Goal: Information Seeking & Learning: Learn about a topic

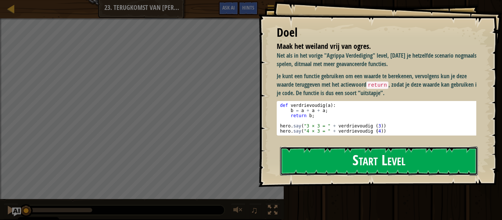
click at [373, 166] on button "Start Level" at bounding box center [379, 161] width 198 height 29
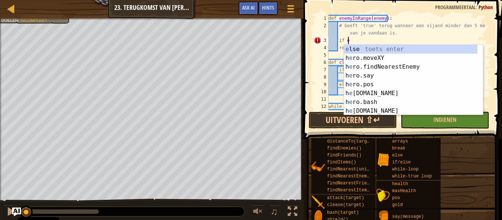
scroll to position [3, 1]
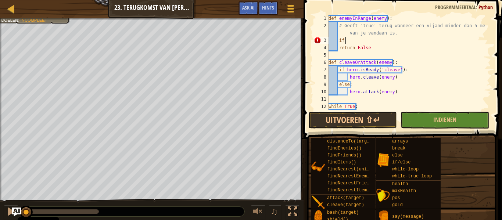
type textarea "i"
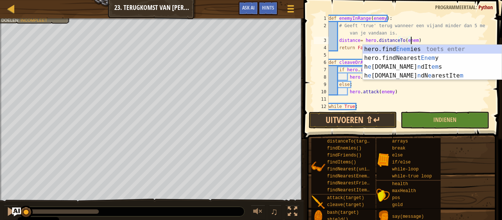
scroll to position [3, 7]
type textarea "distance= hero.distanceTo(enemy)"
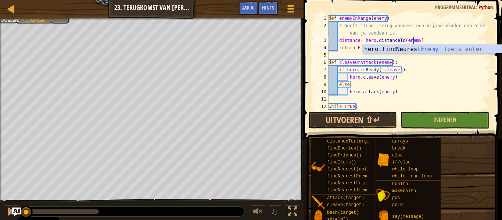
click at [429, 40] on div "def enemyInRange ( enemy ) : # Geeft 'true' terug wanneer een vijand minder dan…" at bounding box center [406, 70] width 158 height 110
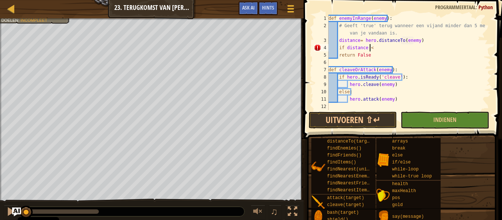
scroll to position [3, 3]
type textarea "if distance <5:"
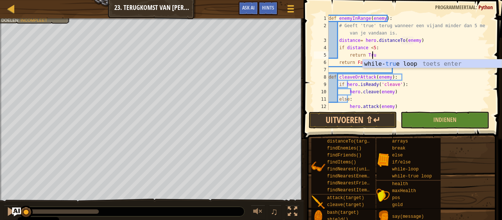
scroll to position [3, 3]
click at [342, 61] on div "def enemyInRange ( enemy ) : # Geeft 'true' terug wanneer een vijand minder dan…" at bounding box center [406, 70] width 158 height 110
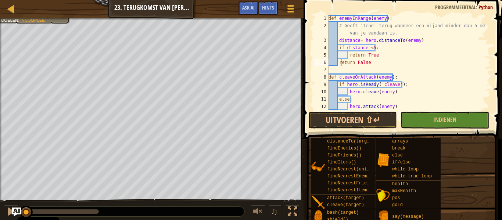
scroll to position [3, 3]
click at [381, 57] on div "def enemyInRange ( enemy ) : # Geeft 'true' terug wanneer een vijand minder dan…" at bounding box center [406, 70] width 158 height 110
type textarea "return True"
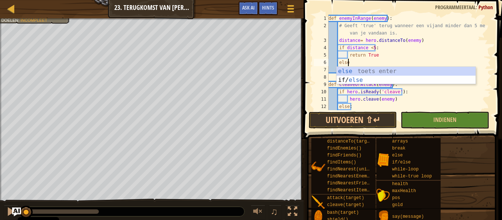
scroll to position [3, 1]
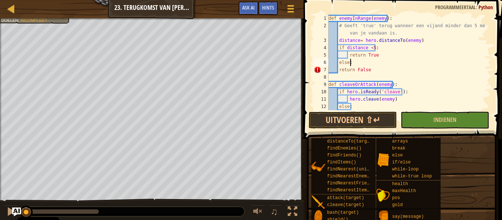
click at [337, 70] on div "def enemyInRange ( enemy ) : # Geeft 'true' terug wanneer een vijand minder dan…" at bounding box center [406, 70] width 158 height 110
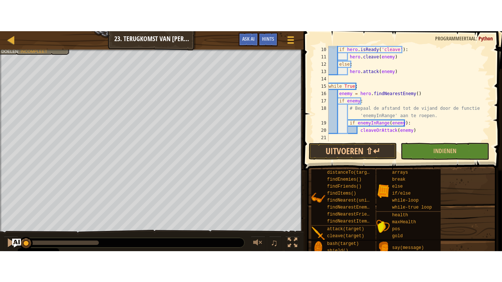
scroll to position [73, 0]
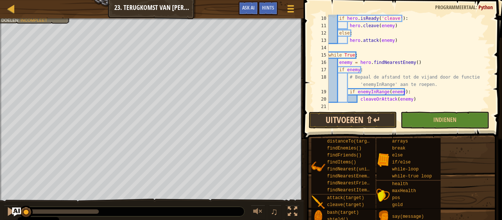
type textarea "return False"
click at [366, 121] on button "Uitvoeren ⇧↵" at bounding box center [353, 120] width 88 height 17
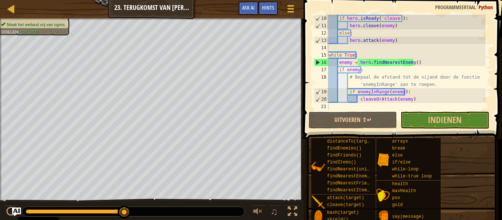
drag, startPoint x: 69, startPoint y: 209, endPoint x: 162, endPoint y: 203, distance: 92.8
click at [158, 204] on div "♫" at bounding box center [151, 210] width 303 height 22
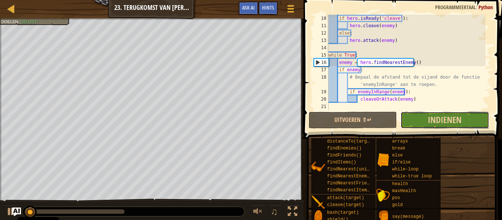
click at [485, 119] on button "Indienen" at bounding box center [444, 120] width 88 height 17
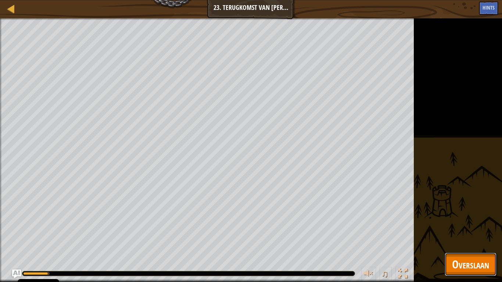
click at [466, 220] on span "Overslaan" at bounding box center [470, 264] width 37 height 15
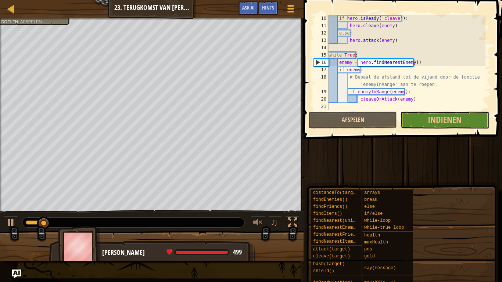
scroll to position [22, 0]
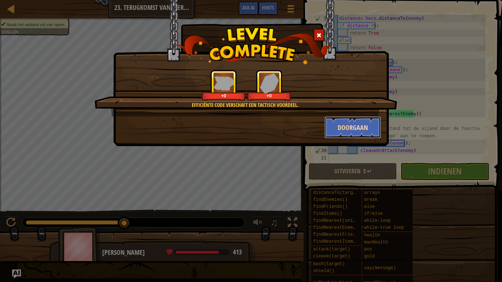
click at [355, 126] on button "Doorgaan" at bounding box center [352, 127] width 57 height 22
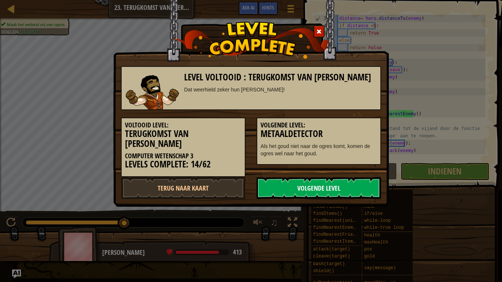
click at [335, 183] on link "Volgende Level" at bounding box center [318, 188] width 125 height 22
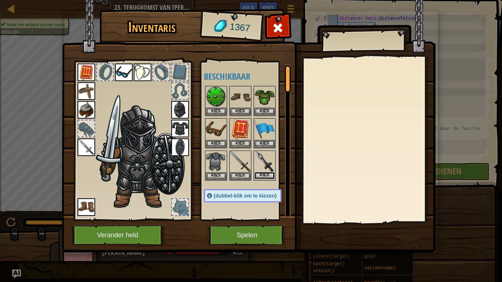
click at [262, 177] on button "Kies" at bounding box center [264, 176] width 21 height 8
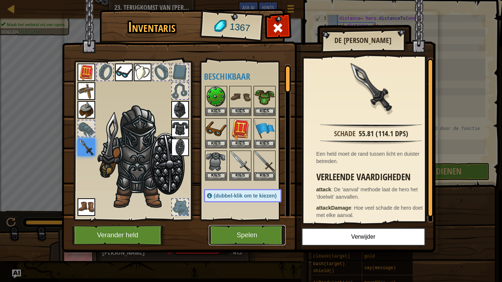
click at [254, 220] on button "Spelen" at bounding box center [247, 235] width 77 height 20
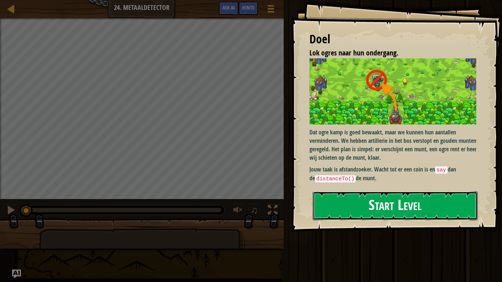
click at [367, 208] on button "Start Level" at bounding box center [395, 205] width 165 height 29
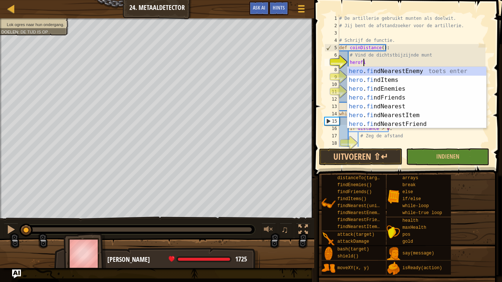
type textarea "herofin"
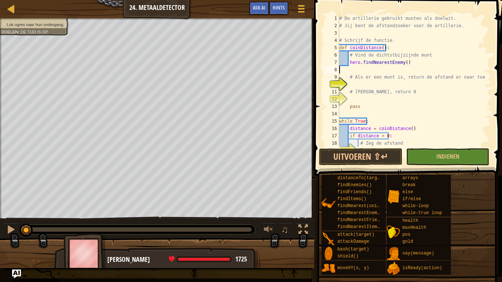
scroll to position [3, 0]
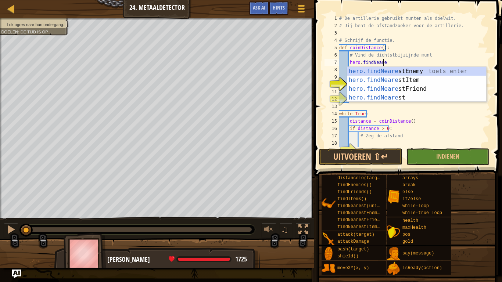
type textarea "hero.findNear"
click at [411, 80] on div "hero.findNear estEnemy toets enter hero.[PERSON_NAME] estItem toets enter hero.…" at bounding box center [416, 93] width 139 height 53
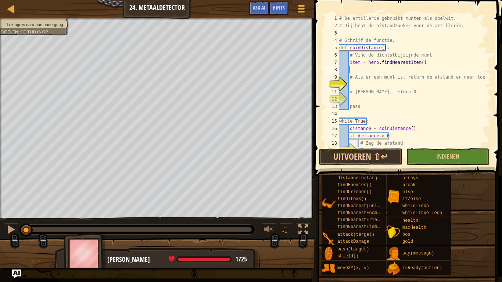
click at [362, 84] on div "# De artillerie gebruikt munten als doelwit. # Jij bent de afstandzoeker voor d…" at bounding box center [412, 88] width 148 height 147
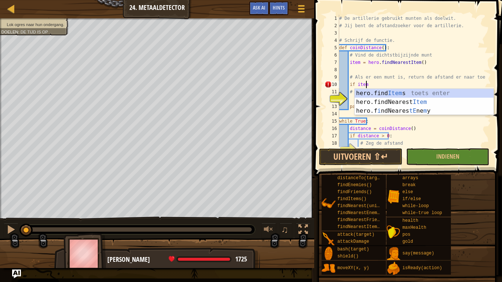
scroll to position [3, 2]
type textarea "if item:"
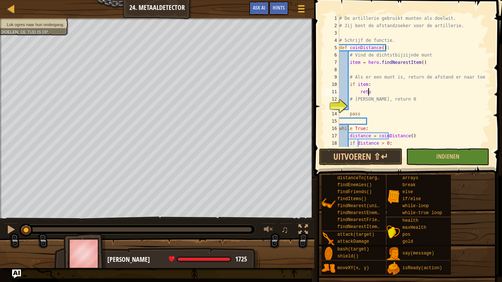
scroll to position [3, 2]
type textarea "return"
click at [355, 72] on div "# De artillerie gebruikt munten als doelwit. # Jij bent de afstandzoeker voor d…" at bounding box center [412, 88] width 148 height 147
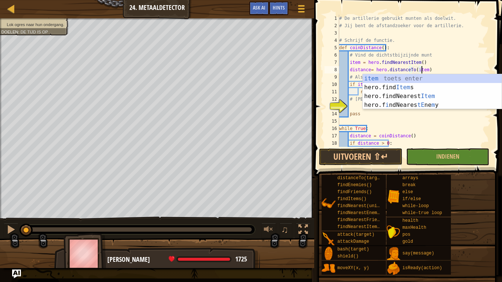
scroll to position [3, 7]
click at [460, 69] on div "# De artillerie gebruikt munten als doelwit. # Jij bent de afstandzoeker voor d…" at bounding box center [412, 88] width 148 height 147
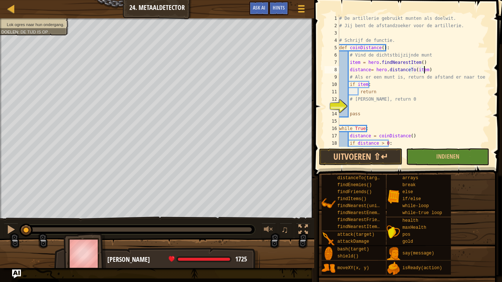
click at [374, 84] on div "# De artillerie gebruikt munten als doelwit. # Jij bent de afstandzoeker voor d…" at bounding box center [412, 88] width 148 height 147
click at [376, 93] on div "# De artillerie gebruikt munten als doelwit. # Jij bent de afstandzoeker voor d…" at bounding box center [412, 88] width 148 height 147
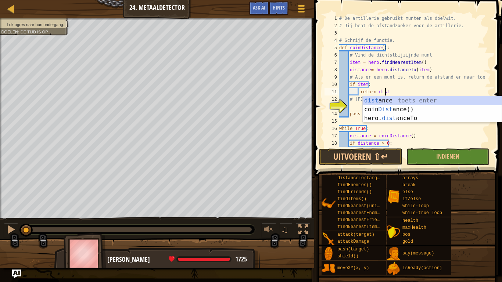
scroll to position [3, 3]
type textarea "return distance"
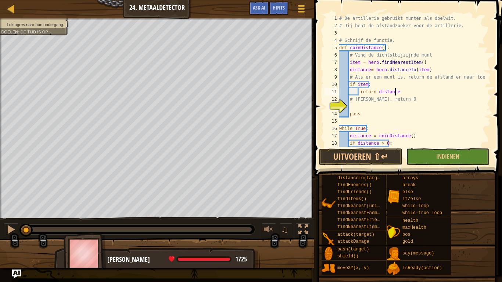
click at [352, 104] on div "# De artillerie gebruikt munten als doelwit. # Jij bent de afstandzoeker voor d…" at bounding box center [412, 88] width 148 height 147
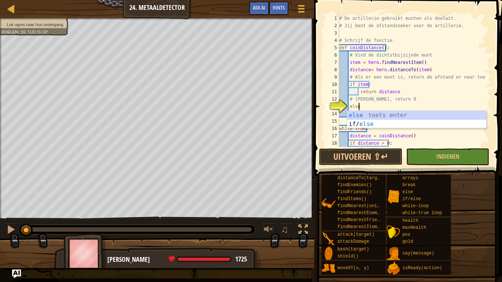
scroll to position [3, 1]
type textarea "else:"
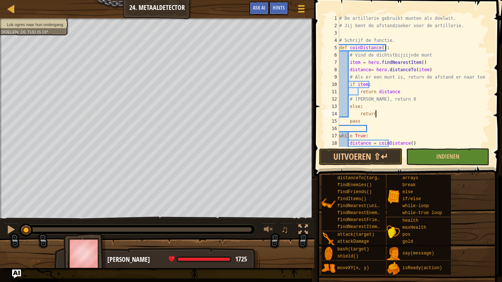
scroll to position [3, 3]
type textarea "return 0"
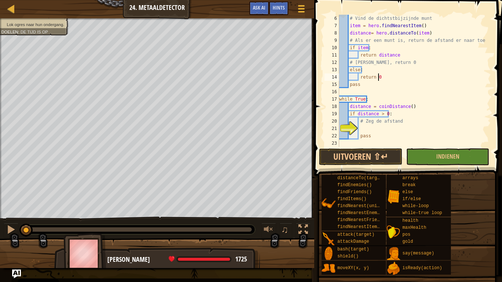
scroll to position [37, 0]
click at [364, 132] on div "# Vind de dichtstbijzijnde munt item = hero . findNearestItem ( ) distance = he…" at bounding box center [412, 88] width 148 height 147
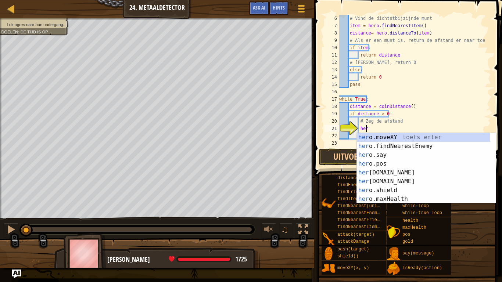
scroll to position [3, 2]
click at [367, 35] on div "# Vind de dichtstbijzijnde munt item = hero . findNearestItem ( ) distance = he…" at bounding box center [412, 88] width 148 height 147
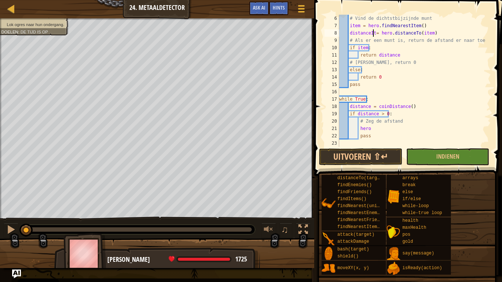
scroll to position [3, 3]
click at [398, 55] on div "# Vind de dichtstbijzijnde munt item = hero . findNearestItem ( ) distanceItem …" at bounding box center [412, 88] width 148 height 147
click at [376, 131] on div "# Vind de dichtstbijzijnde munt item = hero . findNearestItem ( ) distanceItem …" at bounding box center [412, 88] width 148 height 147
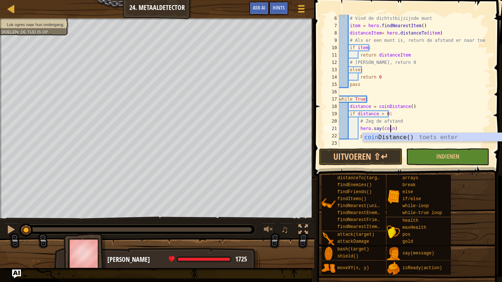
scroll to position [3, 4]
click at [390, 130] on div "# Vind de dichtstbijzijnde munt item = hero . findNearestItem ( ) distanceItem …" at bounding box center [412, 88] width 148 height 147
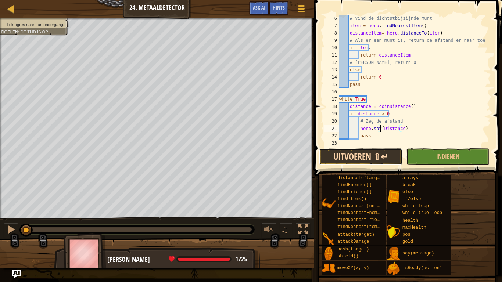
click at [333, 153] on button "Uitvoeren ⇧↵" at bounding box center [360, 156] width 83 height 17
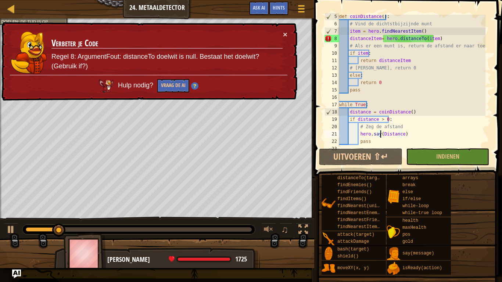
scroll to position [26, 0]
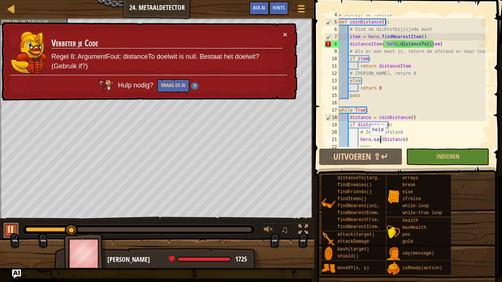
click at [16, 220] on button at bounding box center [11, 230] width 15 height 15
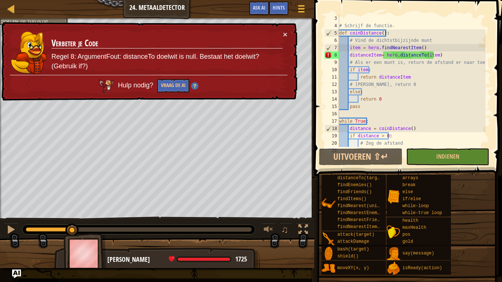
scroll to position [0, 0]
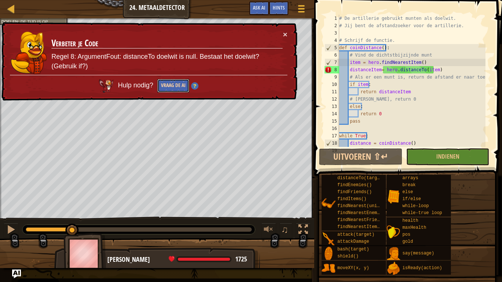
click at [173, 83] on button "Vraag de AI" at bounding box center [173, 86] width 32 height 14
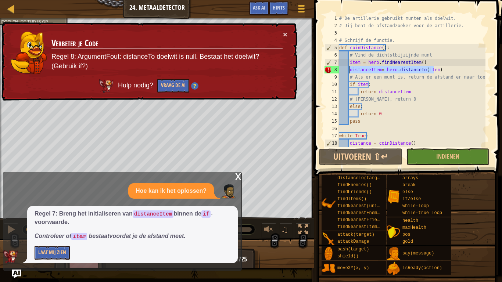
drag, startPoint x: 434, startPoint y: 70, endPoint x: 349, endPoint y: 70, distance: 85.2
click at [349, 70] on div "# De artillerie gebruikt munten als doelwit. # Jij bent de afstandzoeker voor d…" at bounding box center [412, 88] width 148 height 147
type textarea "distanceItem= hero.distanceTo(item)"
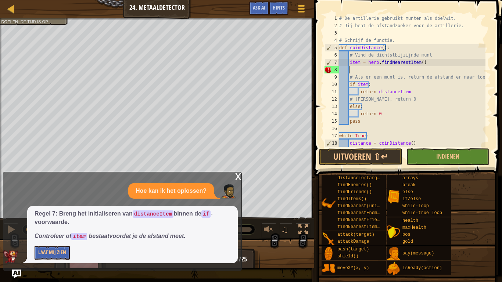
scroll to position [3, 0]
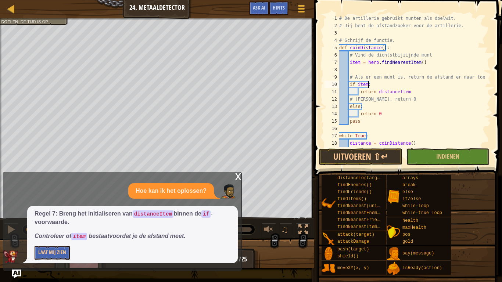
click at [375, 83] on div "# De artillerie gebruikt munten als doelwit. # Jij bent de afstandzoeker voor d…" at bounding box center [412, 88] width 148 height 147
type textarea "if item:"
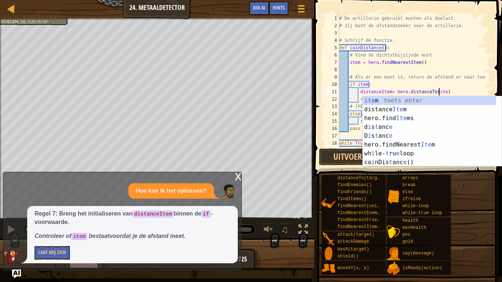
scroll to position [3, 8]
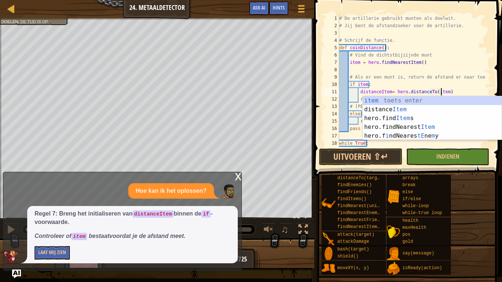
drag, startPoint x: 445, startPoint y: 84, endPoint x: 441, endPoint y: 85, distance: 4.1
click at [441, 85] on div "# De artillerie gebruikt munten als doelwit. # Jij bent de afstandzoeker voor d…" at bounding box center [412, 88] width 148 height 147
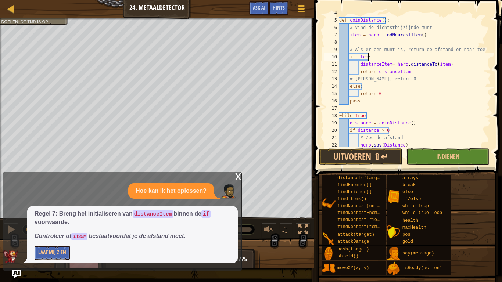
scroll to position [33, 0]
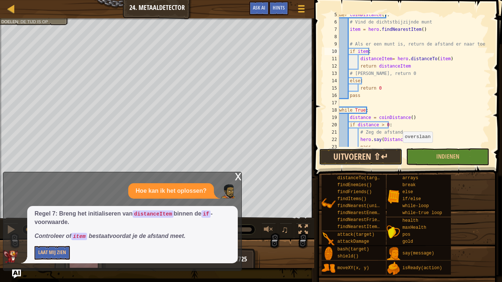
click at [359, 159] on button "Uitvoeren ⇧↵" at bounding box center [360, 156] width 83 height 17
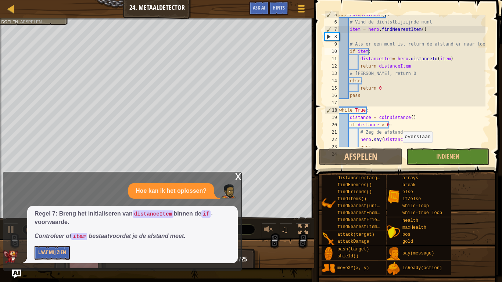
click at [237, 177] on div "x" at bounding box center [238, 175] width 7 height 7
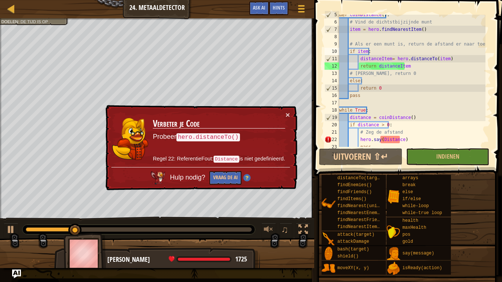
scroll to position [44, 0]
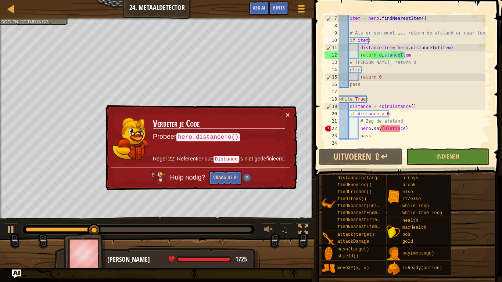
click at [385, 127] on div "item = hero . findNearestItem ( ) # Als er een munt is, return de afstand er na…" at bounding box center [412, 88] width 148 height 147
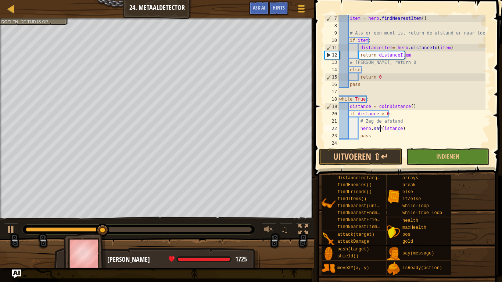
scroll to position [3, 3]
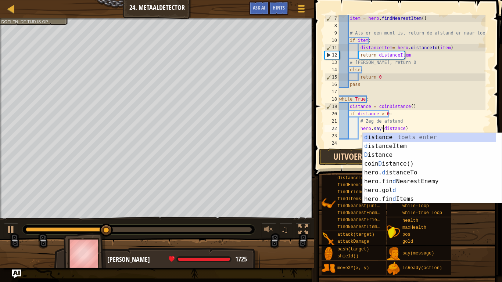
type textarea "hero.say(distance)"
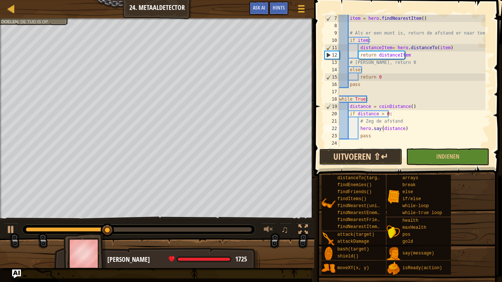
click at [344, 161] on button "Uitvoeren ⇧↵" at bounding box center [360, 156] width 83 height 17
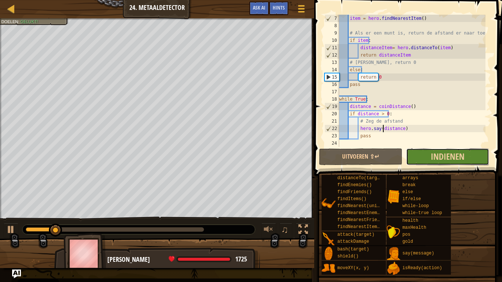
click at [466, 158] on button "Indienen" at bounding box center [447, 156] width 83 height 17
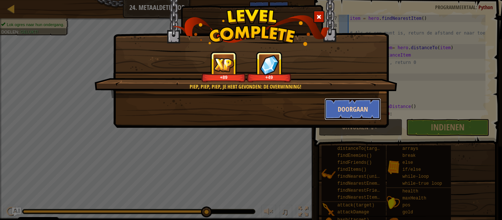
click at [351, 112] on button "Doorgaan" at bounding box center [352, 109] width 57 height 22
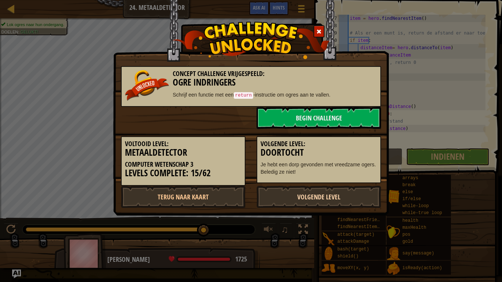
click at [287, 198] on link "Volgende Level" at bounding box center [318, 197] width 125 height 22
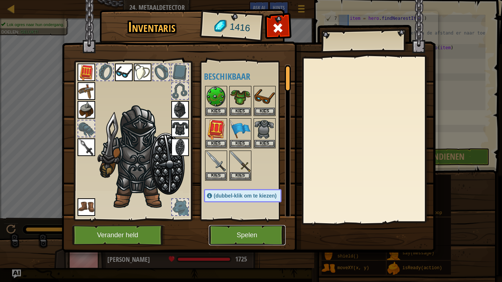
click at [249, 220] on button "Spelen" at bounding box center [247, 235] width 77 height 20
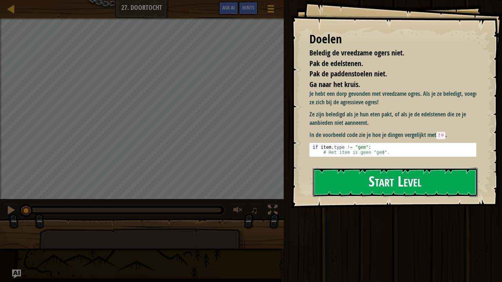
click at [402, 187] on button "Start Level" at bounding box center [395, 182] width 165 height 29
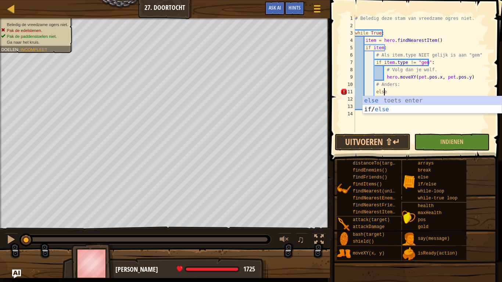
type textarea "else:"
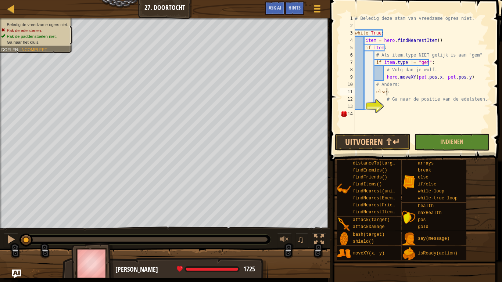
click at [401, 107] on div "# Beledig deze stam van vreedzame ogres niet. while True : item = hero . findNe…" at bounding box center [421, 81] width 137 height 132
click at [442, 109] on div "# Beledig deze stam van vreedzame ogres niet. while True : item = hero . findNe…" at bounding box center [421, 81] width 137 height 132
click at [378, 152] on span at bounding box center [417, 70] width 178 height 183
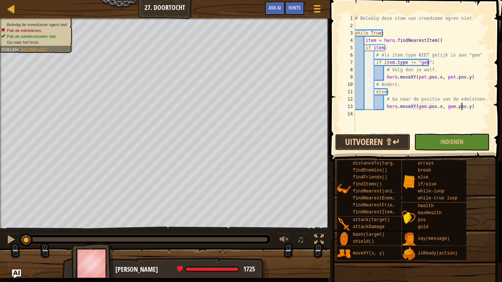
click at [378, 145] on button "Uitvoeren ⇧↵" at bounding box center [372, 142] width 75 height 17
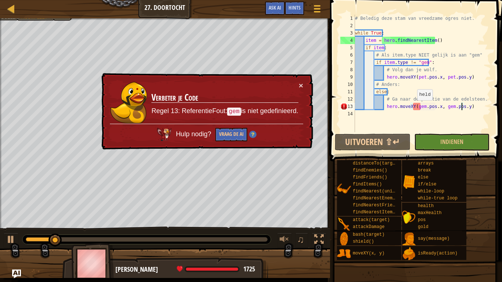
click at [413, 107] on div "# Beledig deze stam van vreedzame ogres niet. while True : item = hero . findNe…" at bounding box center [421, 81] width 137 height 132
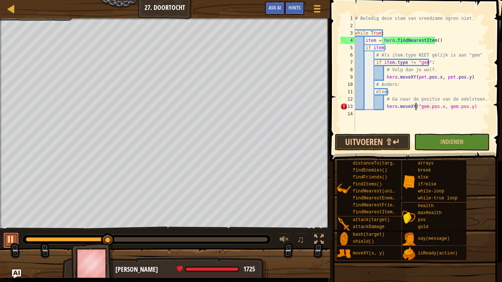
click at [15, 220] on div at bounding box center [11, 240] width 10 height 10
click at [423, 107] on div "# Beledig deze stam van vreedzame ogres niet. while True : item = hero . findNe…" at bounding box center [421, 81] width 137 height 132
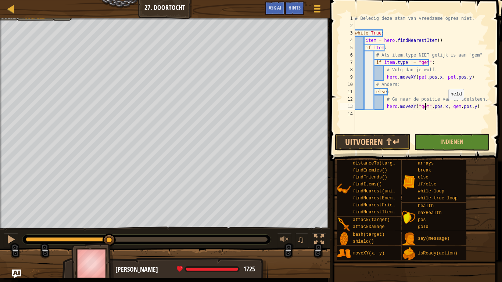
click at [445, 107] on div "# Beledig deze stam van vreedzame ogres niet. while True : item = hero . findNe…" at bounding box center [421, 81] width 137 height 132
click at [375, 134] on button "Uitvoeren ⇧↵" at bounding box center [372, 142] width 75 height 17
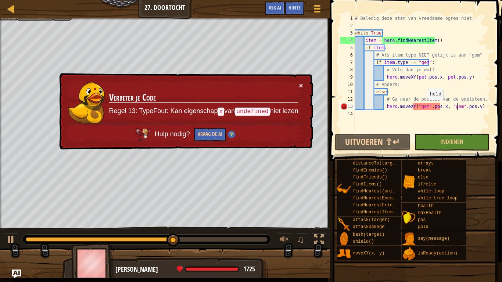
click at [424, 107] on div "# Beledig deze stam van vreedzame ogres niet. while True : item = hero . findNe…" at bounding box center [421, 81] width 137 height 132
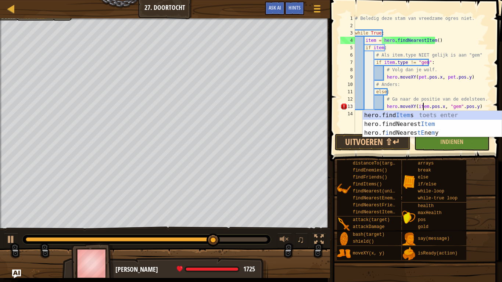
scroll to position [3, 6]
click at [454, 107] on div "# Beledig deze stam van vreedzame ogres niet. while True : item = hero . findNe…" at bounding box center [421, 81] width 137 height 132
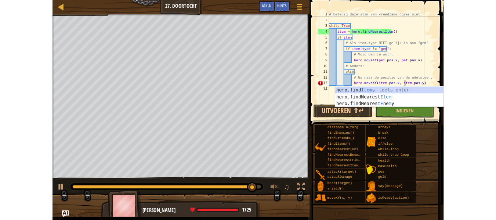
scroll to position [3, 8]
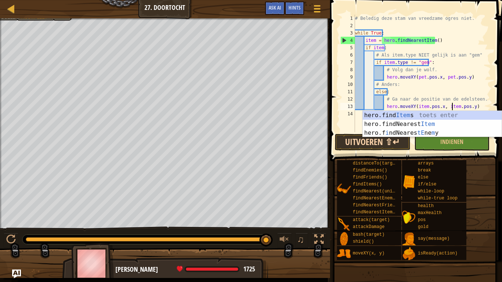
type textarea "hero.moveXY(item.pos.x, item.pos.y)"
click at [384, 143] on button "Uitvoeren ⇧↵" at bounding box center [372, 142] width 75 height 17
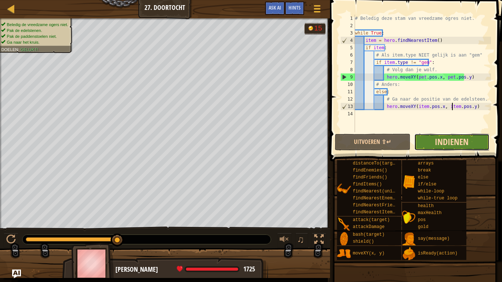
click at [467, 139] on span "Indienen" at bounding box center [452, 142] width 34 height 12
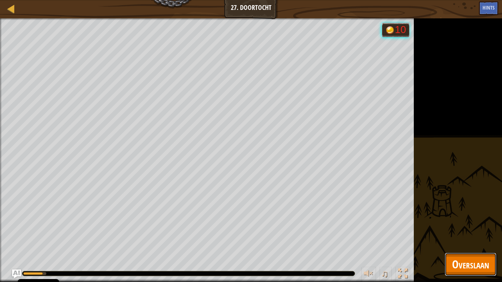
click at [470, 220] on span "Overslaan" at bounding box center [470, 264] width 37 height 15
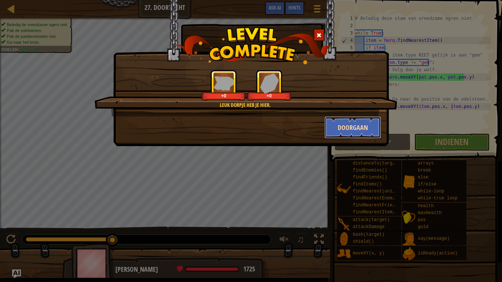
click at [330, 130] on button "Doorgaan" at bounding box center [352, 127] width 57 height 22
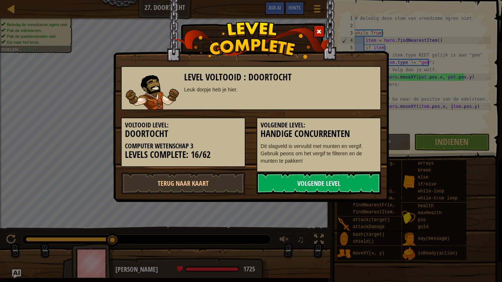
click at [326, 186] on link "Volgende Level" at bounding box center [318, 183] width 125 height 22
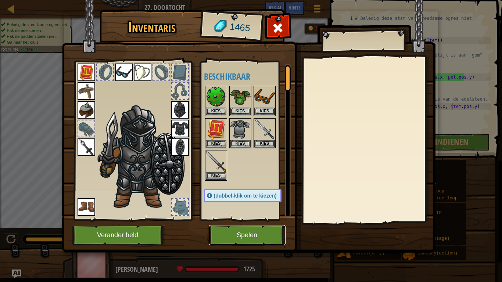
click at [252, 220] on button "Spelen" at bounding box center [247, 235] width 77 height 20
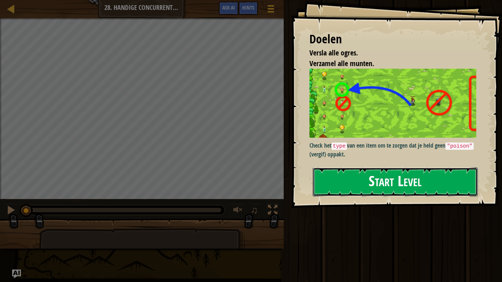
click at [356, 192] on button "Start Level" at bounding box center [395, 182] width 165 height 29
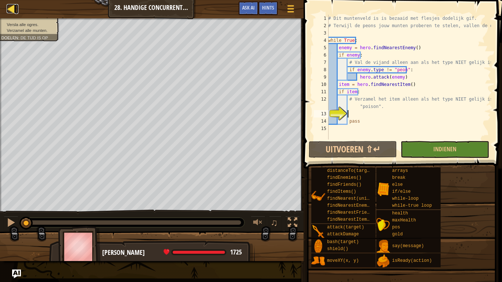
click at [15, 8] on div at bounding box center [11, 8] width 9 height 9
select select "nl-[GEOGRAPHIC_DATA]"
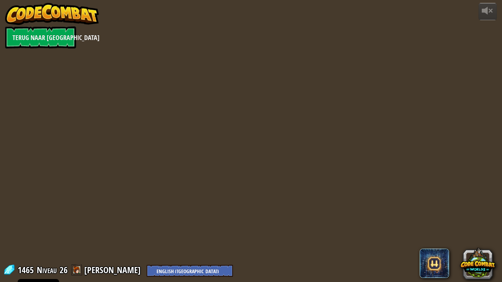
select select "nl-[GEOGRAPHIC_DATA]"
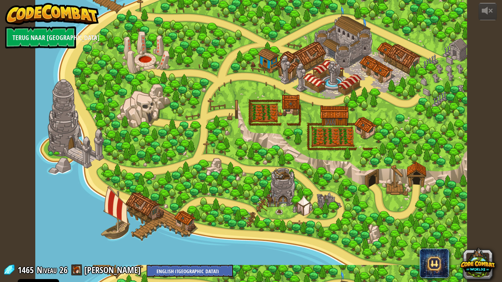
select select "nl-[GEOGRAPHIC_DATA]"
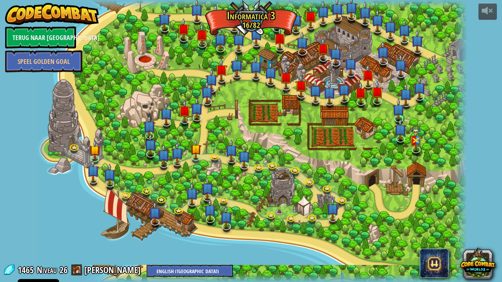
select select "nl-[GEOGRAPHIC_DATA]"
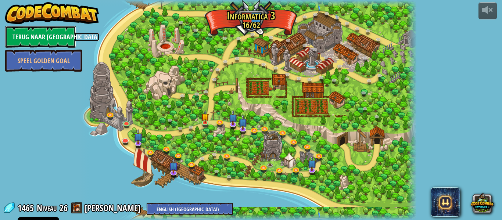
click at [36, 41] on link "Terug naar [GEOGRAPHIC_DATA]" at bounding box center [40, 37] width 71 height 22
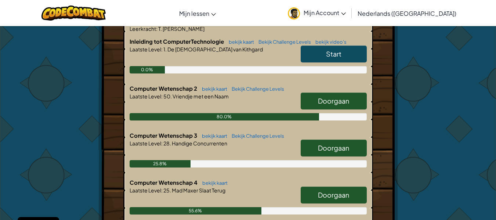
scroll to position [156, 0]
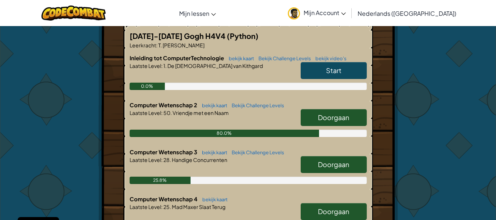
click at [312, 109] on link "Doorgaan" at bounding box center [334, 117] width 66 height 17
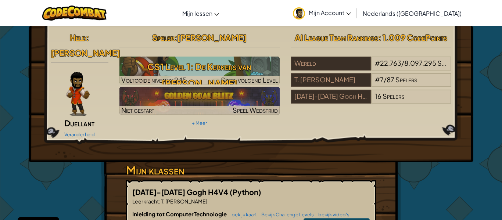
select select "nl-[GEOGRAPHIC_DATA]"
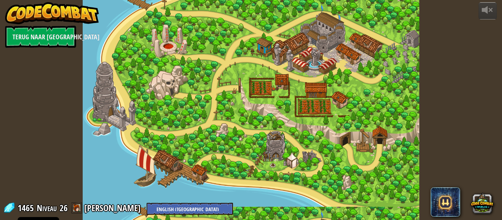
select select "nl-[GEOGRAPHIC_DATA]"
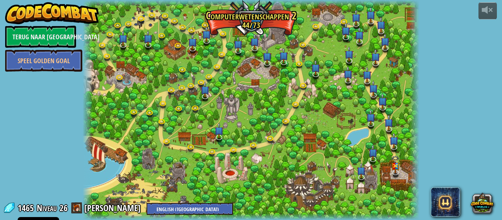
select select "nl-[GEOGRAPHIC_DATA]"
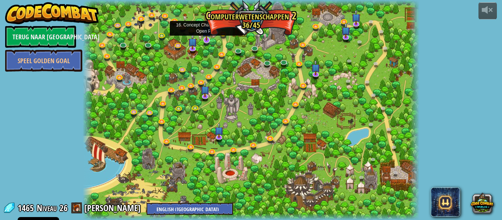
click at [206, 38] on img at bounding box center [206, 30] width 9 height 21
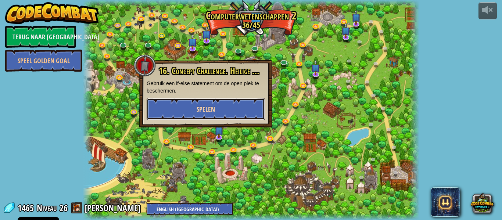
click at [224, 107] on button "Spelen" at bounding box center [206, 109] width 118 height 22
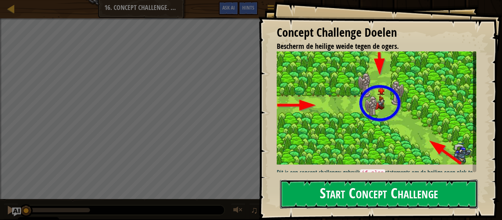
click at [370, 195] on button "Start Concept Challenge" at bounding box center [379, 194] width 198 height 29
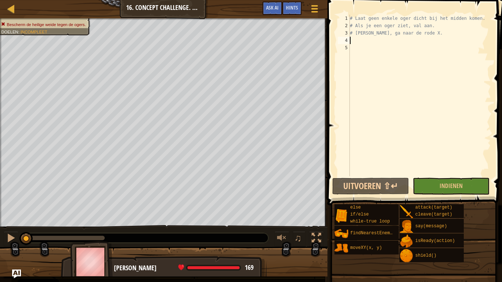
click at [351, 43] on div "# Laat geen enkele oger dicht bij het midden komen. # Als je een oger ziet, val…" at bounding box center [419, 103] width 143 height 176
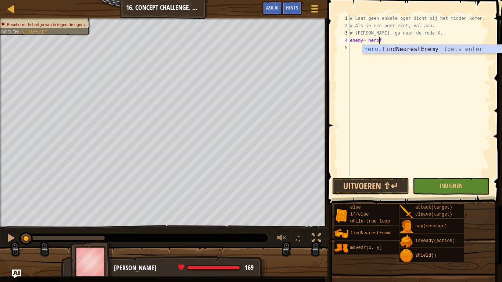
scroll to position [3, 2]
type textarea "enemy= hero.findNearestEnemy()"
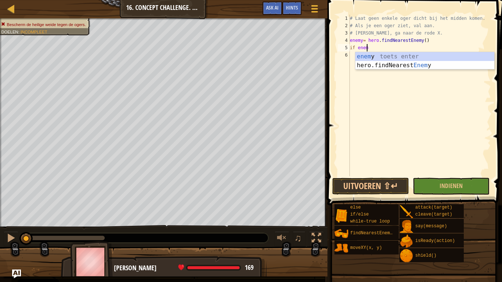
scroll to position [3, 1]
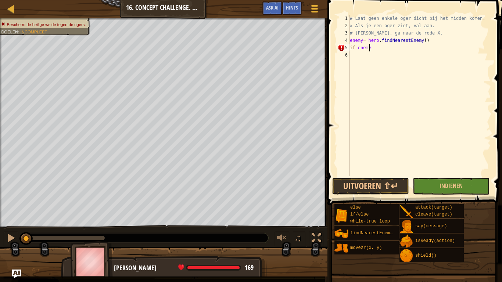
type textarea "if enemy:"
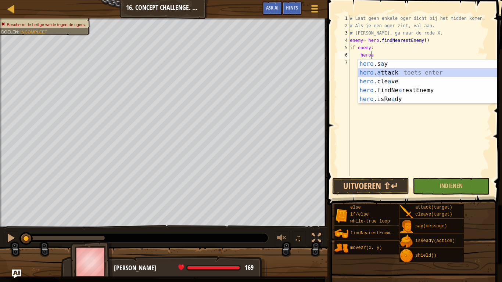
type textarea "hero.attack(enemy)"
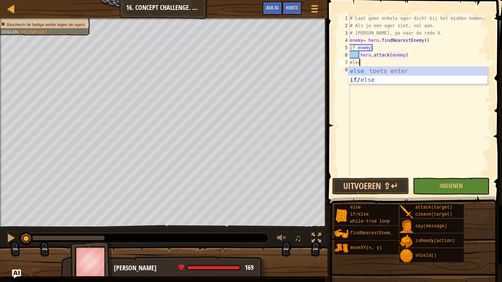
scroll to position [3, 0]
type textarea "else:"
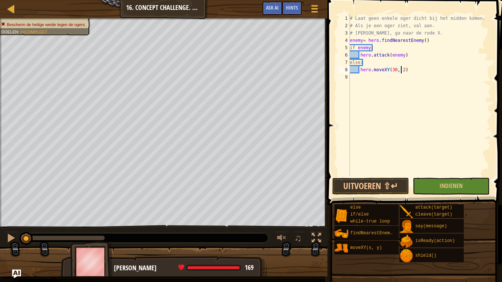
scroll to position [3, 4]
click at [344, 188] on button "Uitvoeren ⇧↵" at bounding box center [370, 186] width 77 height 17
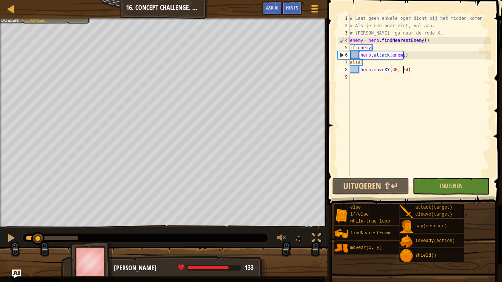
click at [38, 220] on div "Bescherm de heilige weide tegen de ogers. Je held moet overleven. Doelen : Inco…" at bounding box center [251, 147] width 502 height 258
click at [378, 49] on div "# Laat geen enkele oger dicht bij het midden komen. # Als je een oger ziet, val…" at bounding box center [419, 103] width 143 height 176
type textarea "if enemy:"
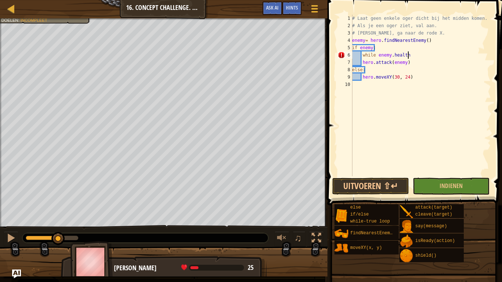
scroll to position [3, 4]
click at [352, 184] on button "Uitvoeren ⇧↵" at bounding box center [370, 186] width 77 height 17
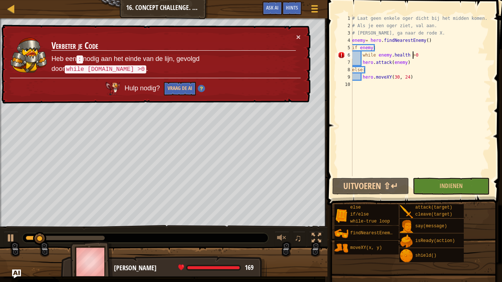
scroll to position [3, 5]
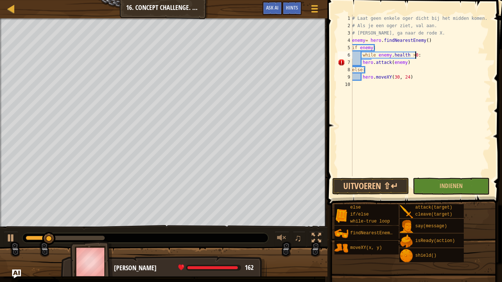
click at [362, 62] on div "# Laat geen enkele oger dicht bij het midden komen. # Als je een oger ziet, val…" at bounding box center [421, 103] width 140 height 176
click at [384, 187] on button "Uitvoeren ⇧↵" at bounding box center [370, 186] width 77 height 17
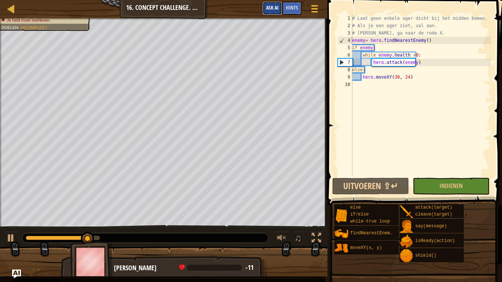
click at [270, 4] on button "Ask AI" at bounding box center [272, 8] width 20 height 14
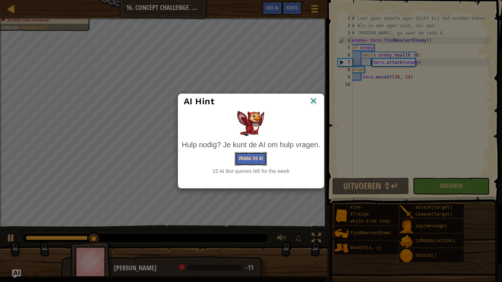
click at [254, 161] on button "Vraag de AI" at bounding box center [251, 159] width 32 height 14
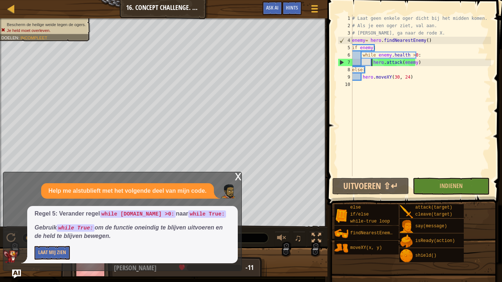
click at [417, 55] on div "# Laat geen enkele oger dicht bij het midden komen. # Als je een oger ziet, val…" at bounding box center [421, 103] width 140 height 176
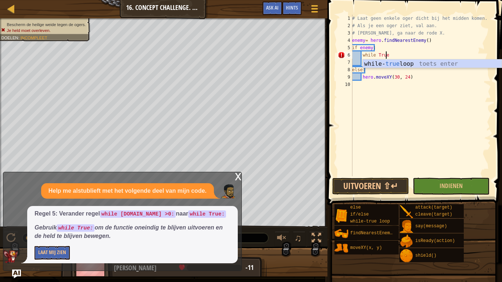
scroll to position [3, 3]
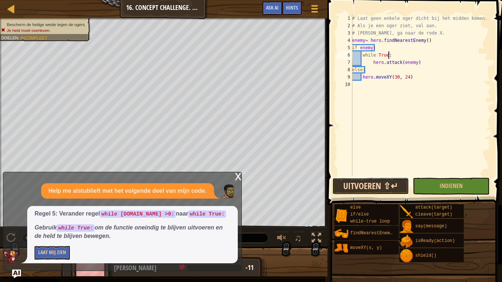
click at [380, 185] on button "Uitvoeren ⇧↵" at bounding box center [370, 186] width 77 height 17
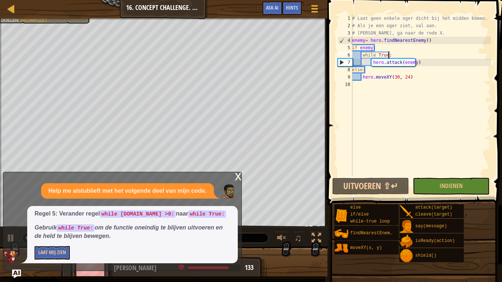
click at [238, 180] on div "x" at bounding box center [238, 175] width 7 height 7
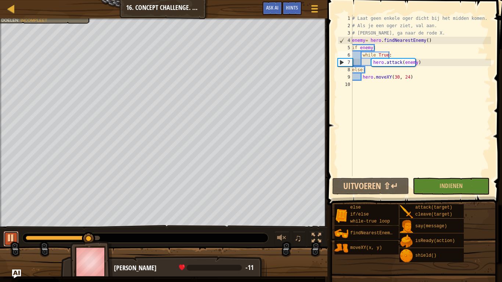
click at [11, 220] on div at bounding box center [11, 238] width 10 height 10
click at [426, 61] on div "# Laat geen enkele oger dicht bij het midden komen. # Als je een oger ziet, val…" at bounding box center [421, 103] width 140 height 176
type textarea "hero.attack(enemy)"
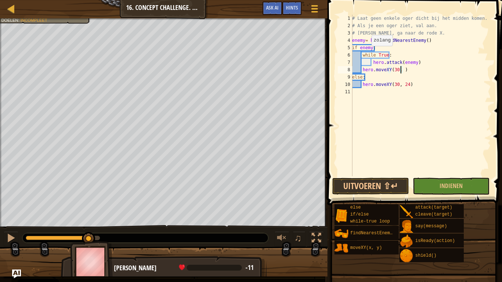
scroll to position [3, 4]
click at [353, 183] on button "Uitvoeren ⇧↵" at bounding box center [370, 186] width 77 height 17
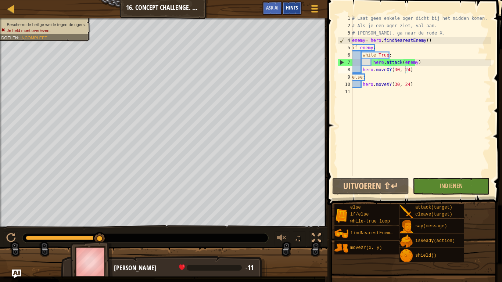
click at [287, 10] on span "Hints" at bounding box center [292, 7] width 12 height 7
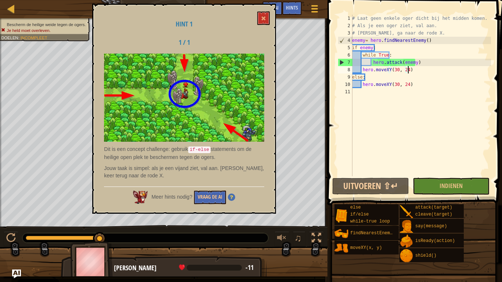
click at [415, 69] on div "# Laat geen enkele oger dicht bij het midden komen. # Als je een oger ziet, val…" at bounding box center [421, 103] width 140 height 176
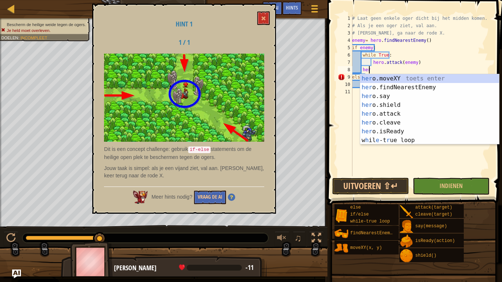
type textarea "h"
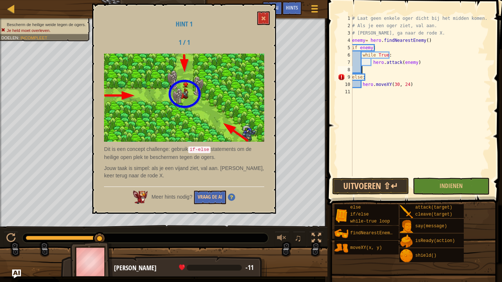
scroll to position [3, 0]
click at [380, 181] on button "Uitvoeren ⇧↵" at bounding box center [370, 186] width 77 height 17
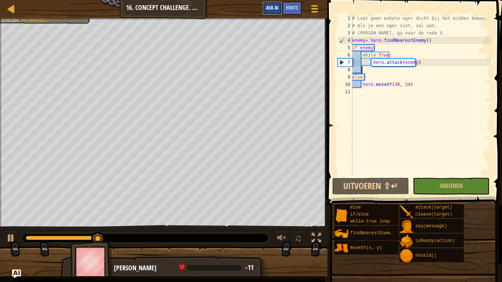
click at [276, 5] on span "Ask AI" at bounding box center [272, 7] width 12 height 7
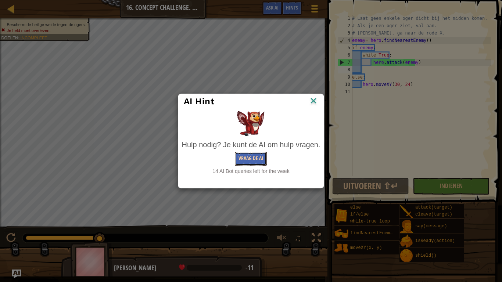
click at [244, 159] on button "Vraag de AI" at bounding box center [251, 159] width 32 height 14
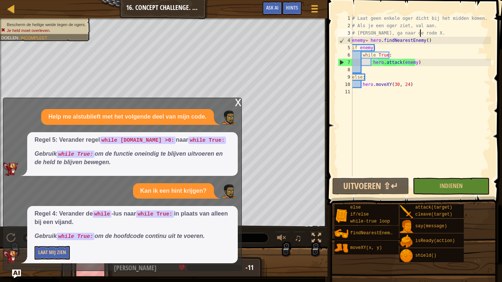
click at [438, 35] on div "# Laat geen enkele oger dicht bij het midden komen. # Als je een oger ziet, val…" at bounding box center [421, 103] width 140 height 176
click at [431, 41] on div "# Laat geen enkele oger dicht bij het midden komen. # Als je een oger ziet, val…" at bounding box center [421, 103] width 140 height 176
click at [421, 62] on div "# Laat geen enkele oger dicht bij het midden komen. # Als je een oger ziet, val…" at bounding box center [421, 103] width 140 height 176
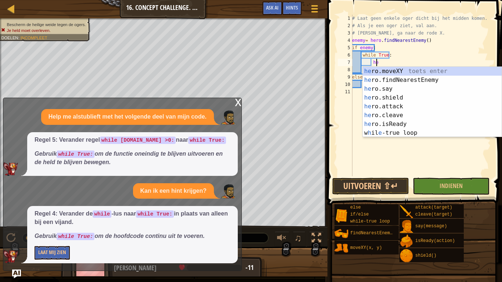
type textarea "h"
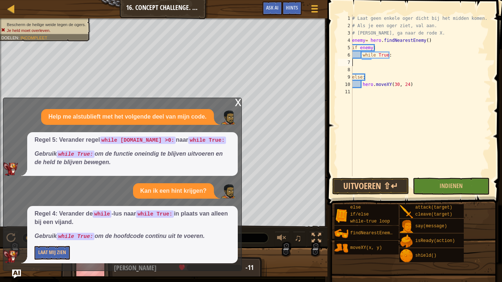
scroll to position [3, 0]
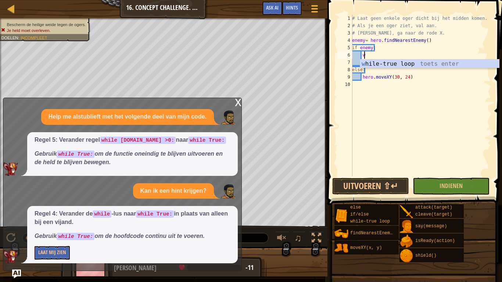
type textarea "w"
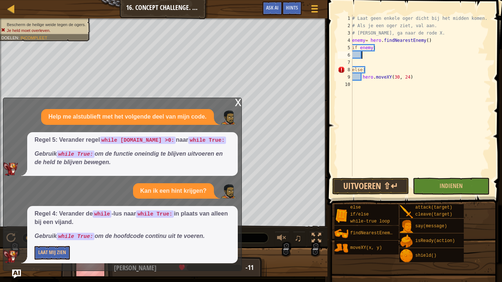
click at [430, 40] on div "# Laat geen enkele oger dicht bij het midden komen. # Als je een oger ziet, val…" at bounding box center [421, 103] width 140 height 176
click at [430, 36] on div "# Laat geen enkele oger dicht bij het midden komen. # Als je een oger ziet, val…" at bounding box center [421, 103] width 140 height 176
type textarea "# [PERSON_NAME], ga naar de rode X."
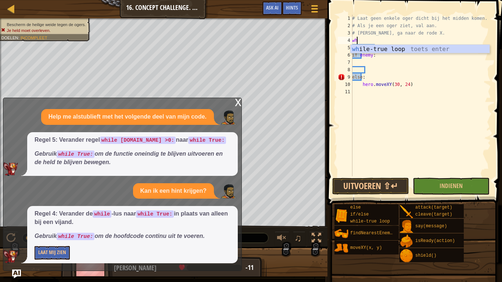
type textarea "whil"
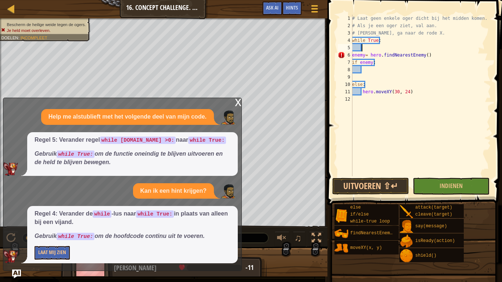
click at [353, 55] on div "# Laat geen enkele oger dicht bij het midden komen. # Als je een oger ziet, val…" at bounding box center [421, 103] width 140 height 176
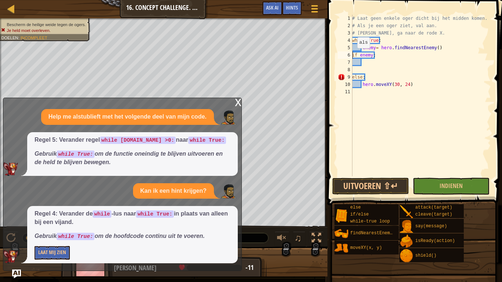
click at [353, 55] on div "# Laat geen enkele oger dicht bij het midden komen. # Als je een oger ziet, val…" at bounding box center [421, 103] width 140 height 176
click at [353, 78] on div "# Laat geen enkele oger dicht bij het midden komen. # Als je een oger ziet, val…" at bounding box center [421, 103] width 140 height 176
click at [360, 85] on div "# Laat geen enkele oger dicht bij het midden komen. # Als je een oger ziet, val…" at bounding box center [421, 103] width 140 height 176
type textarea "else: hero.moveXY(30, 24)"
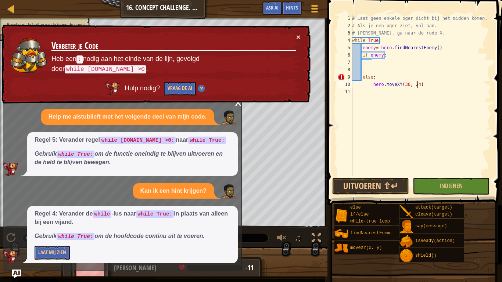
click at [424, 85] on div "# Laat geen enkele oger dicht bij het midden komen. # Als je een oger ziet, val…" at bounding box center [421, 103] width 140 height 176
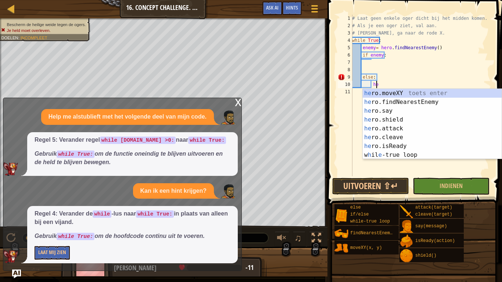
type textarea "h"
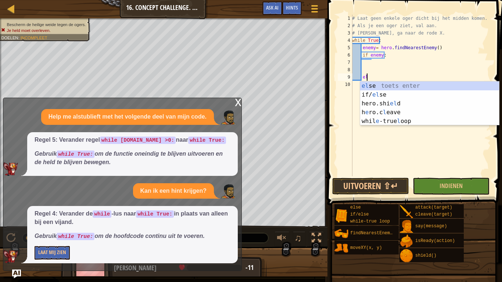
type textarea "e"
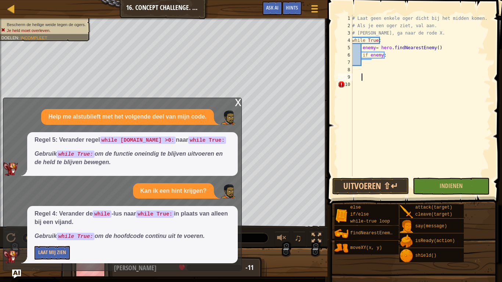
click at [385, 57] on div "# Laat geen enkele oger dicht bij het midden komen. # Als je een oger ziet, val…" at bounding box center [421, 103] width 140 height 176
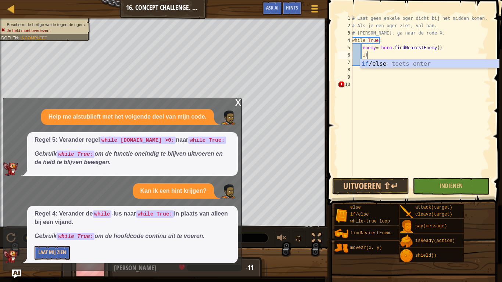
type textarea "i"
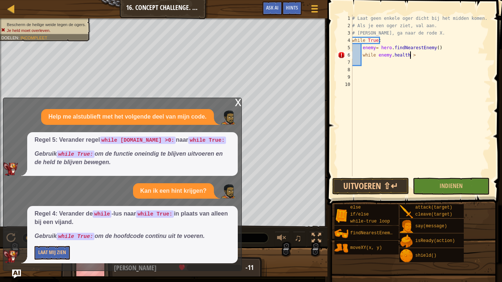
scroll to position [3, 4]
type textarea "while [DOMAIN_NAME] >0:"
type textarea "e"
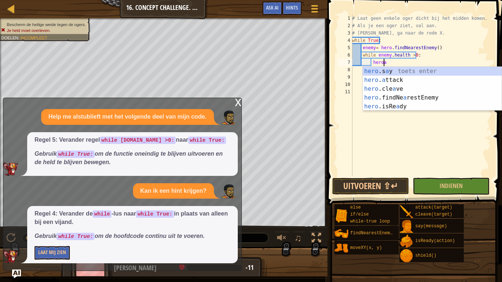
scroll to position [3, 2]
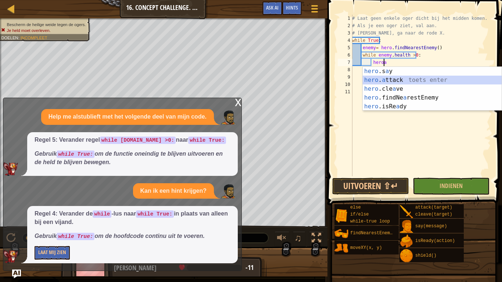
type textarea "hero.attack(enemy)"
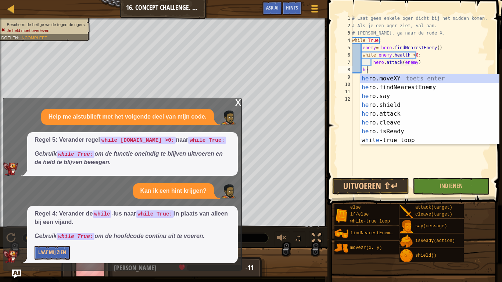
scroll to position [3, 1]
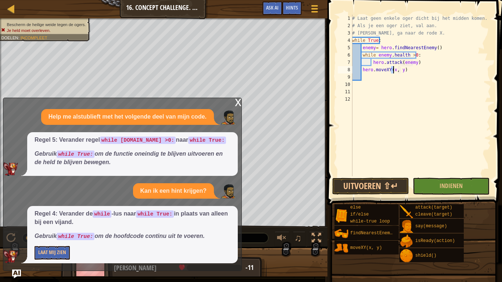
type textarea "hero.moveXY(x, y)"
click at [240, 100] on div "x" at bounding box center [238, 101] width 7 height 7
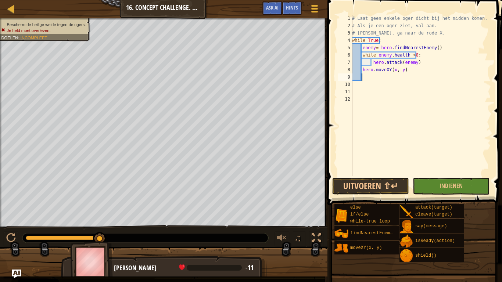
click at [394, 73] on div "# Laat geen enkele oger dicht bij het midden komen. # Als je een oger ziet, val…" at bounding box center [421, 103] width 140 height 176
click at [394, 72] on div "# Laat geen enkele oger dicht bij het midden komen. # Als je een oger ziet, val…" at bounding box center [421, 103] width 140 height 176
click at [374, 190] on button "Uitvoeren ⇧↵" at bounding box center [370, 186] width 77 height 17
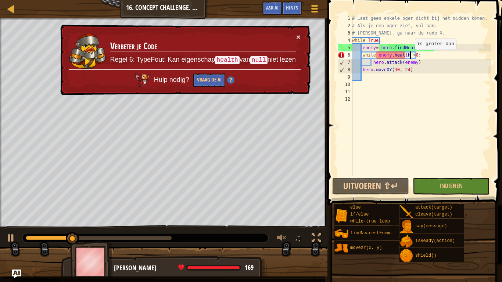
click at [411, 57] on div "# Laat geen enkele oger dicht bij het midden komen. # Als je een oger ziet, val…" at bounding box center [421, 103] width 140 height 176
type textarea "while [DOMAIN_NAME] > 0:"
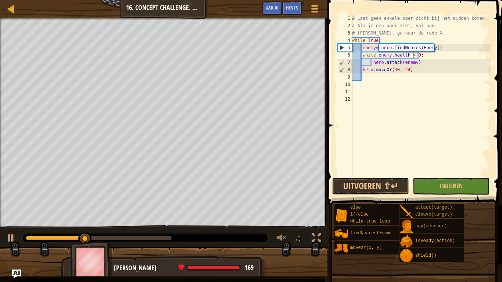
click at [375, 174] on div "# Laat geen enkele oger dicht bij het midden komen. # Als je een oger ziet, val…" at bounding box center [421, 103] width 140 height 176
click at [371, 185] on button "Uitvoeren ⇧↵" at bounding box center [370, 186] width 77 height 17
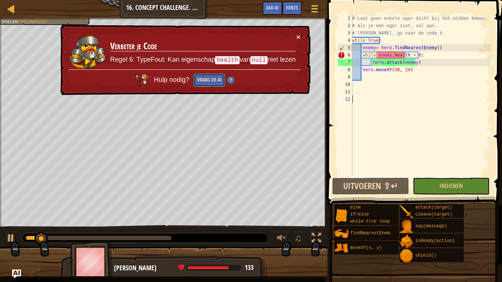
click at [199, 82] on button "Vraag de AI" at bounding box center [209, 80] width 32 height 14
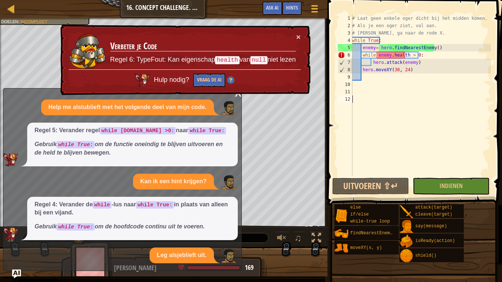
scroll to position [27, 0]
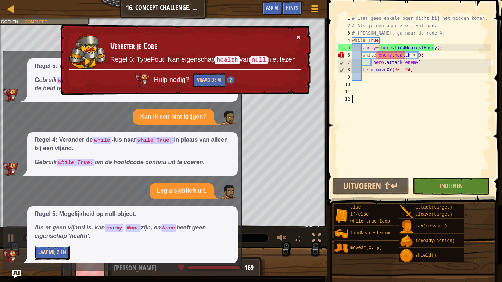
click at [64, 220] on button "Laat Mij Zien" at bounding box center [52, 253] width 35 height 14
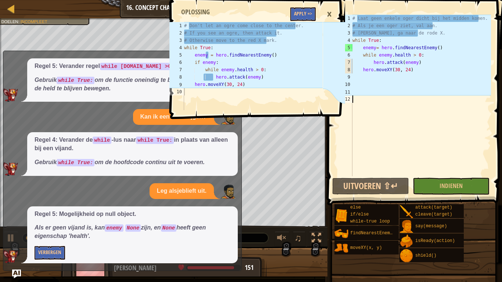
click at [452, 46] on div "# Laat geen enkele oger dicht bij het midden komen. # Als je een oger ziet, val…" at bounding box center [421, 103] width 140 height 176
type textarea "enemy= hero.findNearestEnemy()"
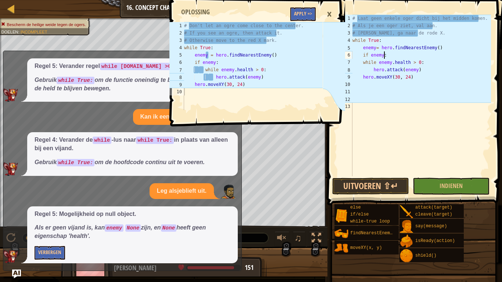
scroll to position [3, 2]
click at [362, 63] on div "# Laat geen enkele oger dicht bij het midden komen. # Als je een oger ziet, val…" at bounding box center [421, 103] width 140 height 176
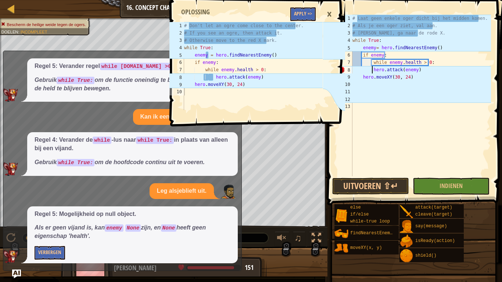
click at [372, 70] on div "# Laat geen enkele oger dicht bij het midden komen. # Als je een oger ziet, val…" at bounding box center [421, 103] width 140 height 176
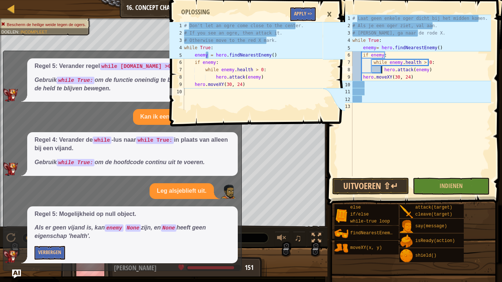
click at [362, 79] on div "# Laat geen enkele oger dicht bij het midden komen. # Als je een oger ziet, val…" at bounding box center [421, 103] width 140 height 176
type textarea "hero.moveXY(30, 24)"
click at [370, 187] on button "Uitvoeren ⇧↵" at bounding box center [370, 186] width 77 height 17
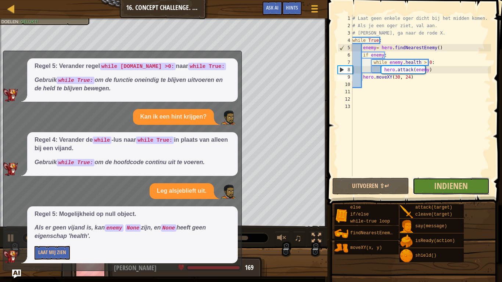
click at [441, 194] on button "Indienen" at bounding box center [451, 186] width 77 height 17
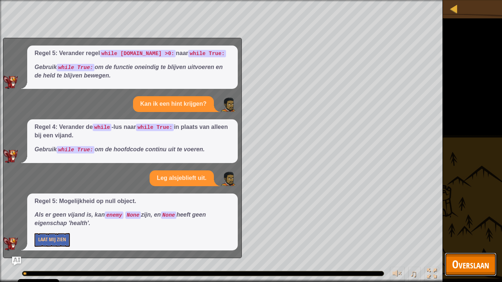
click at [488, 220] on span "Overslaan" at bounding box center [470, 264] width 37 height 15
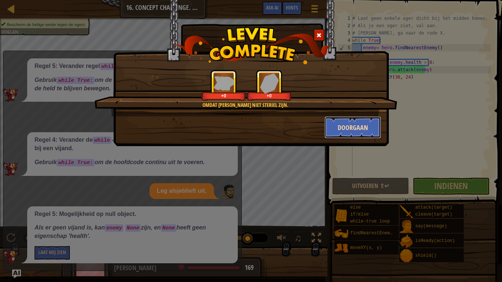
click at [354, 130] on button "Doorgaan" at bounding box center [352, 127] width 57 height 22
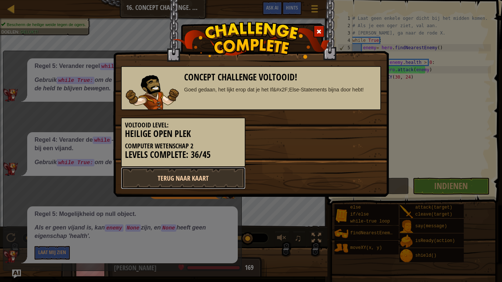
click at [215, 183] on link "Terug naar kaart" at bounding box center [183, 178] width 125 height 22
select select "nl-[GEOGRAPHIC_DATA]"
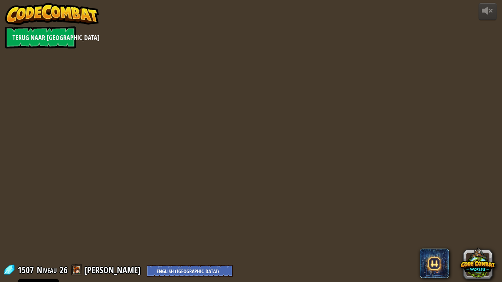
select select "nl-[GEOGRAPHIC_DATA]"
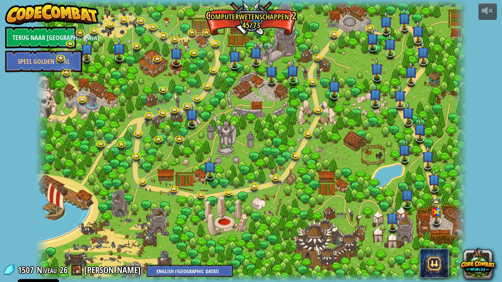
select select "nl-[GEOGRAPHIC_DATA]"
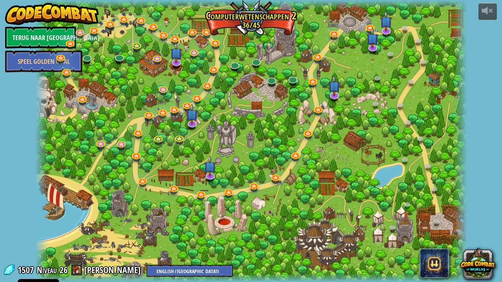
select select "nl-[GEOGRAPHIC_DATA]"
click at [176, 65] on link at bounding box center [176, 61] width 15 height 15
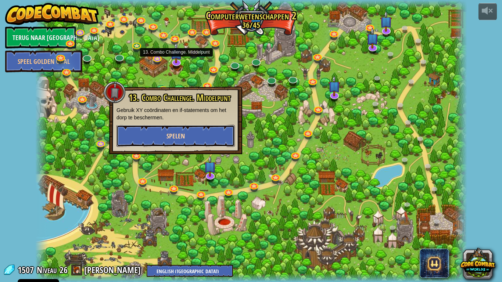
click at [202, 140] on button "Spelen" at bounding box center [175, 136] width 118 height 22
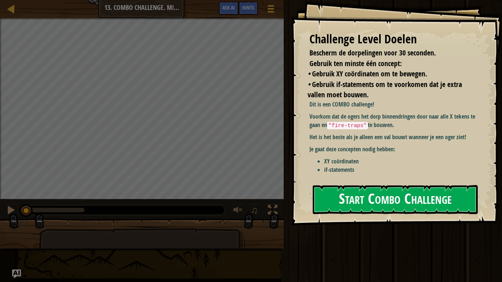
click at [389, 206] on button "Start Combo Challenge" at bounding box center [395, 199] width 165 height 29
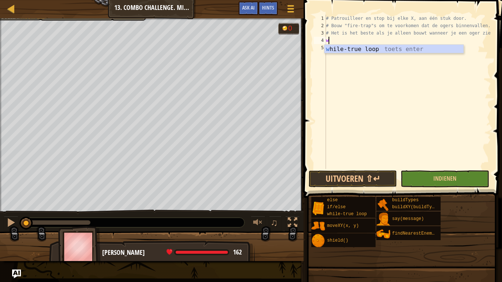
scroll to position [3, 0]
type textarea "wh"
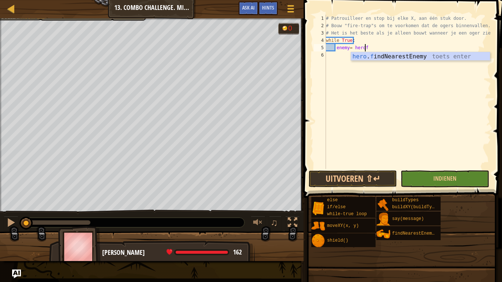
scroll to position [3, 3]
type textarea "enemy= hero.findNearestEnemy()"
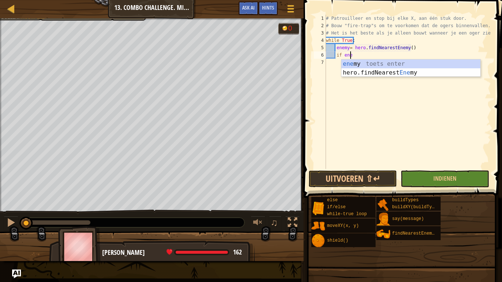
scroll to position [3, 2]
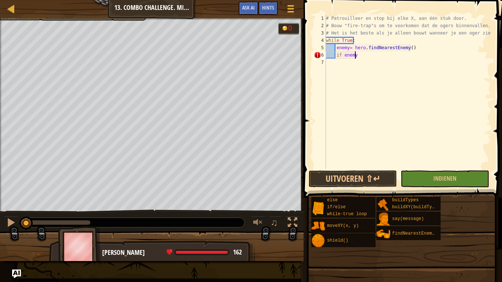
type textarea "if enemy:"
click at [428, 50] on div "# Patrouilleer en stop bij elke X, aan één stuk door. # Bouw "fire-trap"s om te…" at bounding box center [407, 99] width 166 height 169
type textarea "enemy= hero.findNearestEnemy()"
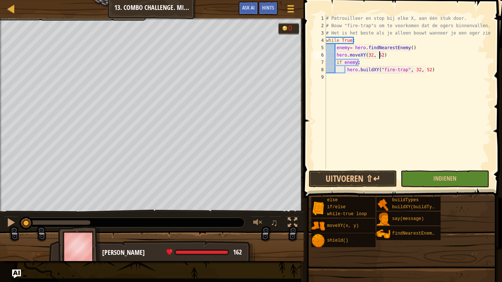
click at [430, 73] on div "# Patrouilleer en stop bij elke X, aan één stuk door. # Bouw "fire-trap"s om te…" at bounding box center [407, 99] width 166 height 169
type textarea "hero.buildXY("fire-trap", 32, 52)"
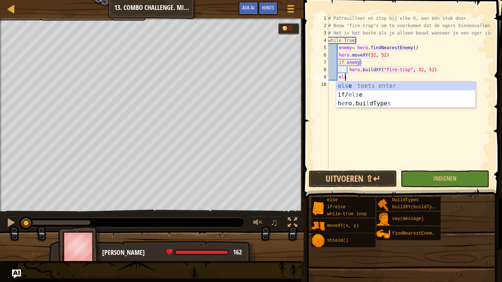
type textarea "else"
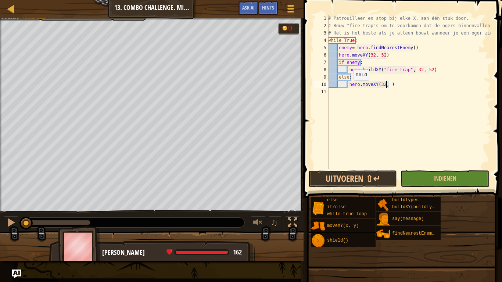
scroll to position [3, 5]
type textarea "hero.moveXY(32, 34)"
click at [356, 180] on button "Uitvoeren ⇧↵" at bounding box center [353, 178] width 88 height 17
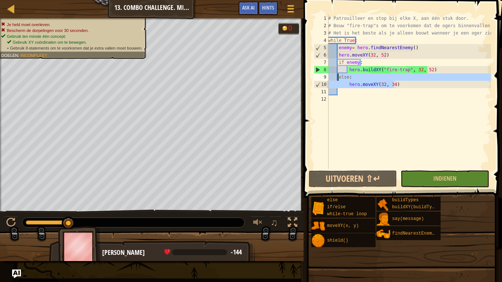
drag, startPoint x: 398, startPoint y: 85, endPoint x: 338, endPoint y: 79, distance: 60.6
click at [338, 79] on div "# Patrouilleer en stop bij elke X, aan één stuk door. # Bouw "fire-trap"s om te…" at bounding box center [409, 99] width 164 height 169
type textarea "else: hero.moveXY(32, 34)"
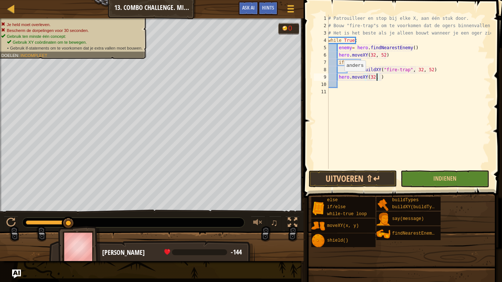
scroll to position [3, 4]
type textarea "hero.moveXY(32, 34)"
click at [388, 81] on div "# Patrouilleer en stop bij elke X, aan één stuk door. # Bouw "fire-trap"s om te…" at bounding box center [409, 99] width 164 height 169
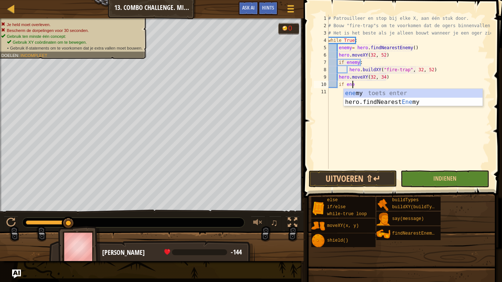
scroll to position [3, 1]
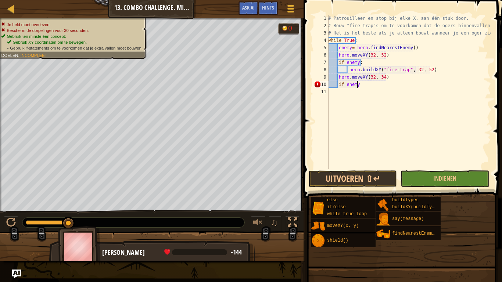
type textarea "if enemy:"
type textarea "hero.buildXY("fire-trap", 32, 34)"
click at [441, 92] on div "# Patrouilleer en stop bij elke X, aan één stuk door. # Bouw "fire-trap"s om te…" at bounding box center [409, 99] width 164 height 169
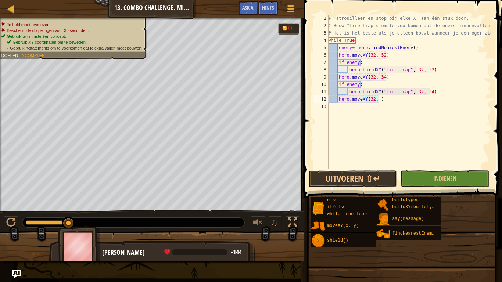
scroll to position [3, 4]
type textarea "hero.moveXY(32, 16)"
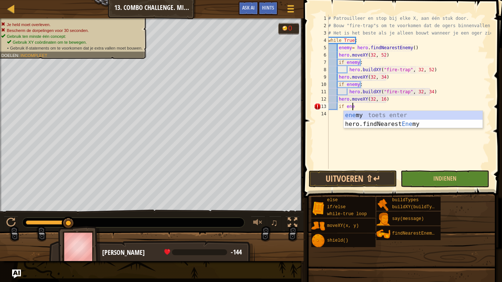
scroll to position [3, 1]
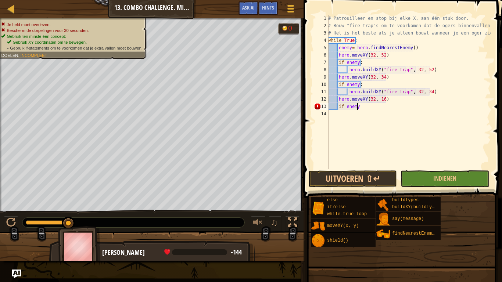
type textarea "if enemy:"
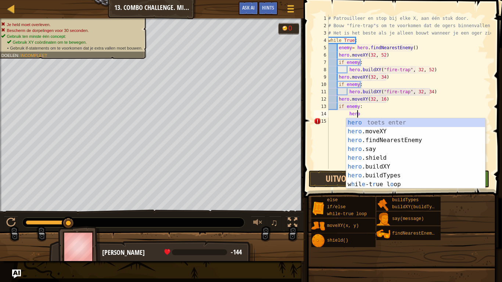
scroll to position [3, 2]
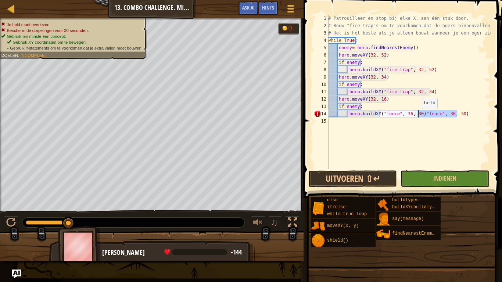
drag, startPoint x: 463, startPoint y: 114, endPoint x: 418, endPoint y: 116, distance: 45.6
click at [418, 116] on div "# Patrouilleer en stop bij elke X, aan één stuk door. # Bouw "fire-trap"s om te…" at bounding box center [409, 99] width 164 height 169
click at [394, 115] on div "# Patrouilleer en stop bij elke X, aan één stuk door. # Bouw "fire-trap"s om te…" at bounding box center [409, 99] width 164 height 169
click at [415, 115] on div "# Patrouilleer en stop bij elke X, aan één stuk door. # Bouw "fire-trap"s om te…" at bounding box center [409, 99] width 164 height 169
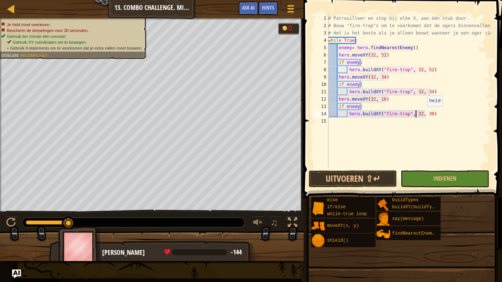
click at [422, 116] on div "# Patrouilleer en stop bij elke X, aan één stuk door. # Bouw "fire-trap"s om te…" at bounding box center [409, 99] width 164 height 169
click at [426, 116] on div "# Patrouilleer en stop bij elke X, aan één stuk door. # Bouw "fire-trap"s om te…" at bounding box center [409, 99] width 164 height 169
click at [342, 171] on button "Uitvoeren ⇧↵" at bounding box center [353, 178] width 88 height 17
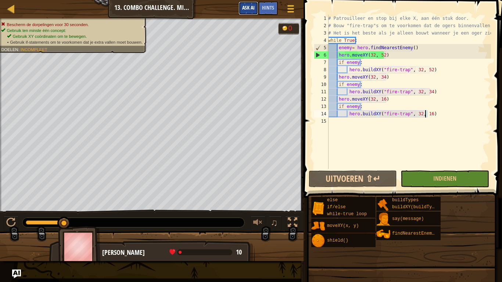
click at [246, 10] on span "Ask AI" at bounding box center [248, 7] width 12 height 7
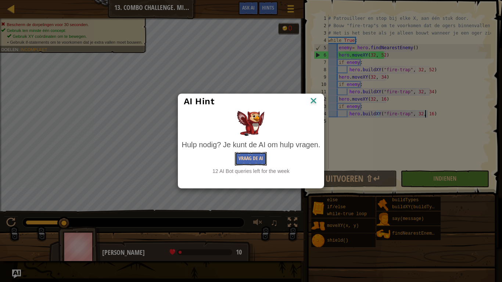
click at [262, 159] on button "Vraag de AI" at bounding box center [251, 159] width 32 height 14
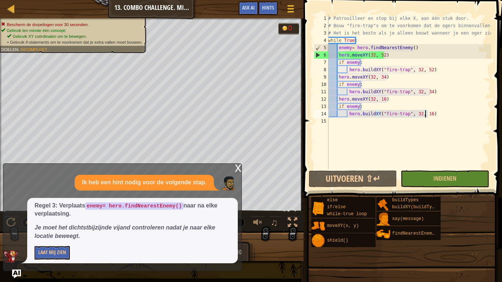
click at [414, 50] on div "# Patrouilleer en stop bij elke X, aan één stuk door. # Bouw "fire-trap"s om te…" at bounding box center [409, 99] width 164 height 169
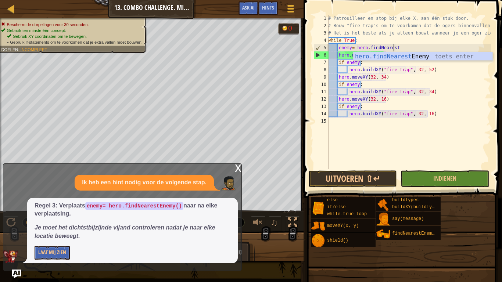
scroll to position [3, 3]
type textarea "e"
type textarea "while Tru"
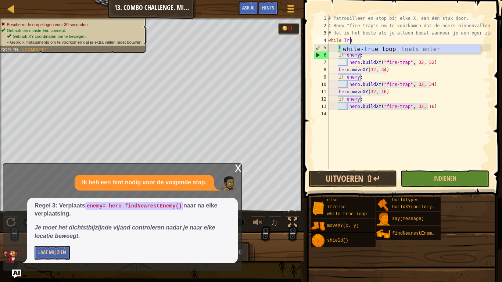
scroll to position [3, 0]
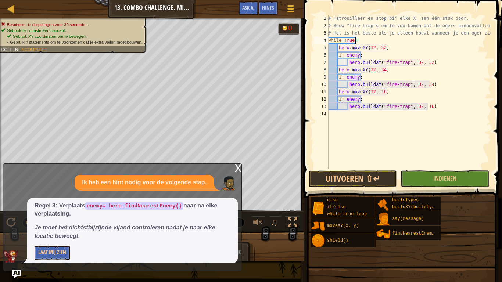
click at [389, 44] on div "# Patrouilleer en stop bij elke X, aan één stuk door. # Bouw "fire-trap"s om te…" at bounding box center [409, 99] width 164 height 169
type textarea "hero.moveXY(32, 52)"
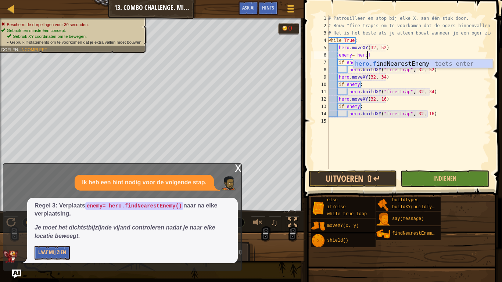
scroll to position [3, 3]
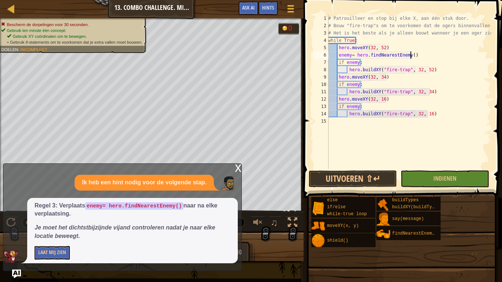
click at [401, 79] on div "# Patrouilleer en stop bij elke X, aan één stuk door. # Bouw "fire-trap"s om te…" at bounding box center [409, 99] width 164 height 169
type textarea "hero.moveXY(32, 34)"
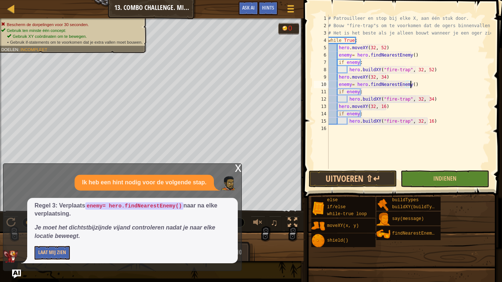
click at [390, 109] on div "# Patrouilleer en stop bij elke X, aan één stuk door. # Bouw "fire-trap"s om te…" at bounding box center [409, 99] width 164 height 169
type textarea "hero.moveXY(32, 16)"
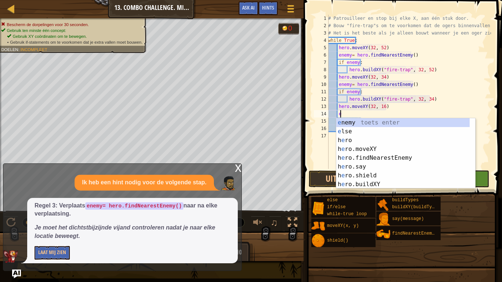
type textarea "ee"
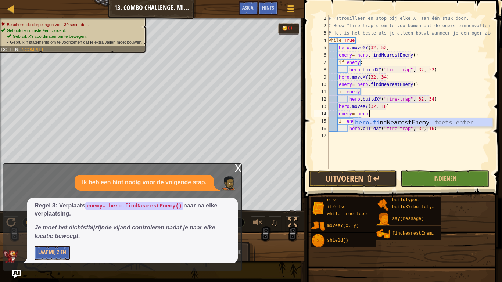
scroll to position [3, 3]
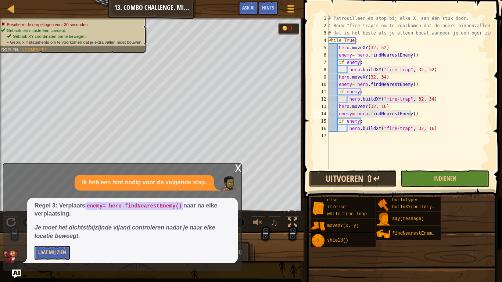
click at [339, 176] on button "Uitvoeren ⇧↵" at bounding box center [353, 178] width 88 height 17
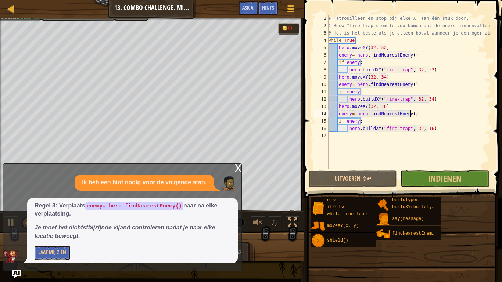
click at [240, 170] on div "x" at bounding box center [238, 167] width 7 height 7
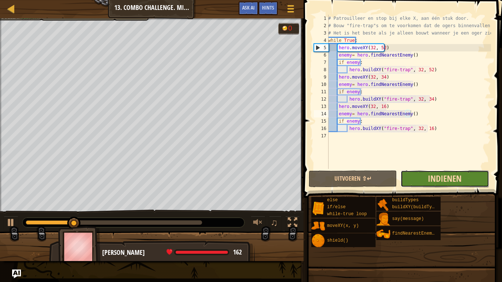
click at [447, 179] on span "Indienen" at bounding box center [445, 179] width 34 height 12
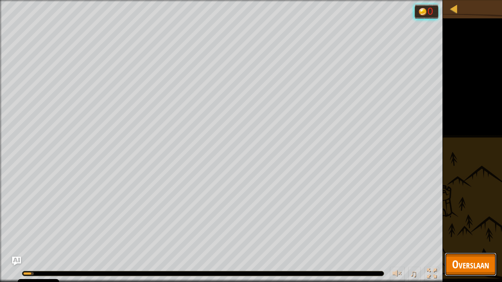
click at [474, 220] on span "Overslaan" at bounding box center [470, 264] width 37 height 15
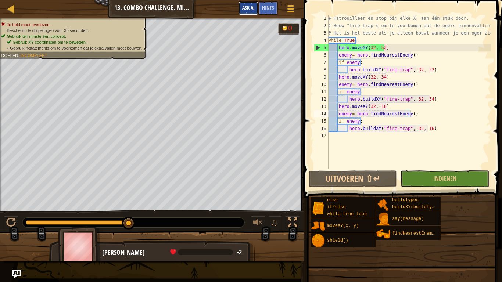
click at [243, 11] on span "Ask AI" at bounding box center [248, 7] width 12 height 7
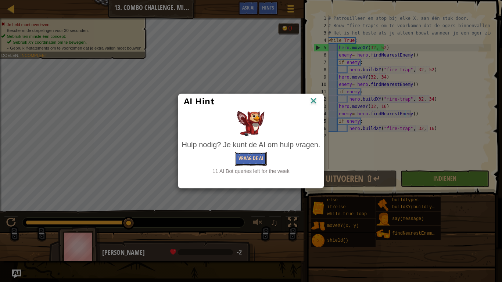
click at [252, 158] on button "Vraag de AI" at bounding box center [251, 159] width 32 height 14
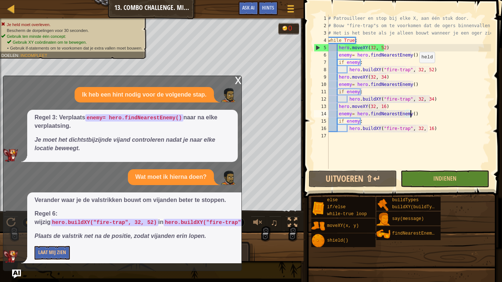
click at [415, 70] on div "# Patrouilleer en stop bij elke X, aan één stuk door. # Bouw "fire-trap"s om te…" at bounding box center [409, 99] width 164 height 169
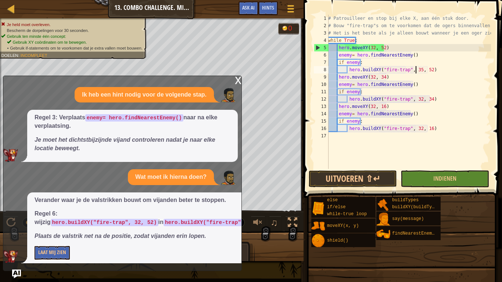
scroll to position [3, 7]
click at [416, 102] on div "# Patrouilleer en stop bij elke X, aan één stuk door. # Bouw "fire-trap"s om te…" at bounding box center [409, 99] width 164 height 169
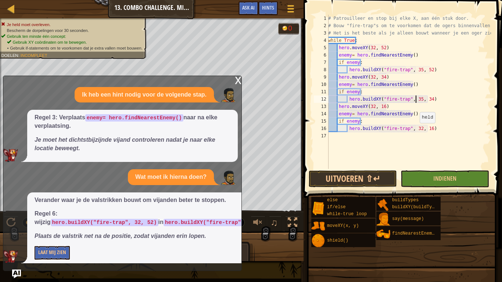
click at [416, 130] on div "# Patrouilleer en stop bij elke X, aan één stuk door. # Bouw "fire-trap"s om te…" at bounding box center [409, 99] width 164 height 169
type textarea "hero.buildXY("fire-trap", 35, 16)"
click at [383, 180] on button "Uitvoeren ⇧↵" at bounding box center [353, 178] width 88 height 17
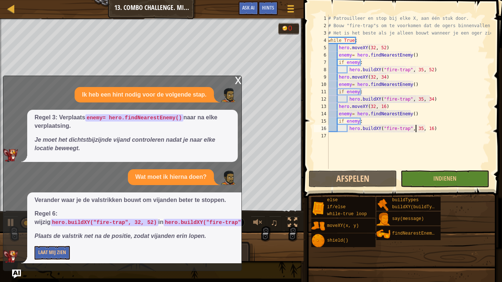
click at [237, 81] on div "x" at bounding box center [238, 79] width 7 height 7
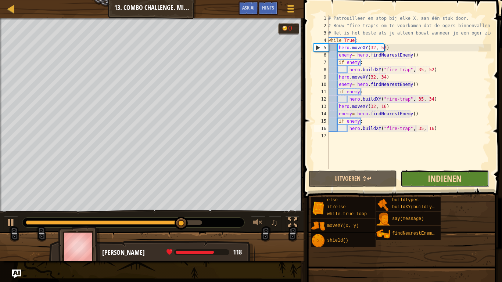
click at [449, 181] on span "Indienen" at bounding box center [445, 179] width 34 height 12
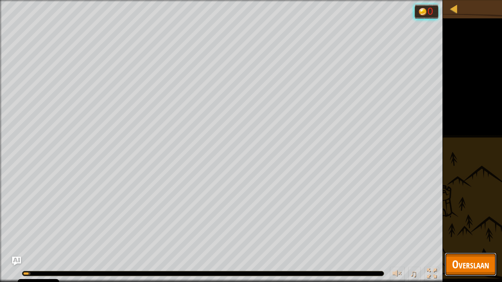
click at [469, 220] on span "Overslaan" at bounding box center [470, 264] width 37 height 15
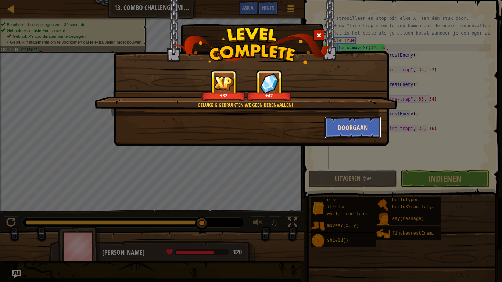
click at [353, 125] on button "Doorgaan" at bounding box center [352, 127] width 57 height 22
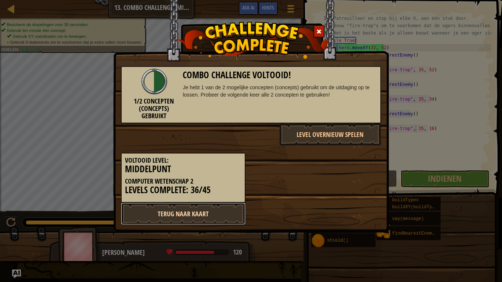
click at [211, 216] on link "Terug naar kaart" at bounding box center [183, 214] width 125 height 22
select select "nl-[GEOGRAPHIC_DATA]"
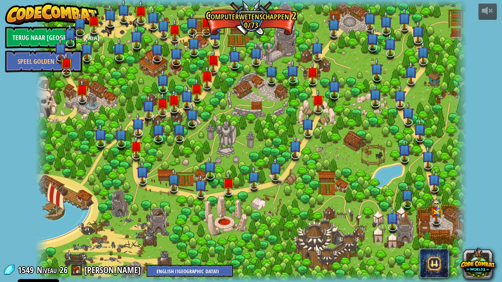
select select "nl-[GEOGRAPHIC_DATA]"
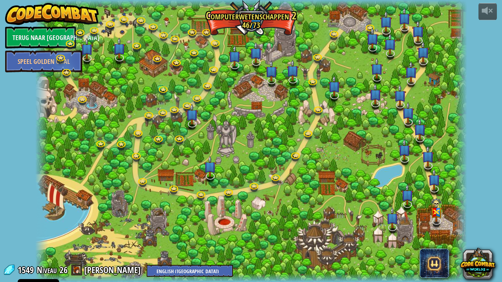
select select "nl-[GEOGRAPHIC_DATA]"
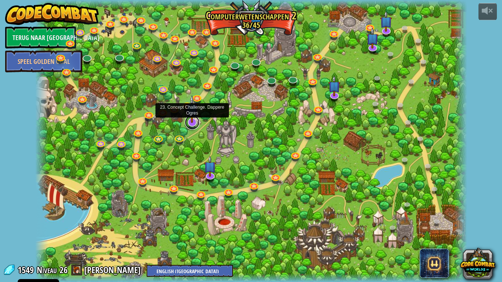
click at [190, 125] on link at bounding box center [192, 122] width 15 height 15
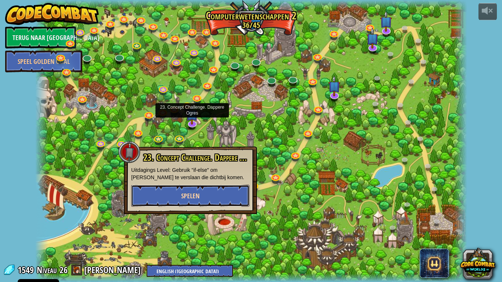
click at [213, 195] on button "Spelen" at bounding box center [190, 196] width 118 height 22
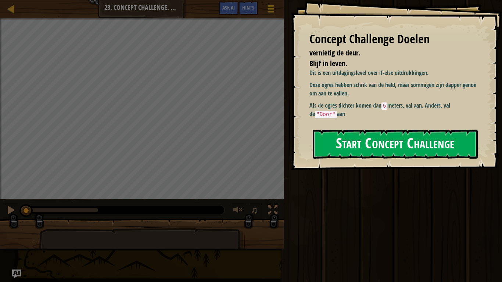
click at [377, 155] on button "Start Concept Challenge" at bounding box center [395, 144] width 165 height 29
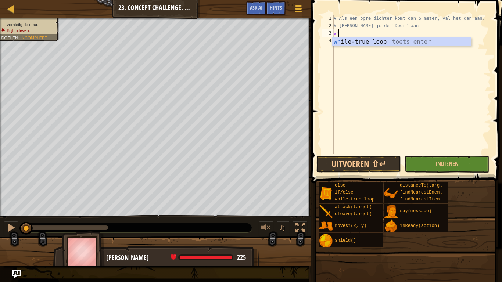
scroll to position [3, 0]
type textarea "whi"
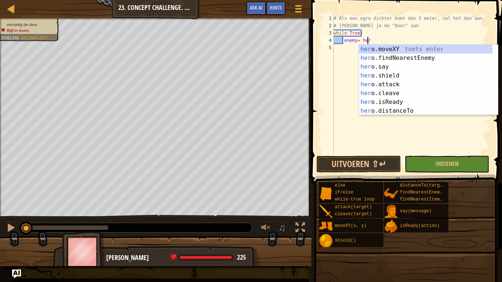
scroll to position [3, 3]
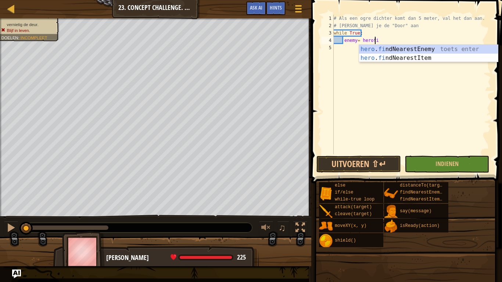
type textarea "enemy= hero.findNearestEnemy()"
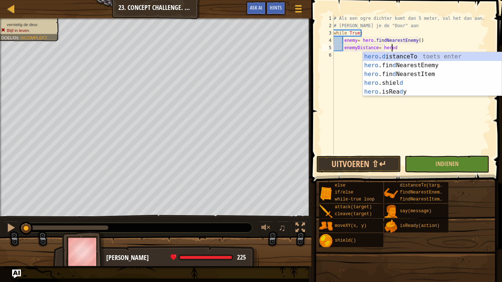
scroll to position [3, 5]
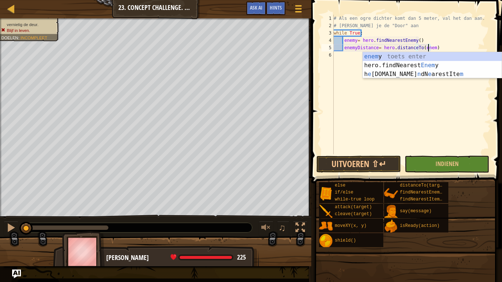
type textarea "enemyDistance= hero.distanceTo(enemy)"
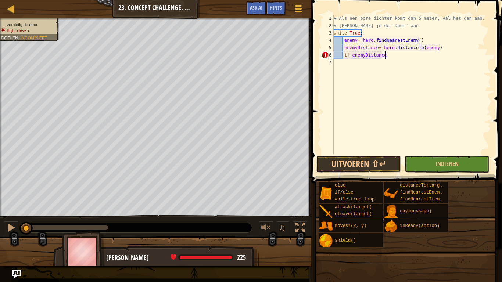
scroll to position [3, 4]
type textarea "if enemyDistance < 5:"
type textarea "while [DOMAIN_NAME] >0:"
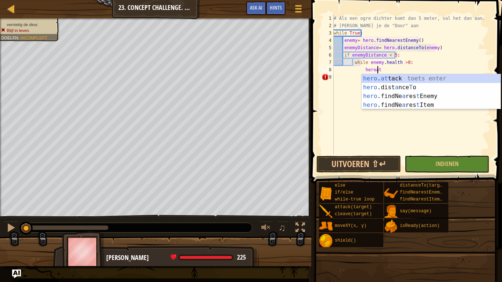
scroll to position [3, 3]
type textarea "hero.attack(enemy)"
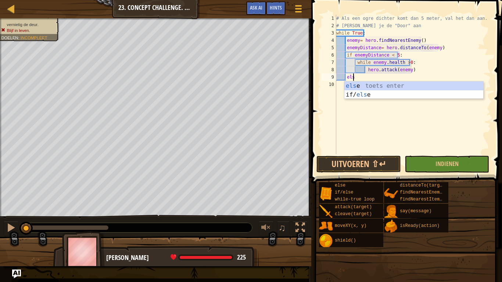
scroll to position [3, 1]
type textarea "else:"
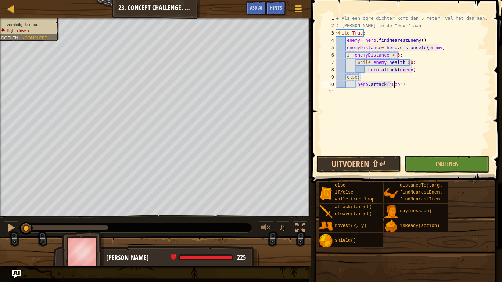
scroll to position [3, 5]
type textarea "hero.attack("Door")"
click at [356, 164] on button "Uitvoeren ⇧↵" at bounding box center [358, 164] width 85 height 17
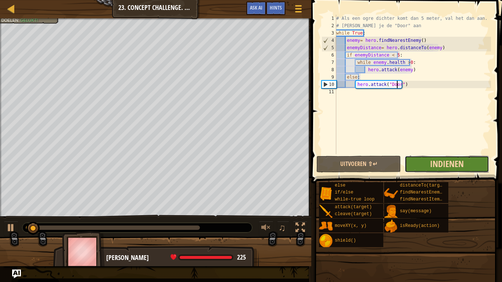
click at [438, 164] on span "Indienen" at bounding box center [447, 164] width 34 height 12
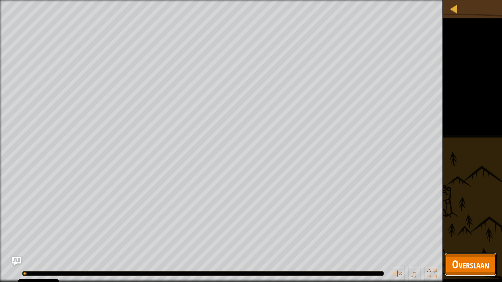
click at [468, 220] on span "Overslaan" at bounding box center [470, 264] width 37 height 15
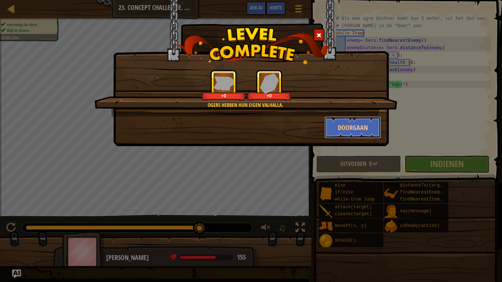
click at [352, 125] on button "Doorgaan" at bounding box center [352, 127] width 57 height 22
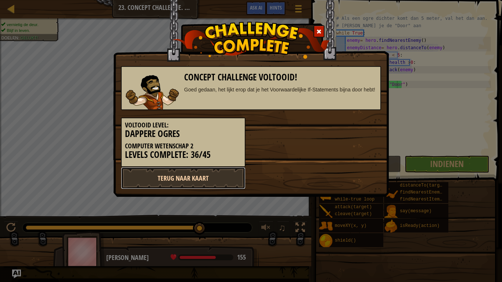
click at [210, 187] on link "Terug naar kaart" at bounding box center [183, 178] width 125 height 22
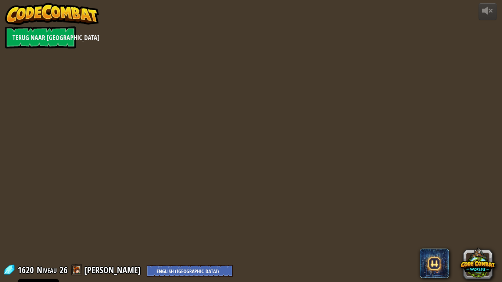
select select "nl-[GEOGRAPHIC_DATA]"
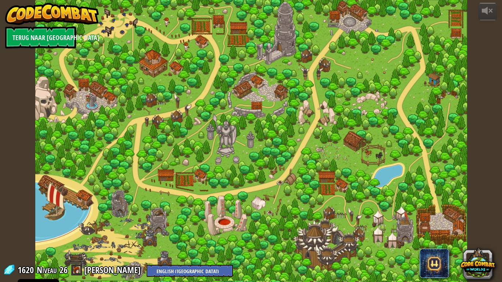
select select "nl-[GEOGRAPHIC_DATA]"
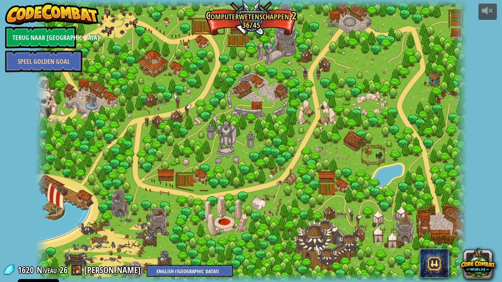
select select "nl-[GEOGRAPHIC_DATA]"
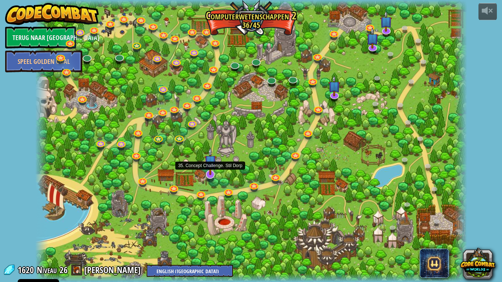
click at [212, 175] on img at bounding box center [210, 161] width 12 height 28
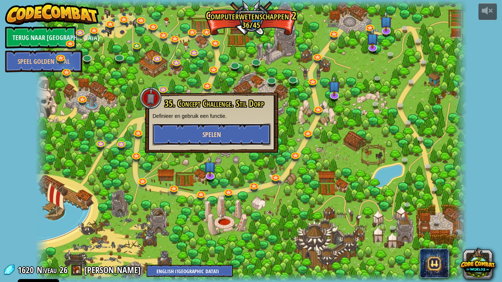
click at [238, 133] on button "Spelen" at bounding box center [211, 134] width 118 height 22
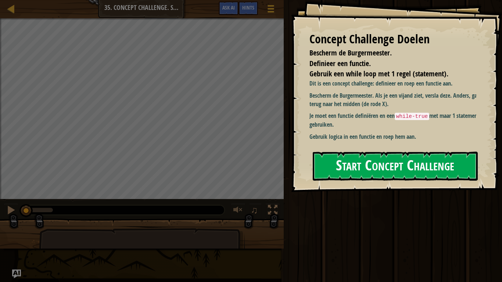
click at [363, 169] on button "Start Concept Challenge" at bounding box center [395, 166] width 165 height 29
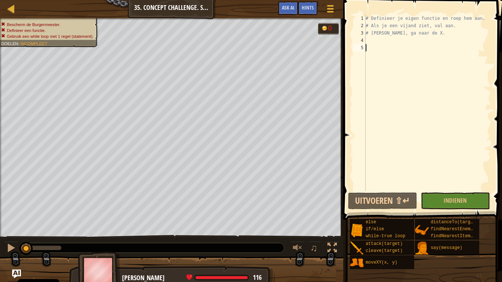
click at [375, 40] on div "# Definieer je eigen functie en roep hem aan. # Als je een vijand ziet, val aan…" at bounding box center [427, 110] width 127 height 191
type textarea "def protect()"
type textarea "def protect():"
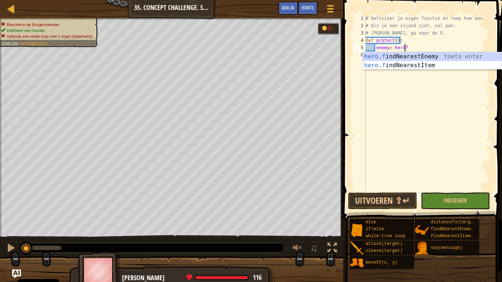
scroll to position [3, 3]
type textarea "enemy= hero.findNearestEnemy()"
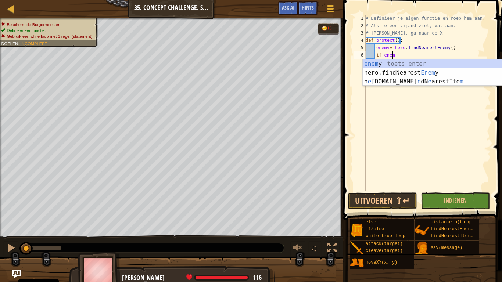
scroll to position [3, 2]
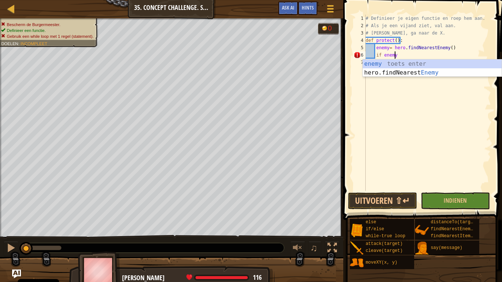
type textarea "if enemy:"
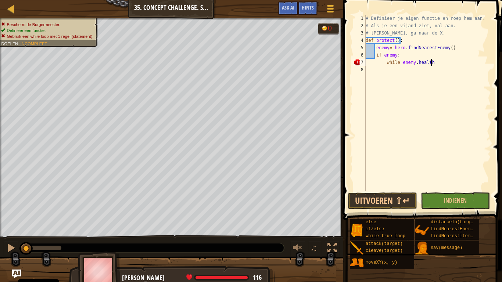
scroll to position [3, 5]
type textarea "while [DOMAIN_NAME] >0:"
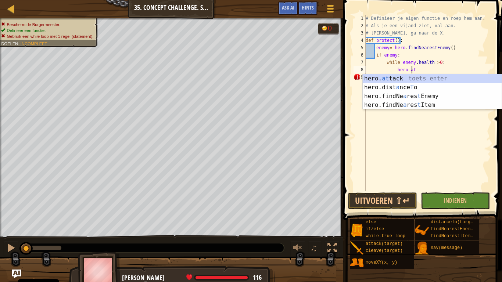
scroll to position [3, 3]
type textarea "hero.attack(enemy)"
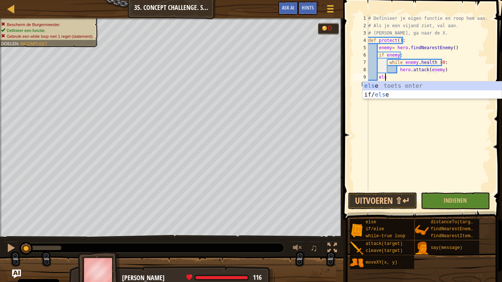
scroll to position [3, 1]
type textarea "else:"
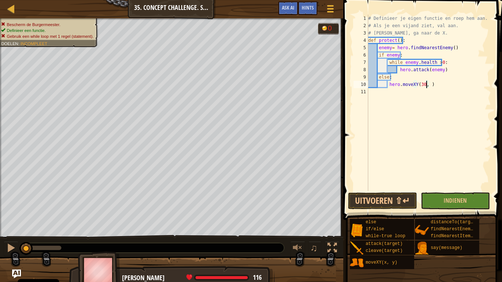
scroll to position [3, 5]
type textarea "hero.moveXY(30, 26)"
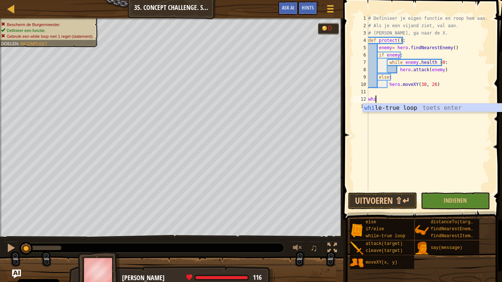
type textarea "whil"
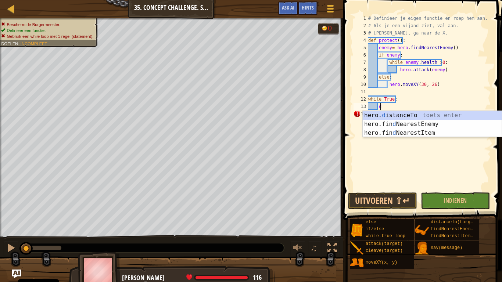
scroll to position [3, 1]
type textarea "d"
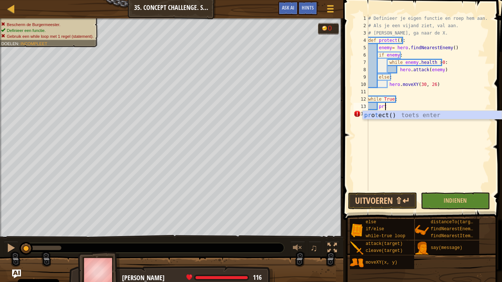
type textarea "prte"
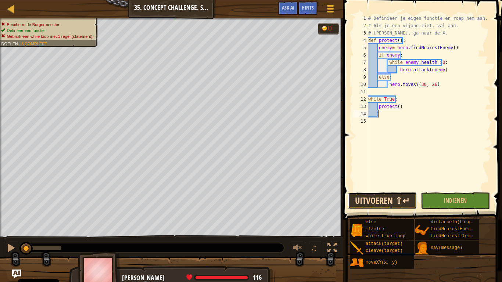
click at [379, 201] on button "Uitvoeren ⇧↵" at bounding box center [382, 201] width 69 height 17
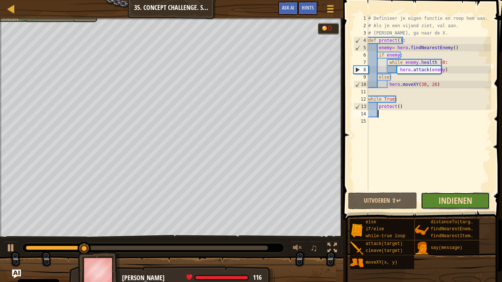
click at [465, 200] on span "Indienen" at bounding box center [455, 201] width 34 height 12
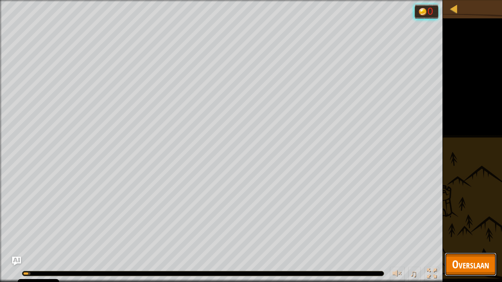
click at [466, 220] on span "Overslaan" at bounding box center [470, 264] width 37 height 15
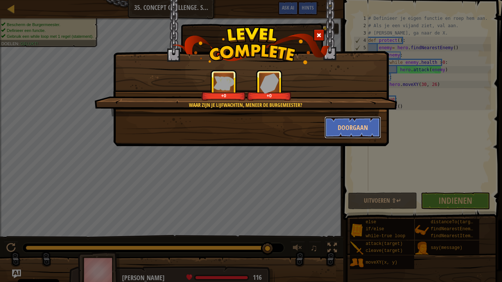
click at [356, 132] on button "Doorgaan" at bounding box center [352, 127] width 57 height 22
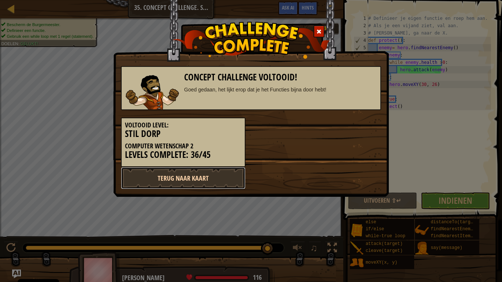
click at [216, 179] on link "Terug naar kaart" at bounding box center [183, 178] width 125 height 22
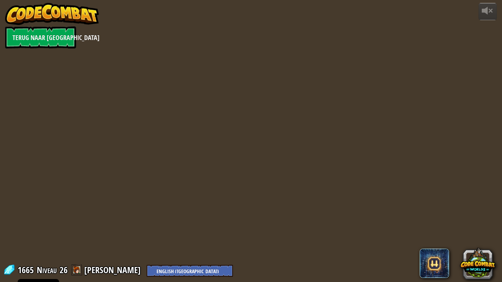
select select "nl-[GEOGRAPHIC_DATA]"
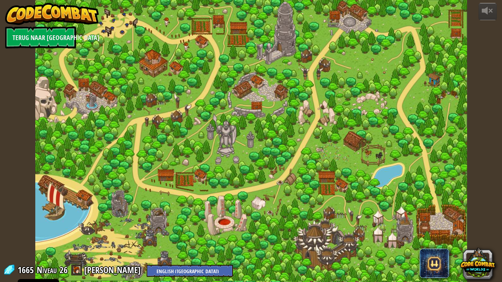
select select "nl-[GEOGRAPHIC_DATA]"
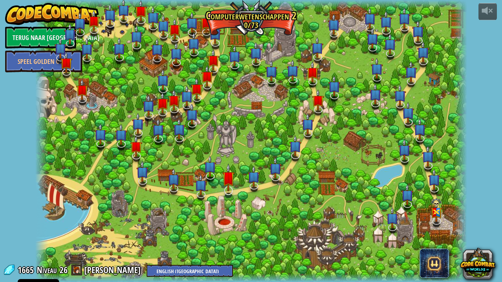
select select "nl-[GEOGRAPHIC_DATA]"
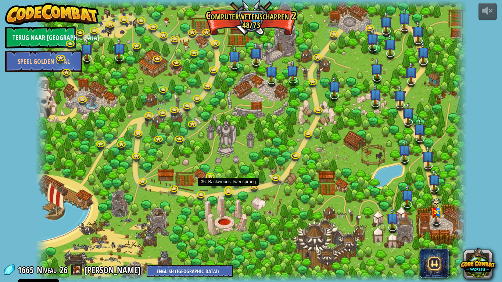
select select "nl-[GEOGRAPHIC_DATA]"
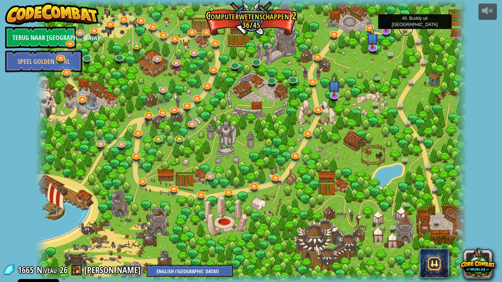
click at [403, 29] on link at bounding box center [406, 29] width 15 height 15
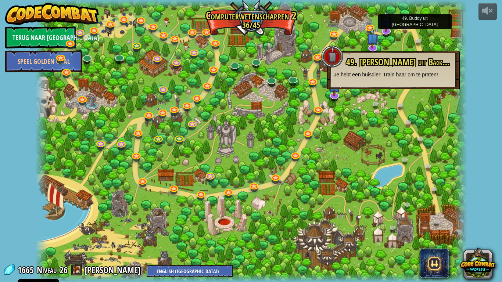
click at [358, 161] on div at bounding box center [251, 141] width 432 height 282
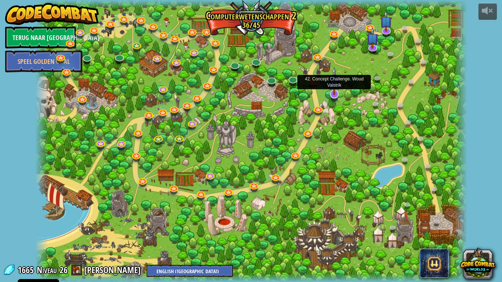
click at [335, 94] on img at bounding box center [334, 81] width 12 height 28
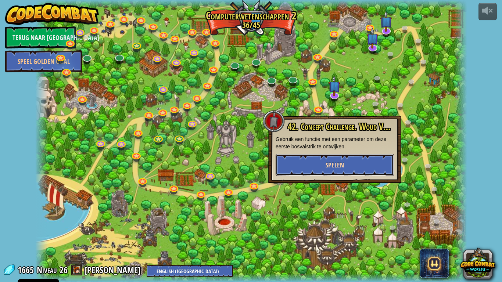
click at [358, 164] on button "Spelen" at bounding box center [335, 165] width 118 height 22
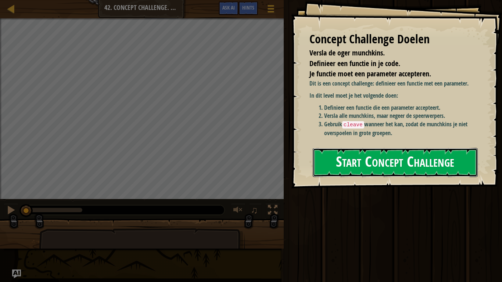
click at [393, 170] on button "Start Concept Challenge" at bounding box center [395, 162] width 165 height 29
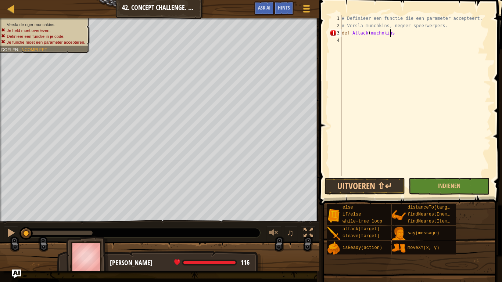
scroll to position [3, 4]
type textarea "def Attack(muchnkins):"
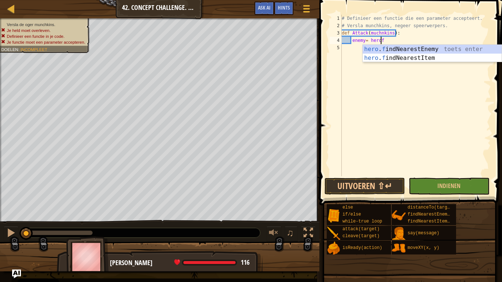
scroll to position [3, 3]
type textarea "enemy= hero.findNearestEnemy()"
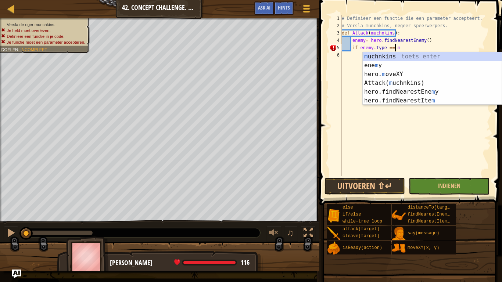
scroll to position [3, 4]
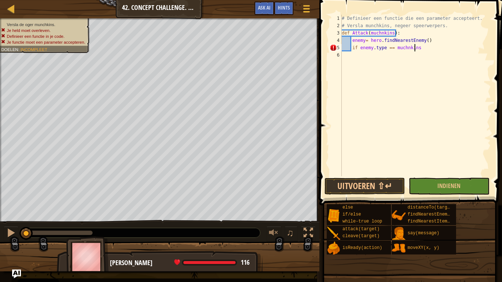
type textarea "if enemy.type == muchnkins:"
click at [403, 58] on div "# Definieer een functie die een parameter accepteert. # Versla munchkins, negee…" at bounding box center [415, 103] width 151 height 176
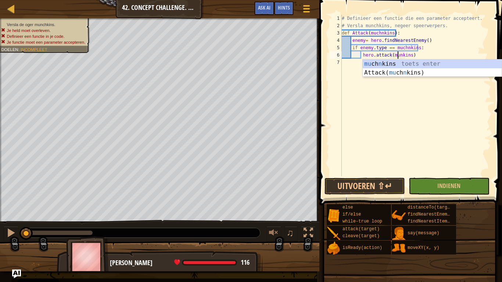
scroll to position [3, 5]
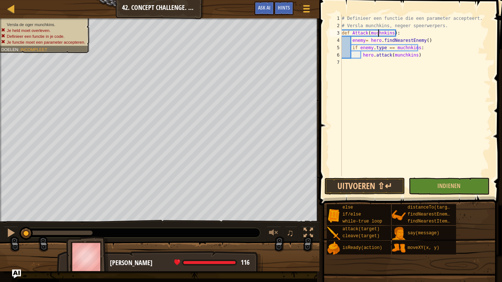
click at [379, 36] on div "# Definieer een functie die een parameter accepteert. # Versla munchkins, negee…" at bounding box center [415, 103] width 151 height 176
click at [405, 47] on div "# Definieer een functie die een parameter accepteert. # Versla munchkins, negee…" at bounding box center [415, 103] width 151 height 176
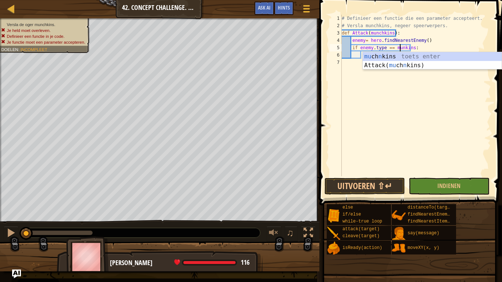
type textarea "if enemy.type == munchkins:"
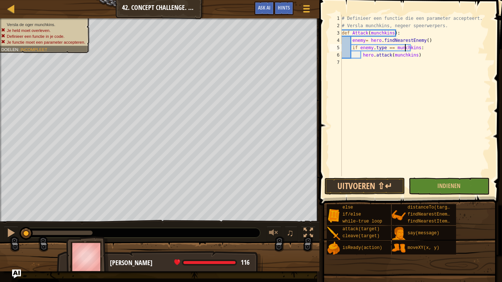
click at [418, 59] on div "# Definieer een functie die een parameter accepteert. # Versla munchkins, negee…" at bounding box center [415, 103] width 151 height 176
click at [416, 54] on div "# Definieer een functie die een parameter accepteert. # Versla munchkins, negee…" at bounding box center [415, 103] width 151 height 176
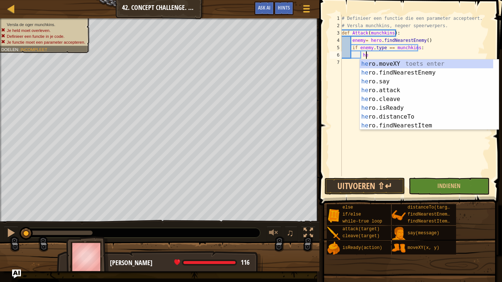
type textarea "h"
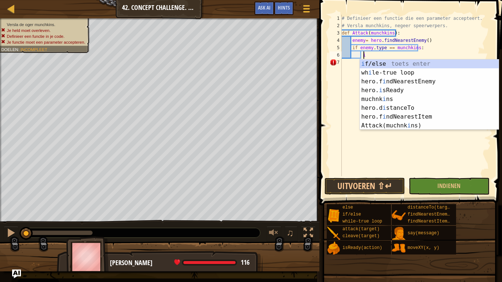
scroll to position [3, 1]
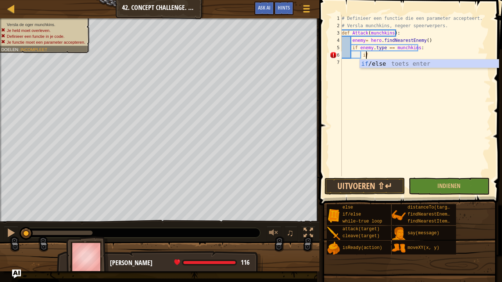
type textarea "i"
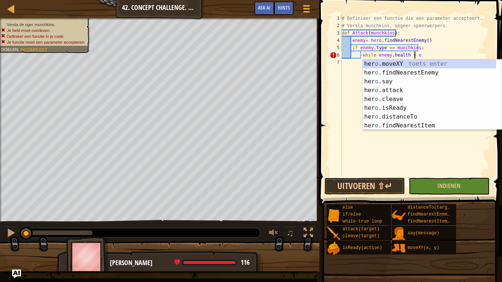
scroll to position [3, 6]
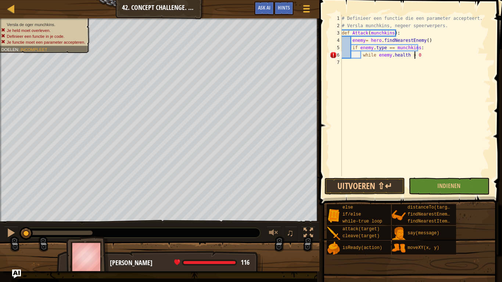
type textarea "while [DOMAIN_NAME] > 0:"
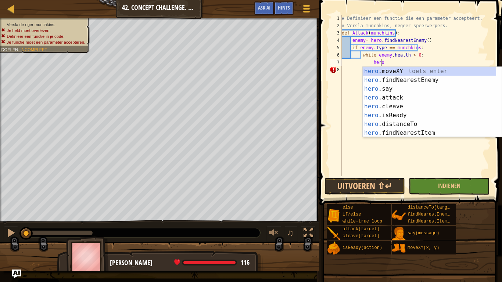
scroll to position [3, 3]
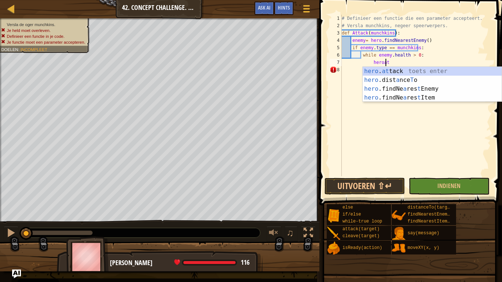
type textarea "hero.attack(enemy)"
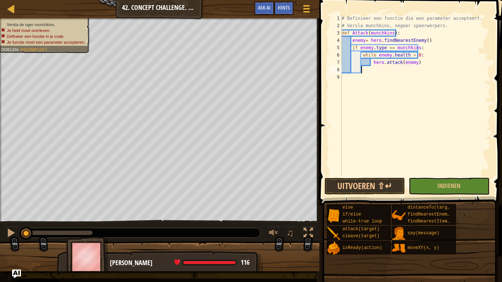
scroll to position [3, 0]
type textarea "pass"
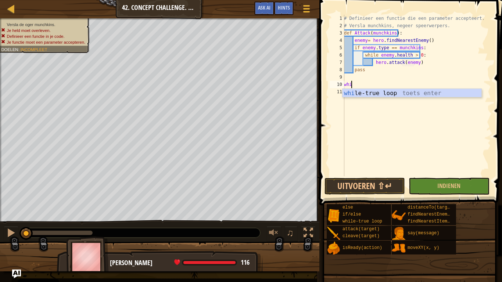
type textarea "while"
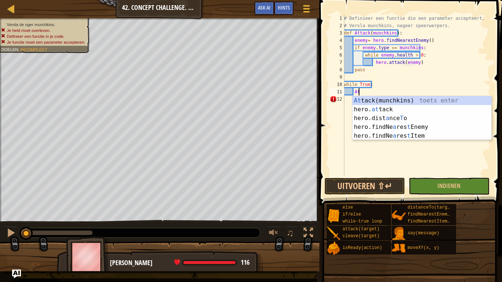
scroll to position [3, 1]
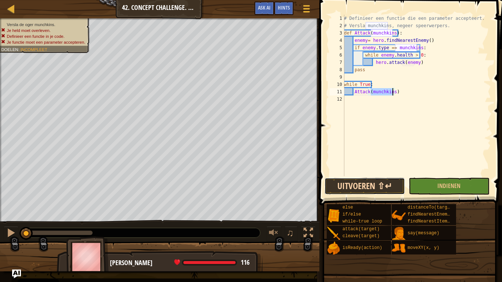
click at [367, 183] on button "Uitvoeren ⇧↵" at bounding box center [364, 186] width 80 height 17
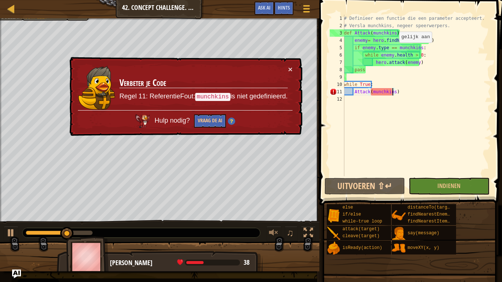
click at [395, 50] on div "# Definieer een functie die een parameter accepteert. # Versla munchkins, negee…" at bounding box center [416, 103] width 148 height 176
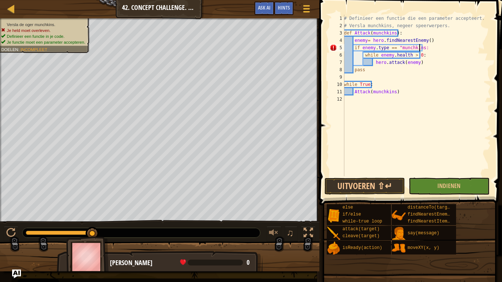
click at [419, 50] on div "# Definieer een functie die een parameter accepteert. # Versla munchkins, negee…" at bounding box center [416, 103] width 148 height 176
click at [354, 185] on button "Uitvoeren ⇧↵" at bounding box center [364, 186] width 80 height 17
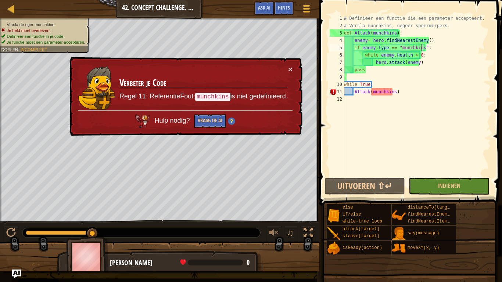
click at [392, 91] on div "# Definieer een functie die een parameter accepteert. # Versla munchkins, negee…" at bounding box center [416, 103] width 148 height 176
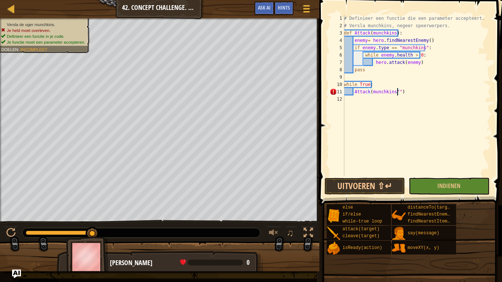
type textarea "Attack(munchkins")"
click at [370, 96] on div "# Definieer een functie die een parameter accepteert. # Versla munchkins, negee…" at bounding box center [416, 103] width 148 height 176
click at [369, 92] on div "# Definieer een functie die een parameter accepteert. # Versla munchkins, negee…" at bounding box center [416, 103] width 148 height 176
click at [370, 91] on div "# Definieer een functie die een parameter accepteert. # Versla munchkins, negee…" at bounding box center [416, 103] width 148 height 176
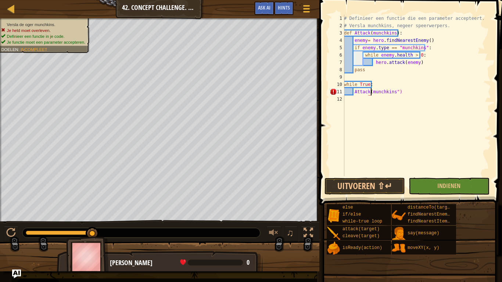
scroll to position [3, 3]
click at [370, 35] on div "# Definieer een functie die een parameter accepteert. # Versla munchkins, negee…" at bounding box center [416, 103] width 148 height 176
drag, startPoint x: 395, startPoint y: 33, endPoint x: 402, endPoint y: 39, distance: 9.1
click at [396, 33] on div "# Definieer een functie die een parameter accepteert. # Versla munchkins, negee…" at bounding box center [416, 103] width 148 height 176
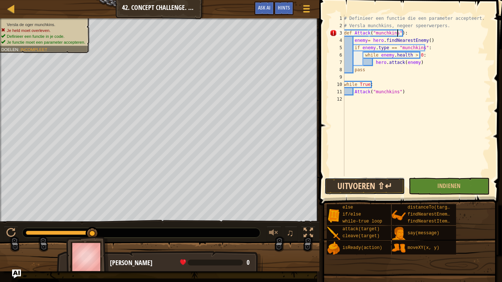
click at [379, 190] on button "Uitvoeren ⇧↵" at bounding box center [364, 186] width 80 height 17
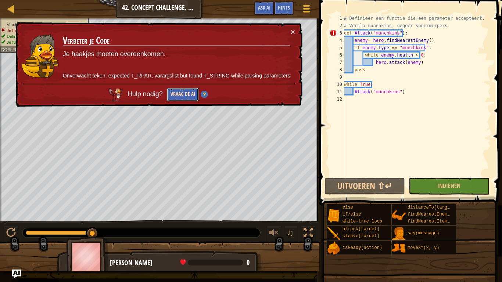
click at [181, 100] on button "Vraag de AI" at bounding box center [183, 95] width 32 height 14
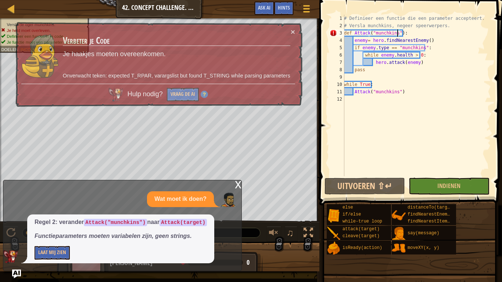
click at [398, 35] on div "# Definieer een functie die een parameter accepteert. # Versla munchkins, negee…" at bounding box center [416, 103] width 148 height 176
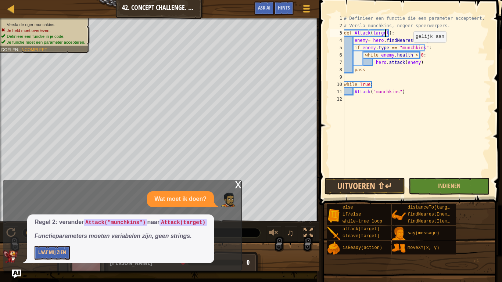
scroll to position [3, 3]
click at [396, 92] on div "# Definieer een functie die een parameter accepteert. # Versla munchkins, negee…" at bounding box center [416, 103] width 148 height 176
click at [370, 187] on button "Uitvoeren ⇧↵" at bounding box center [364, 186] width 80 height 17
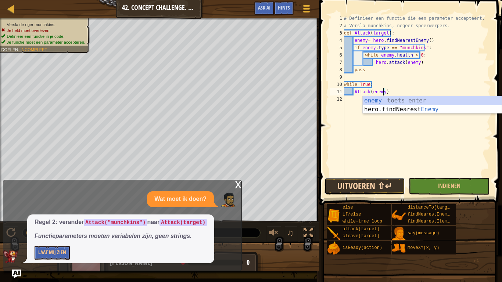
click at [381, 188] on button "Uitvoeren ⇧↵" at bounding box center [364, 186] width 80 height 17
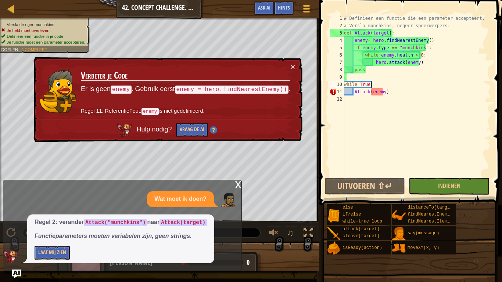
click at [374, 85] on div "# Definieer een functie die een parameter accepteert. # Versla munchkins, negee…" at bounding box center [416, 103] width 148 height 176
type textarea "while True:"
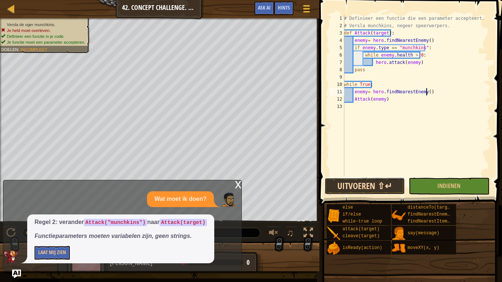
click at [360, 180] on button "Uitvoeren ⇧↵" at bounding box center [364, 186] width 80 height 17
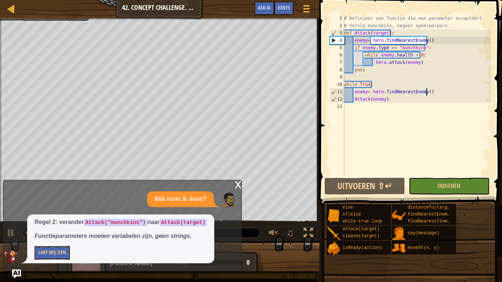
click at [230, 183] on div "x Wat moet ik doen? Regel 2: verander Attack("munchkins") naar Attack(target) F…" at bounding box center [122, 225] width 239 height 91
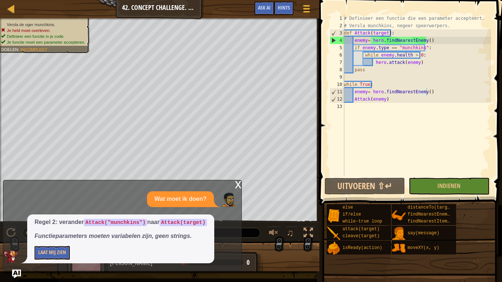
click at [239, 182] on div "x" at bounding box center [238, 183] width 7 height 7
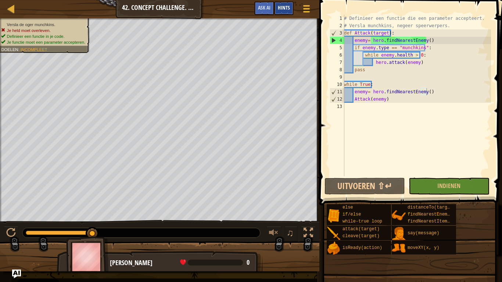
click at [276, 10] on div "Hints" at bounding box center [283, 8] width 19 height 14
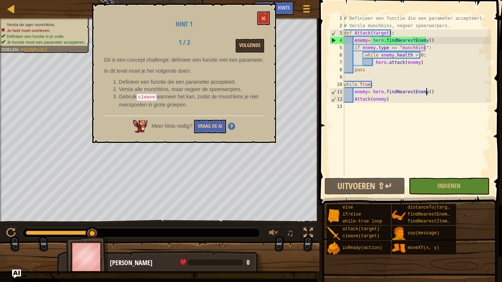
click at [425, 56] on div "# Definieer een functie die een parameter accepteert. # Versla munchkins, negee…" at bounding box center [416, 103] width 148 height 176
type textarea "while [DOMAIN_NAME] > 0:"
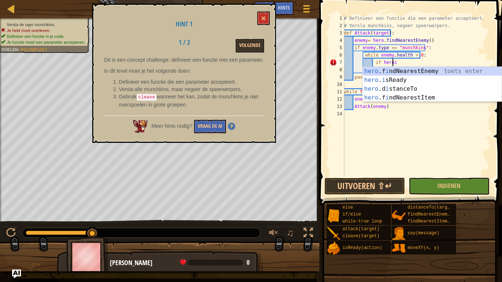
scroll to position [3, 4]
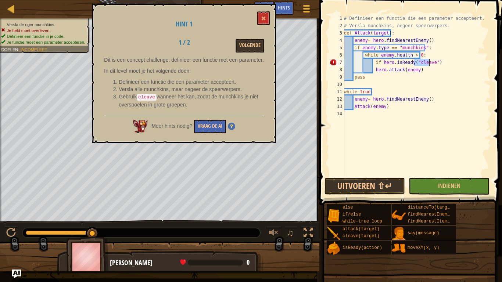
click at [436, 62] on div "# Definieer een functie die een parameter accepteert. # Versla munchkins, negee…" at bounding box center [416, 103] width 148 height 176
type textarea "if hero.isReady("cleave"):"
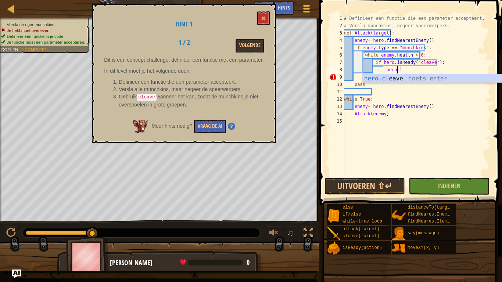
scroll to position [3, 4]
type textarea "hero.cleave(enemy)"
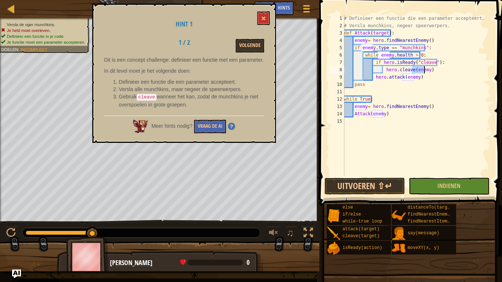
click at [435, 71] on div "# Definieer een functie die een parameter accepteert. # Versla munchkins, negee…" at bounding box center [416, 103] width 148 height 176
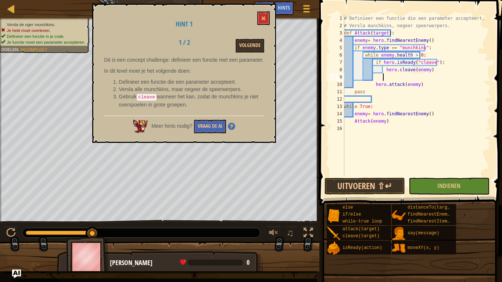
scroll to position [3, 3]
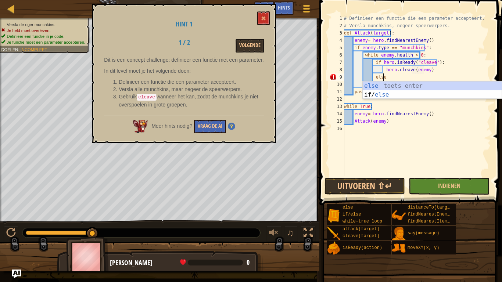
scroll to position [3, 3]
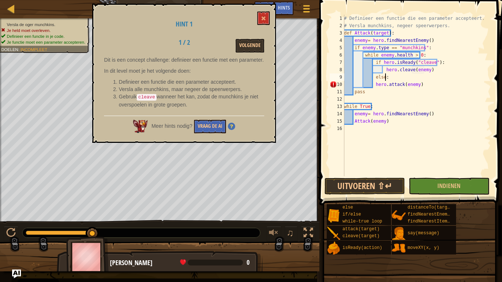
click at [372, 85] on div "# Definieer een functie die een parameter accepteert. # Versla munchkins, negee…" at bounding box center [416, 103] width 148 height 176
drag, startPoint x: 421, startPoint y: 54, endPoint x: 364, endPoint y: 58, distance: 57.8
click at [364, 58] on div "# Definieer een functie die een parameter accepteert. # Versla munchkins, negee…" at bounding box center [416, 103] width 148 height 176
type textarea "while [DOMAIN_NAME] > 0:"
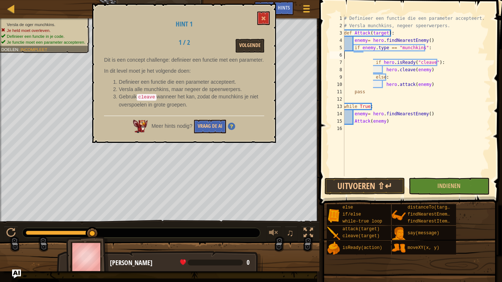
scroll to position [3, 0]
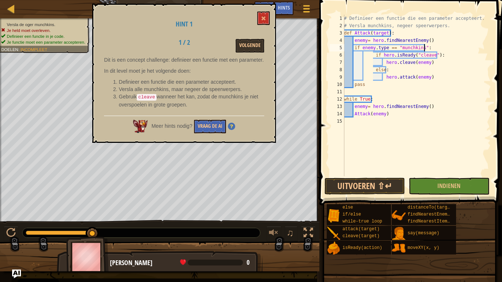
click at [372, 57] on div "# Definieer een functie die een parameter accepteert. # Versla munchkins, negee…" at bounding box center [416, 103] width 148 height 176
click at [382, 63] on div "# Definieer een functie die een parameter accepteert. # Versla munchkins, negee…" at bounding box center [416, 103] width 148 height 176
click at [374, 72] on div "# Definieer een functie die een parameter accepteert. # Versla munchkins, negee…" at bounding box center [416, 103] width 148 height 176
click at [381, 81] on div "# Definieer een functie die een parameter accepteert. # Versla munchkins, negee…" at bounding box center [416, 103] width 148 height 176
click at [384, 74] on div "# Definieer een functie die een parameter accepteert. # Versla munchkins, negee…" at bounding box center [416, 103] width 148 height 176
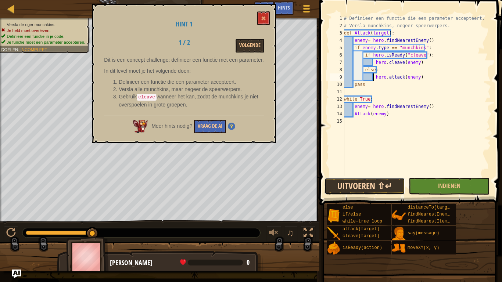
click at [387, 180] on button "Uitvoeren ⇧↵" at bounding box center [364, 186] width 80 height 17
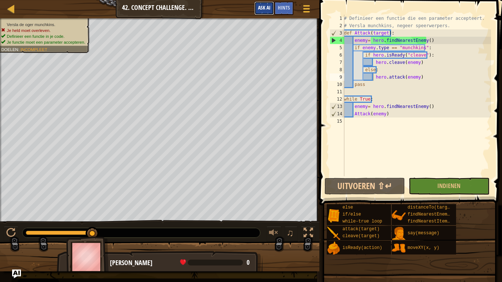
click at [271, 8] on button "Ask AI" at bounding box center [264, 8] width 20 height 14
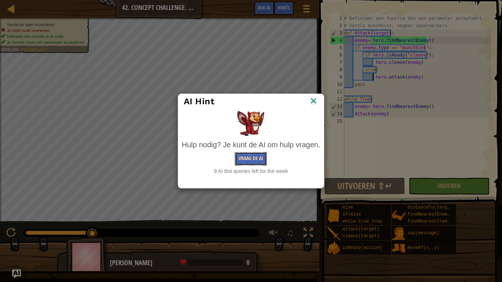
click at [252, 158] on button "Vraag de AI" at bounding box center [251, 159] width 32 height 14
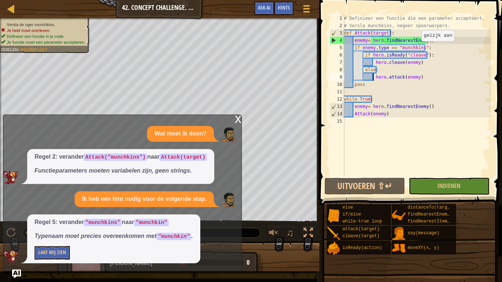
click at [418, 48] on div "# Definieer een functie die een parameter accepteert. # Versla munchkins, negee…" at bounding box center [416, 103] width 148 height 176
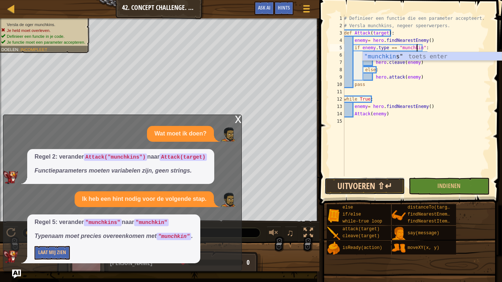
click at [382, 186] on button "Uitvoeren ⇧↵" at bounding box center [364, 186] width 80 height 17
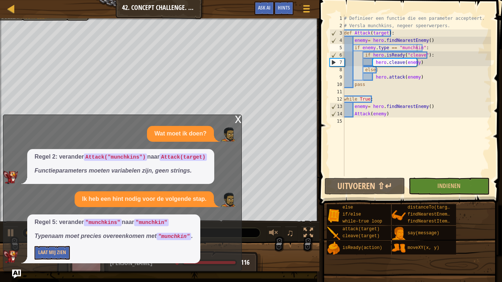
click at [239, 122] on div "x" at bounding box center [238, 118] width 7 height 7
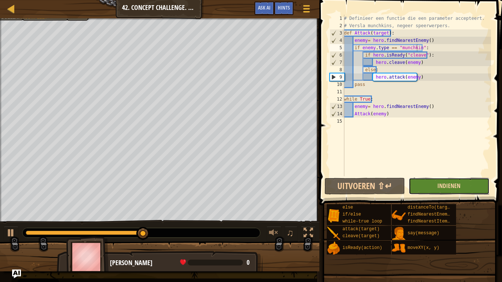
click at [456, 185] on span "Indienen" at bounding box center [448, 186] width 23 height 8
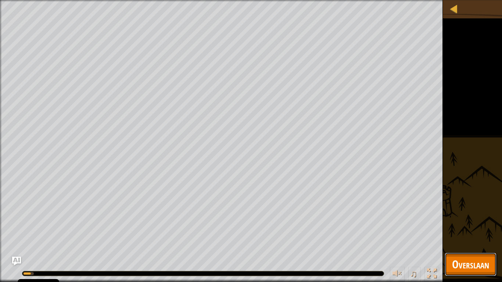
click at [452, 260] on button "Overslaan" at bounding box center [471, 265] width 52 height 24
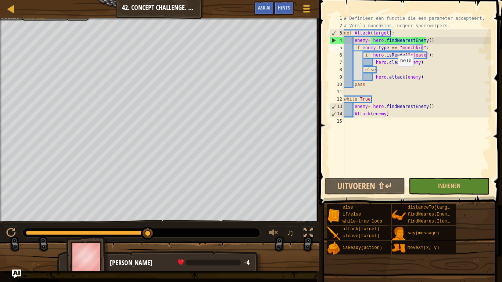
type textarea "else:"
click at [382, 72] on div "# Definieer een functie die een parameter accepteert. # Versla munchkins, negee…" at bounding box center [416, 103] width 148 height 176
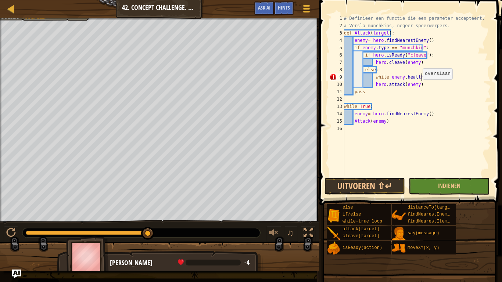
scroll to position [3, 6]
type textarea "while [DOMAIN_NAME] >0:"
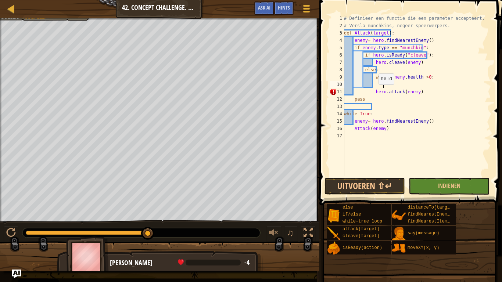
click at [376, 93] on div "# Definieer een functie die een parameter accepteert. # Versla munchkins, negee…" at bounding box center [416, 103] width 148 height 176
click at [374, 96] on div "# Definieer een functie die een parameter accepteert. # Versla munchkins, negee…" at bounding box center [416, 103] width 148 height 176
click at [374, 93] on div "# Definieer een functie die een parameter accepteert. # Versla munchkins, negee…" at bounding box center [416, 103] width 148 height 176
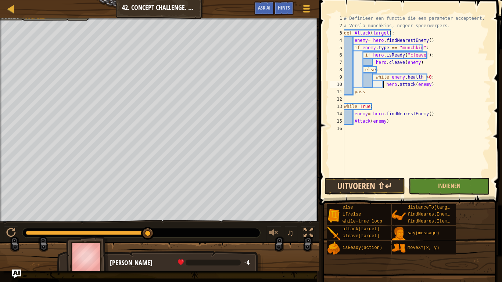
type textarea "hero.attack(enemy)"
click at [385, 181] on button "Uitvoeren ⇧↵" at bounding box center [364, 186] width 80 height 17
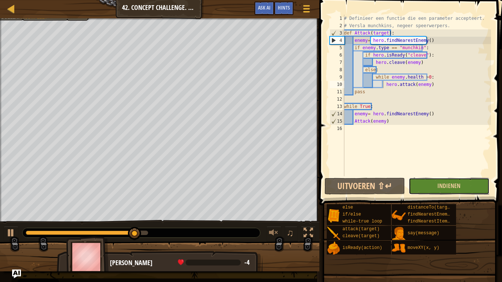
click at [426, 186] on button "Indienen" at bounding box center [449, 186] width 80 height 17
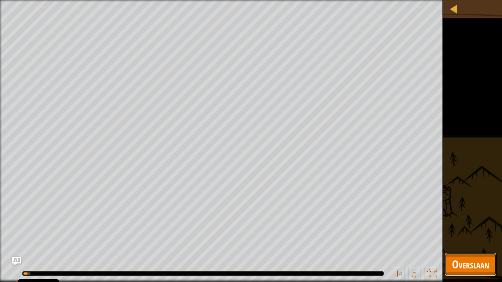
click at [481, 270] on span "Overslaan" at bounding box center [470, 264] width 37 height 15
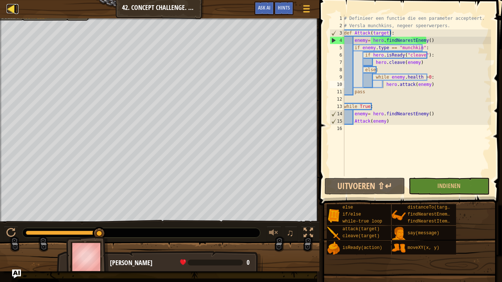
click at [11, 11] on div at bounding box center [11, 8] width 9 height 9
select select "nl-[GEOGRAPHIC_DATA]"
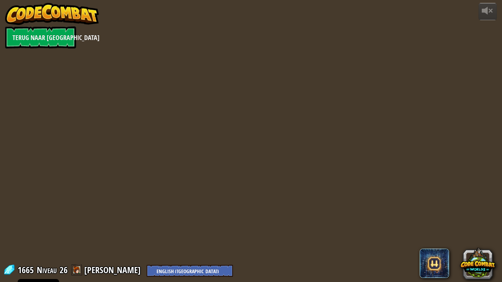
select select "nl-[GEOGRAPHIC_DATA]"
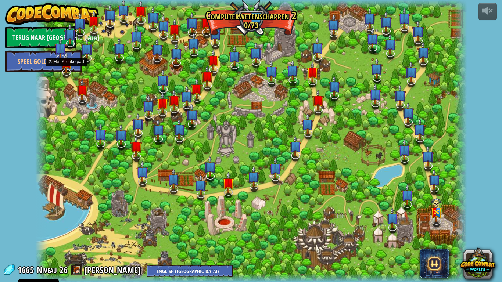
select select "nl-[GEOGRAPHIC_DATA]"
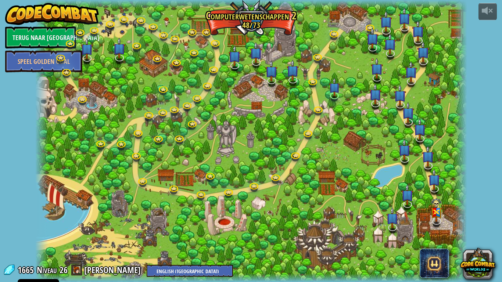
select select "nl-[GEOGRAPHIC_DATA]"
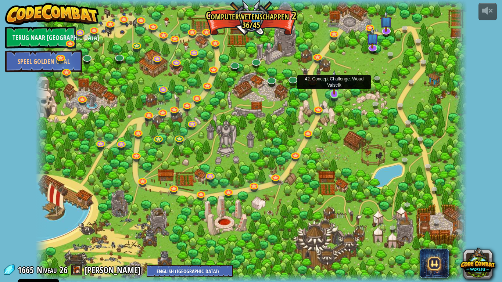
click at [332, 94] on img at bounding box center [334, 82] width 11 height 25
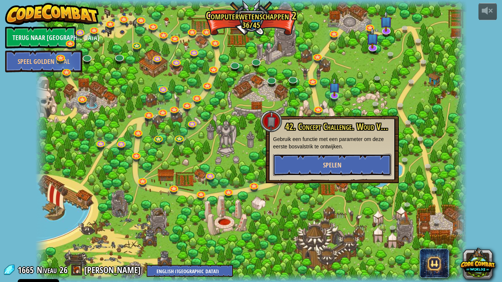
click at [331, 162] on span "Spelen" at bounding box center [332, 165] width 18 height 9
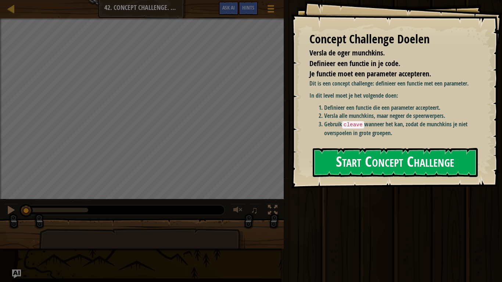
click at [375, 166] on button "Start Concept Challenge" at bounding box center [395, 162] width 165 height 29
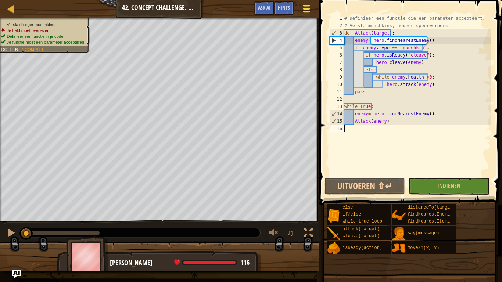
click at [307, 8] on span at bounding box center [306, 8] width 7 height 1
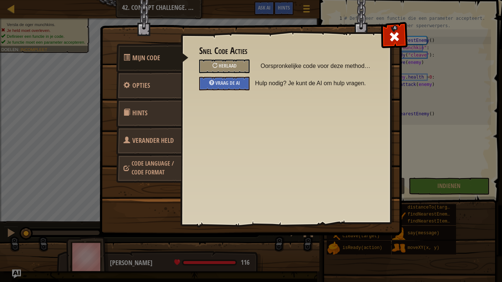
click at [158, 148] on link "Verander held" at bounding box center [148, 140] width 65 height 29
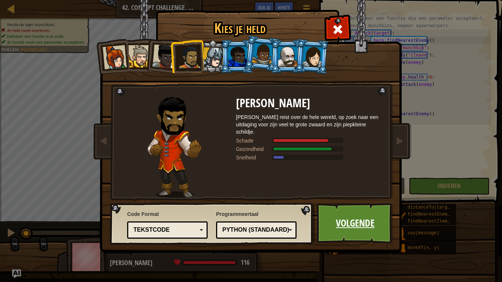
click at [365, 219] on link "Volgende" at bounding box center [355, 223] width 77 height 40
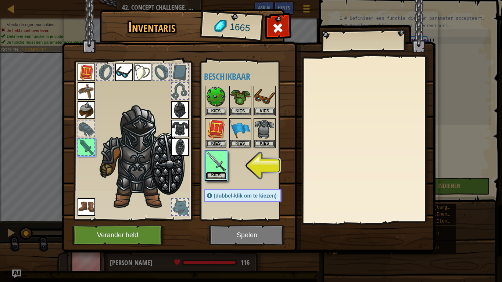
click at [216, 175] on button "Kies" at bounding box center [216, 176] width 21 height 8
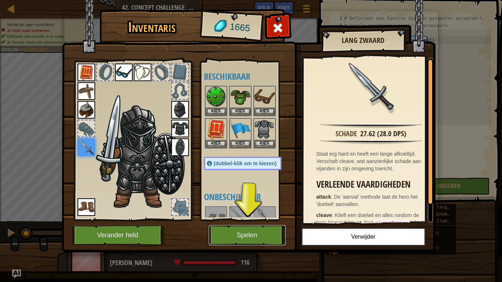
click at [245, 237] on button "Spelen" at bounding box center [247, 235] width 77 height 20
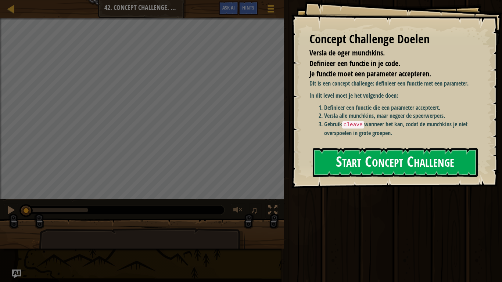
click at [365, 154] on button "Start Concept Challenge" at bounding box center [395, 162] width 165 height 29
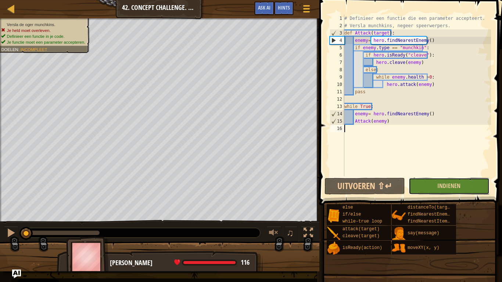
click at [423, 188] on button "Indienen" at bounding box center [449, 186] width 80 height 17
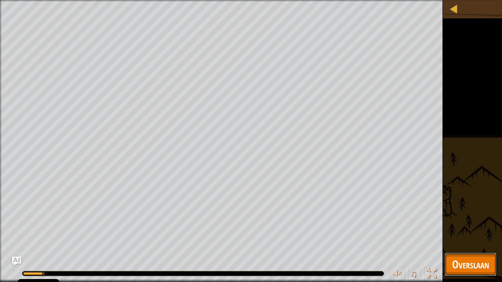
click at [465, 269] on span "Overslaan" at bounding box center [470, 264] width 37 height 15
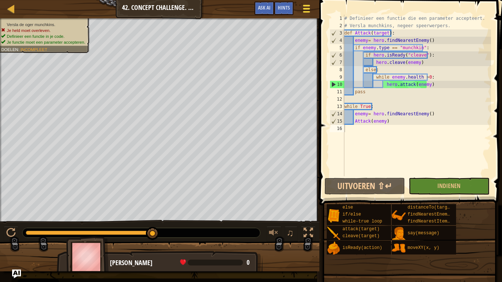
click at [309, 12] on span at bounding box center [306, 11] width 7 height 1
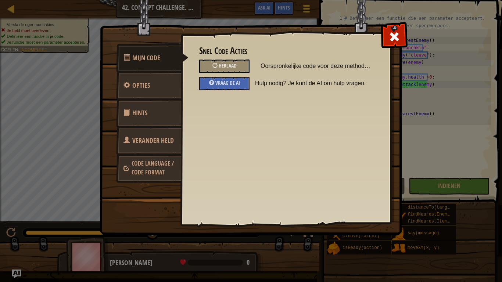
click at [149, 144] on span "Verander held" at bounding box center [153, 140] width 42 height 9
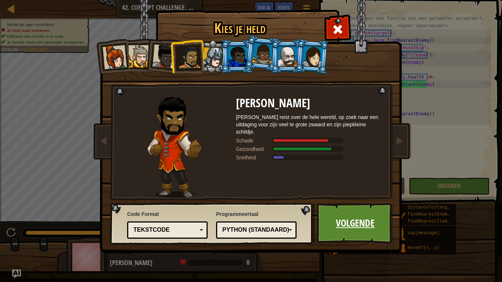
click at [341, 230] on link "Volgende" at bounding box center [355, 223] width 77 height 40
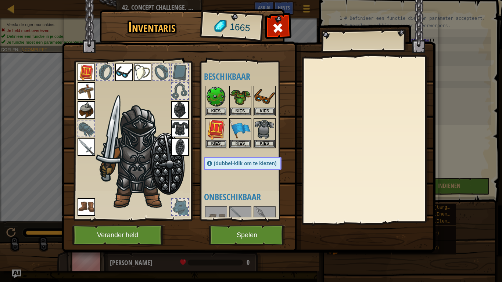
click at [174, 125] on img at bounding box center [180, 129] width 18 height 18
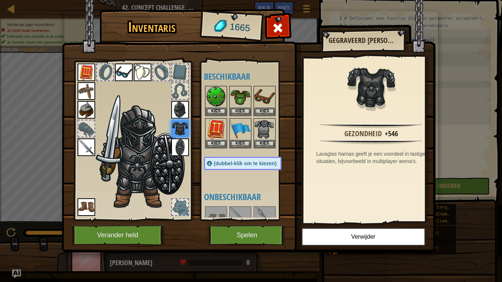
click at [177, 114] on img at bounding box center [180, 110] width 18 height 18
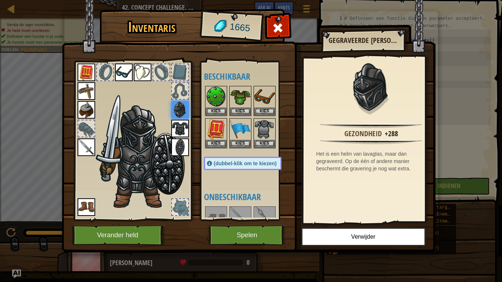
click at [146, 74] on img at bounding box center [143, 73] width 18 height 18
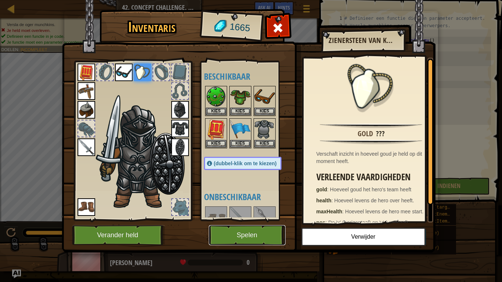
click at [249, 231] on button "Spelen" at bounding box center [247, 235] width 77 height 20
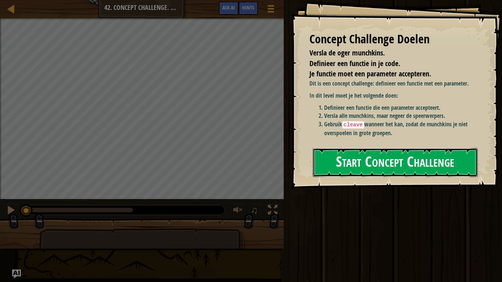
click at [325, 153] on button "Start Concept Challenge" at bounding box center [395, 162] width 165 height 29
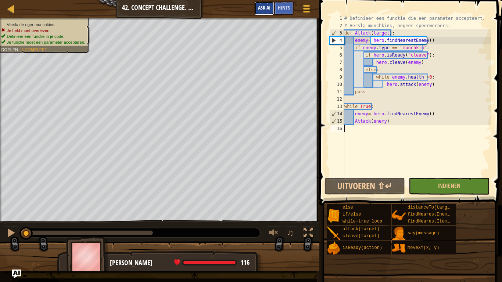
click at [266, 8] on span "Ask AI" at bounding box center [264, 7] width 12 height 7
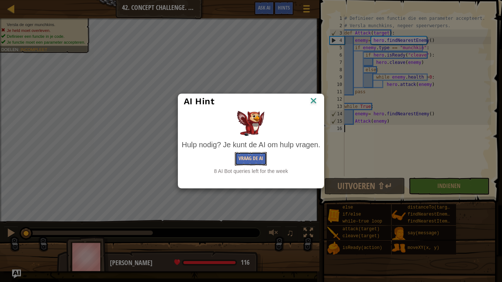
click at [253, 159] on button "Vraag de AI" at bounding box center [251, 159] width 32 height 14
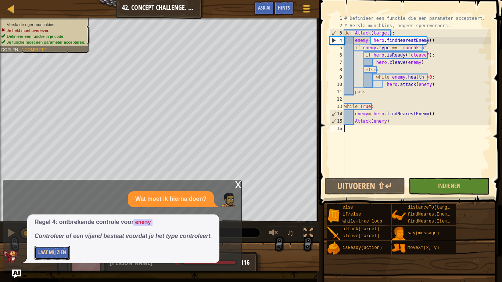
click at [59, 251] on button "Laat Mij Zien" at bounding box center [52, 253] width 35 height 14
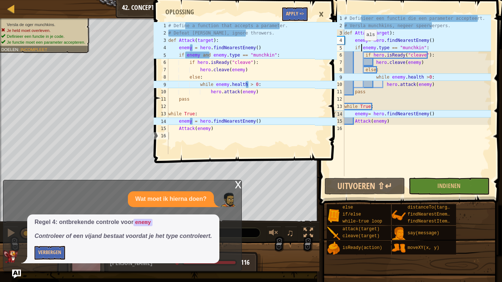
click at [360, 48] on div "# Definieer een functie die een parameter accepteert. # Versla munchkins, negee…" at bounding box center [417, 103] width 148 height 176
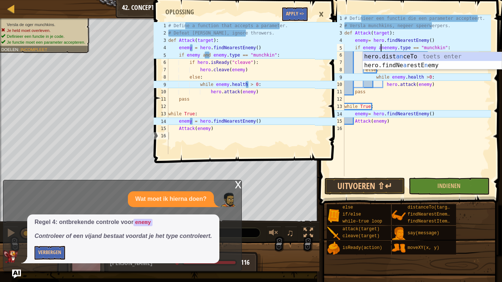
scroll to position [3, 3]
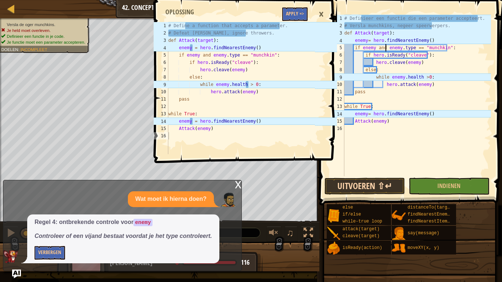
type textarea "if enemy and enemy.type == "munchkin":"
click at [363, 186] on button "Uitvoeren ⇧↵" at bounding box center [364, 186] width 80 height 17
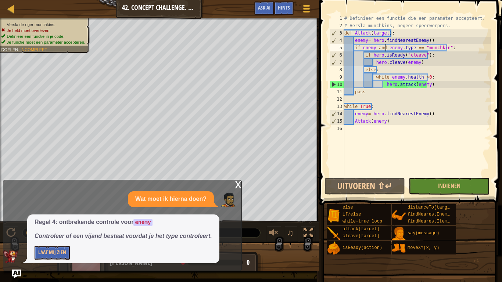
click at [236, 187] on div "x" at bounding box center [238, 183] width 7 height 7
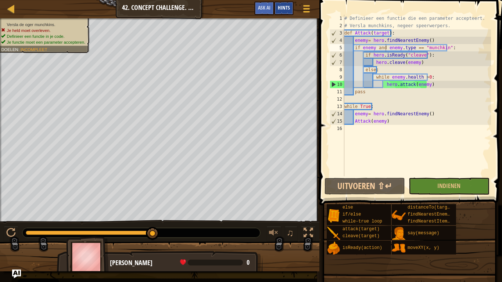
click at [279, 10] on span "Hints" at bounding box center [284, 7] width 12 height 7
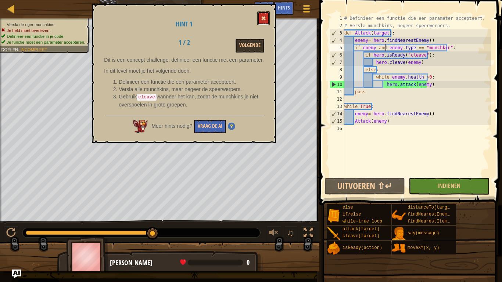
click at [263, 17] on span at bounding box center [263, 18] width 5 height 5
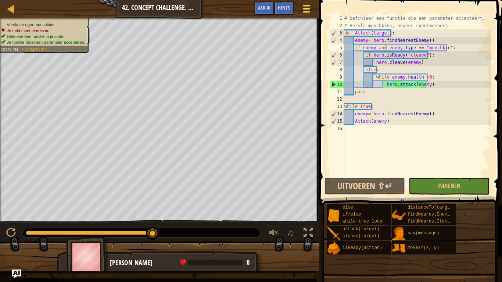
click at [303, 10] on div at bounding box center [306, 8] width 10 height 11
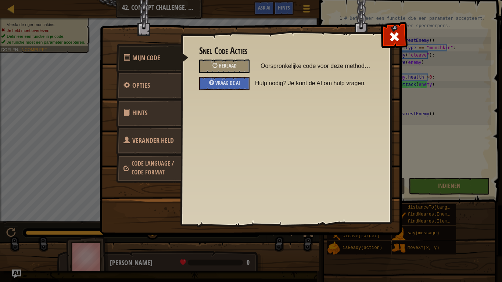
click at [147, 116] on span "Hints" at bounding box center [139, 112] width 15 height 9
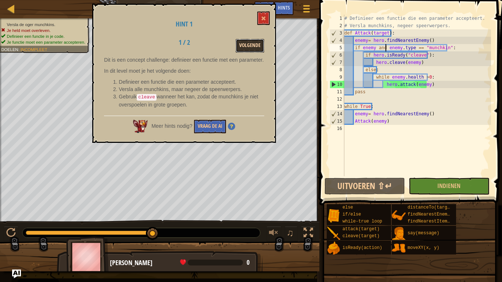
click at [257, 41] on button "Volgende" at bounding box center [250, 46] width 29 height 14
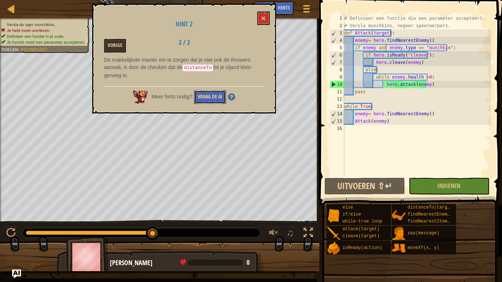
click at [218, 100] on button "Vraag de AI" at bounding box center [210, 97] width 32 height 14
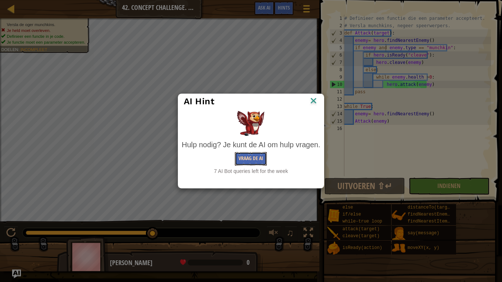
click at [245, 157] on button "Vraag de AI" at bounding box center [251, 159] width 32 height 14
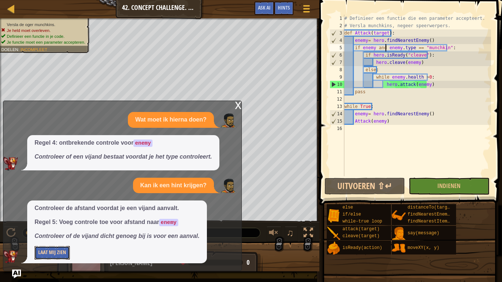
click at [54, 252] on button "Laat Mij Zien" at bounding box center [52, 253] width 35 height 14
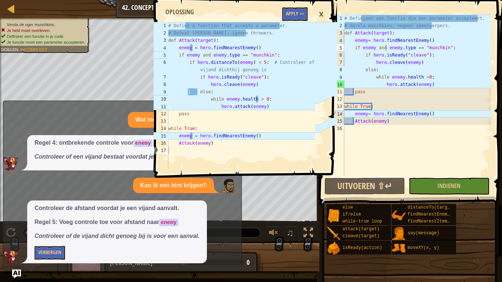
click at [446, 48] on div "# Definieer een functie die een parameter accepteert. # Versla munchkins, negee…" at bounding box center [417, 103] width 148 height 176
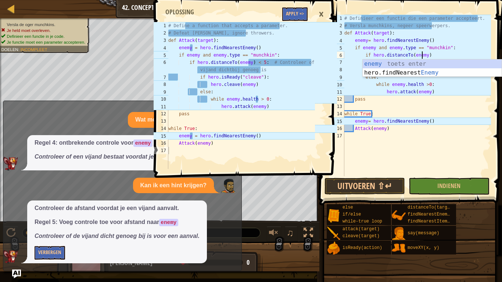
scroll to position [3, 6]
click at [434, 56] on div "# Definieer een functie die een parameter accepteert. # Versla munchkins, negee…" at bounding box center [417, 103] width 148 height 176
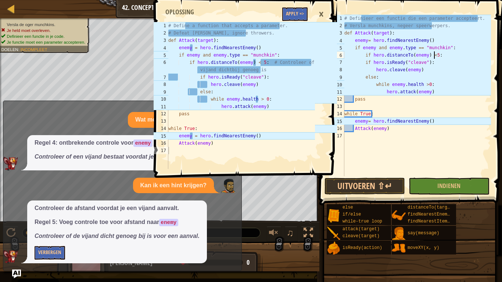
scroll to position [3, 7]
click at [363, 65] on div "# Definieer een functie die een parameter accepteert. # Versla munchkins, negee…" at bounding box center [417, 103] width 148 height 176
click at [373, 70] on div "# Definieer een functie die een parameter accepteert. # Versla munchkins, negee…" at bounding box center [417, 103] width 148 height 176
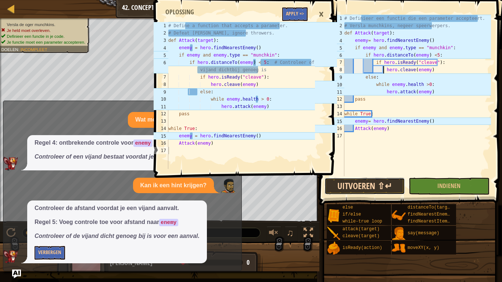
click at [387, 190] on button "Uitvoeren ⇧↵" at bounding box center [364, 186] width 80 height 17
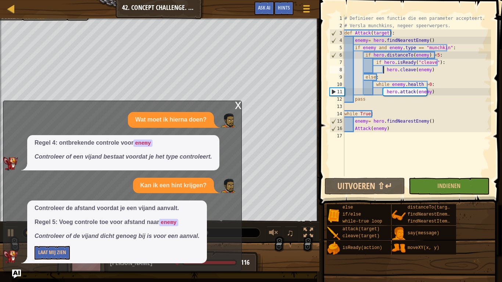
click at [236, 106] on div "x" at bounding box center [238, 104] width 7 height 7
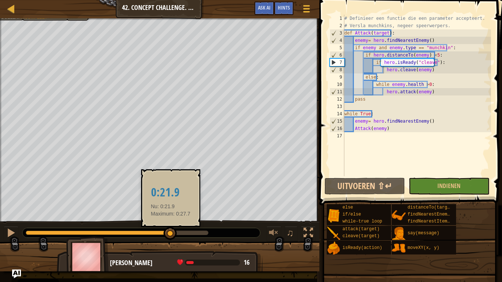
drag, startPoint x: 126, startPoint y: 231, endPoint x: 170, endPoint y: 237, distance: 44.8
click at [170, 237] on div at bounding box center [170, 233] width 13 height 13
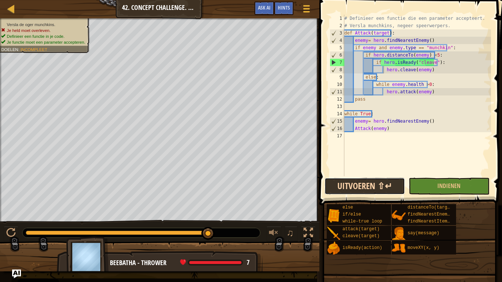
click at [386, 186] on button "Uitvoeren ⇧↵" at bounding box center [364, 186] width 80 height 17
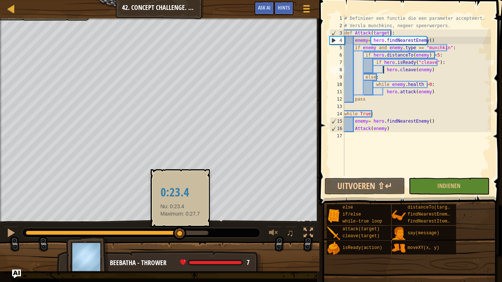
drag, startPoint x: 80, startPoint y: 234, endPoint x: 180, endPoint y: 234, distance: 99.6
click at [180, 234] on div at bounding box center [179, 233] width 13 height 13
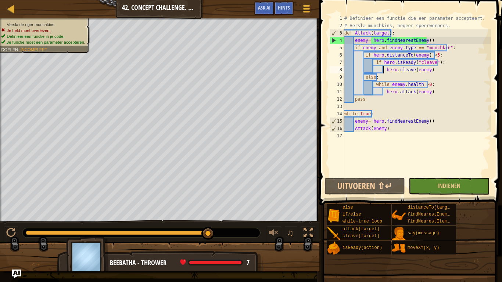
click at [377, 78] on div "# Definieer een functie die een parameter accepteert. # Versla munchkins, negee…" at bounding box center [417, 103] width 148 height 176
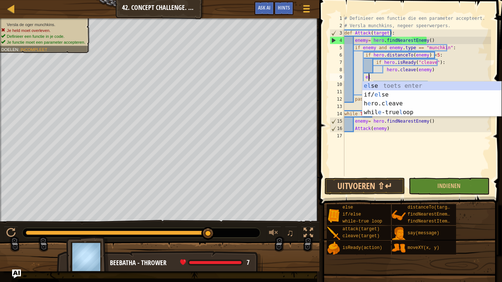
type textarea "e"
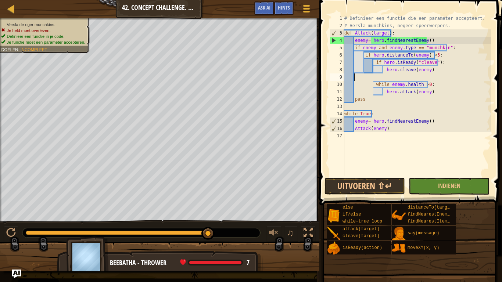
scroll to position [3, 0]
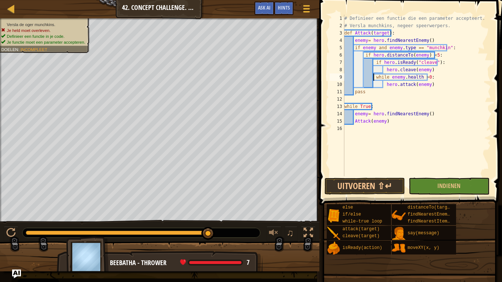
click at [372, 80] on div "# Definieer een functie die een parameter accepteert. # Versla munchkins, negee…" at bounding box center [417, 103] width 148 height 176
click at [383, 84] on div "# Definieer een functie die een parameter accepteert. # Versla munchkins, negee…" at bounding box center [417, 103] width 148 height 176
type textarea "hero.attack(enemy)"
click at [386, 183] on button "Uitvoeren ⇧↵" at bounding box center [364, 186] width 80 height 17
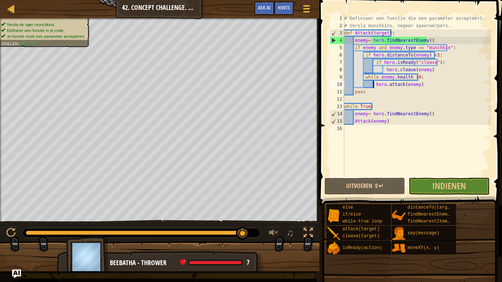
drag, startPoint x: 185, startPoint y: 234, endPoint x: 259, endPoint y: 232, distance: 74.2
click at [259, 232] on div at bounding box center [141, 233] width 238 height 10
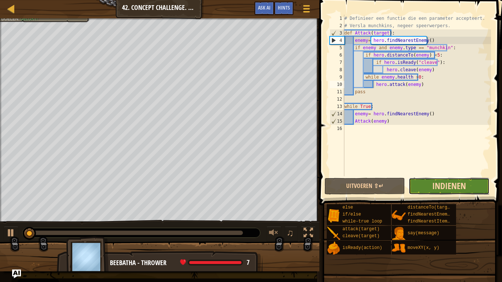
click at [465, 190] on span "Indienen" at bounding box center [449, 186] width 34 height 12
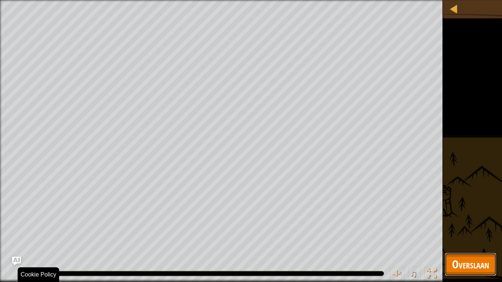
click at [480, 275] on button "Overslaan" at bounding box center [471, 265] width 52 height 24
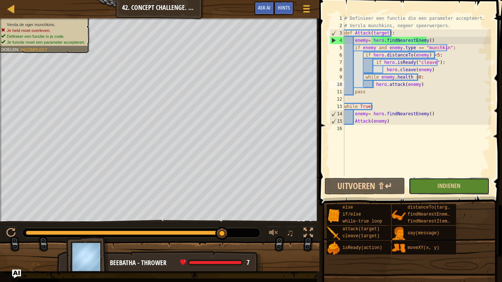
click at [436, 184] on button "Indienen" at bounding box center [449, 186] width 80 height 17
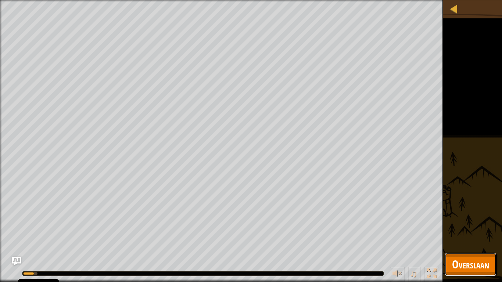
click at [479, 262] on span "Overslaan" at bounding box center [470, 264] width 37 height 15
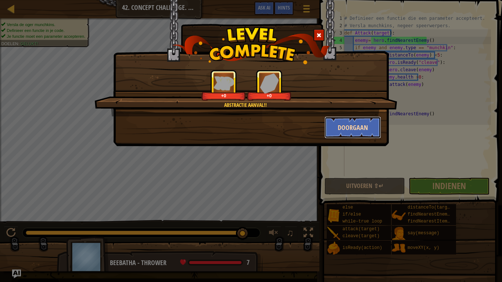
click at [353, 133] on button "Doorgaan" at bounding box center [352, 127] width 57 height 22
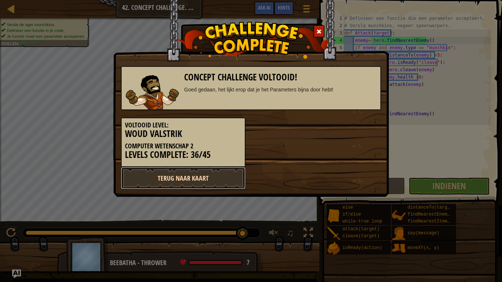
click at [232, 182] on link "Terug naar kaart" at bounding box center [183, 178] width 125 height 22
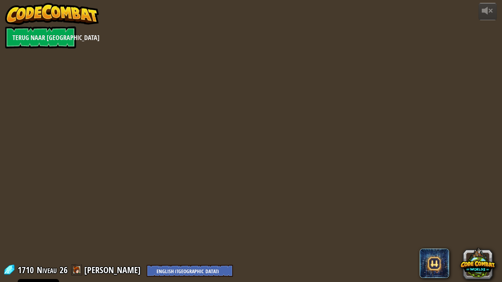
select select "nl-[GEOGRAPHIC_DATA]"
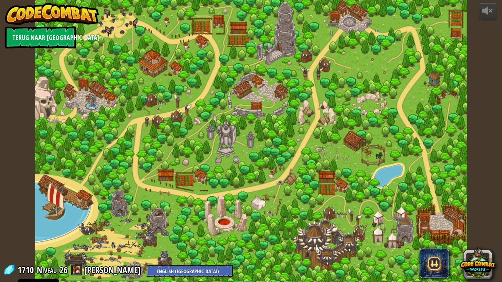
select select "nl-[GEOGRAPHIC_DATA]"
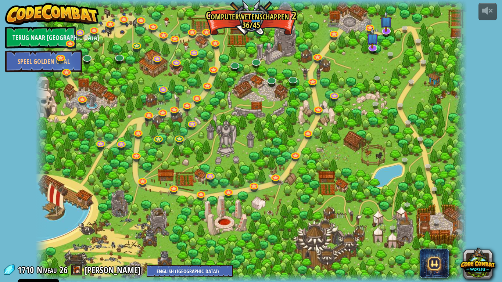
select select "nl-[GEOGRAPHIC_DATA]"
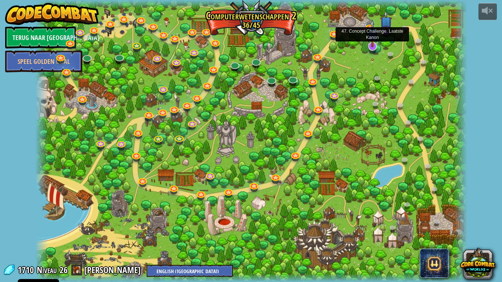
click at [372, 47] on img at bounding box center [372, 33] width 12 height 28
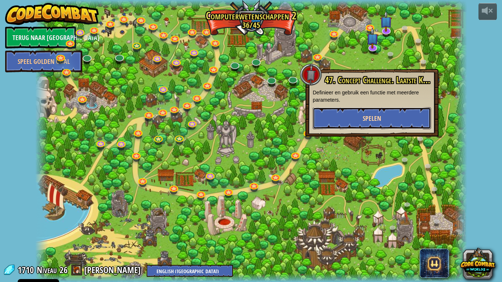
click at [363, 121] on button "Spelen" at bounding box center [372, 118] width 118 height 22
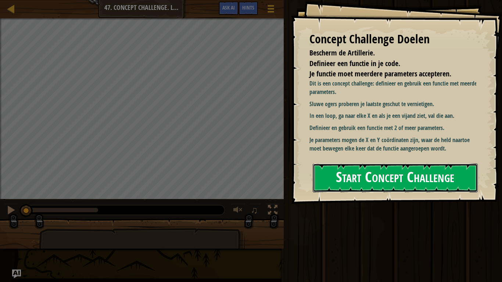
click at [381, 177] on button "Start Concept Challenge" at bounding box center [395, 178] width 165 height 29
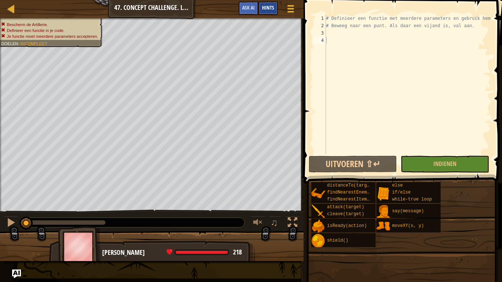
click at [268, 8] on span "Hints" at bounding box center [268, 7] width 12 height 7
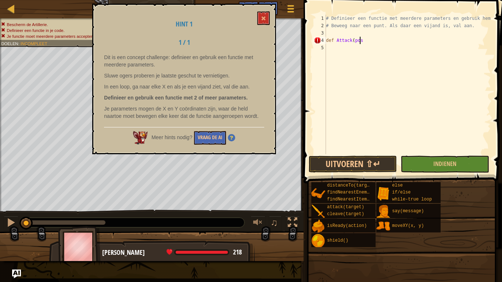
scroll to position [3, 3]
type textarea "def Attack(pos):"
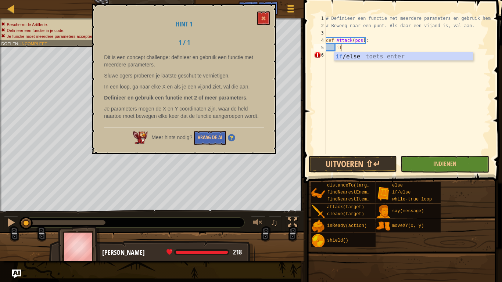
type textarea "i"
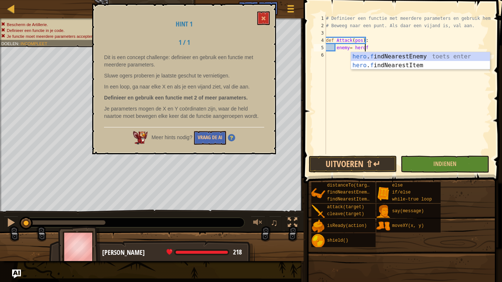
scroll to position [3, 3]
type textarea "enemy= hero.findNearestEnemy()"
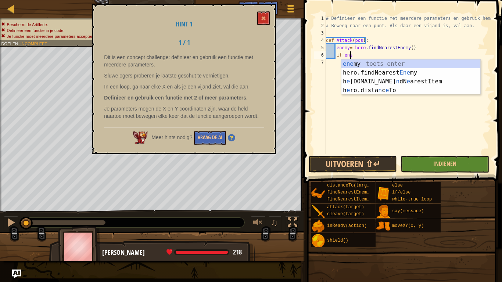
scroll to position [3, 2]
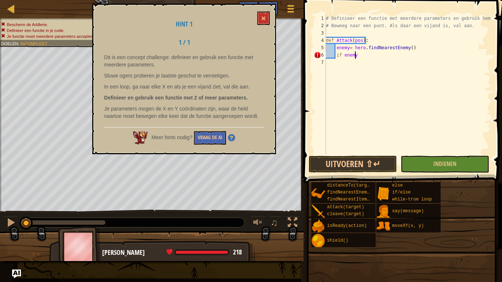
type textarea "if enemy:"
type textarea "while [DOMAIN_NAME] >0:"
type textarea "a"
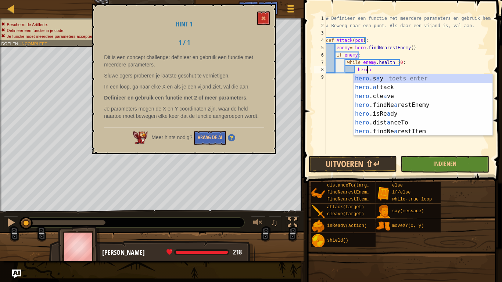
scroll to position [3, 3]
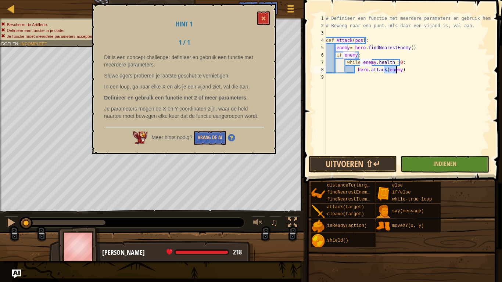
type textarea "hero.attack(enemy)"
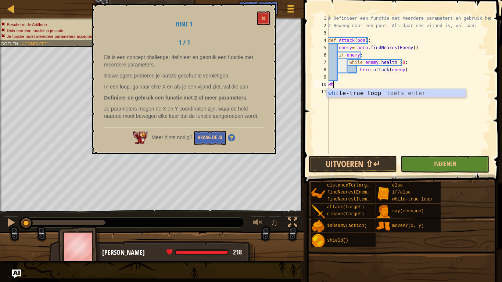
type textarea "whil"
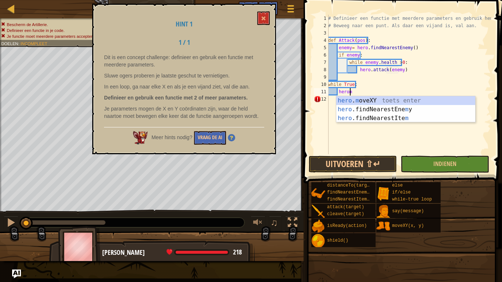
scroll to position [3, 1]
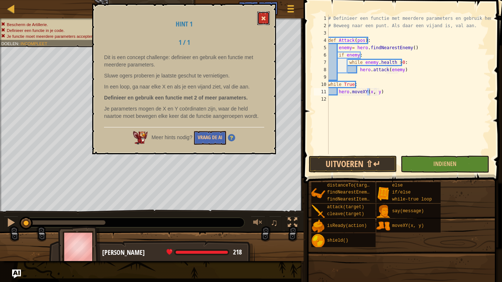
click at [266, 18] on span at bounding box center [263, 18] width 5 height 5
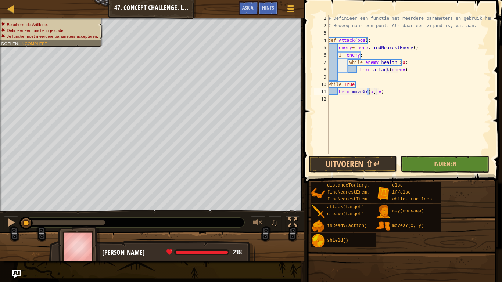
click at [369, 92] on div "# Definieer een functie met meerdere parameters en gebruik hem. # Beweeg naar e…" at bounding box center [409, 85] width 164 height 140
type textarea "hero.moveXY(50, 30)"
click at [386, 94] on div "# Definieer een functie met meerdere parameters en gebruik hem. # Beweeg naar e…" at bounding box center [409, 92] width 164 height 154
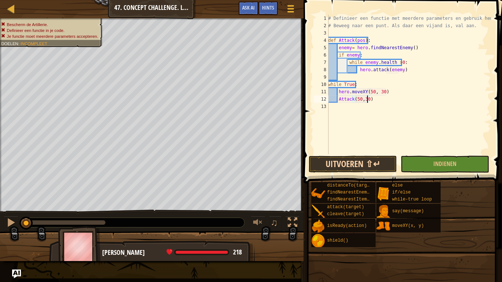
type textarea "Attack(50,30)"
click at [355, 167] on button "Uitvoeren ⇧↵" at bounding box center [353, 164] width 88 height 17
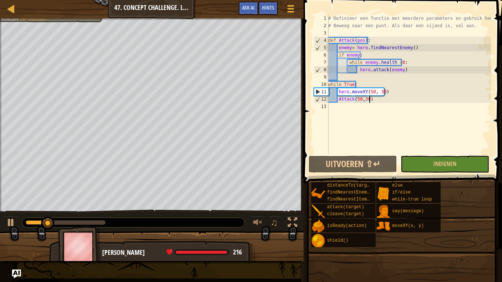
click at [380, 103] on div "# Definieer een functie met meerdere parameters en gebruik hem. # Beweeg naar e…" at bounding box center [409, 92] width 164 height 154
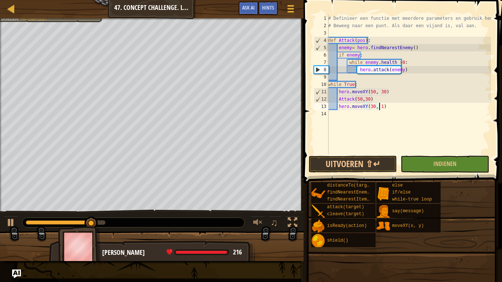
scroll to position [3, 4]
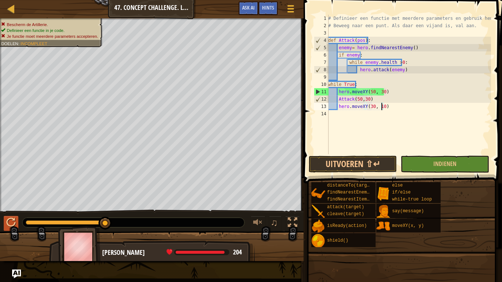
type textarea "hero.moveXY(30, 10)"
click at [11, 222] on div at bounding box center [11, 223] width 10 height 10
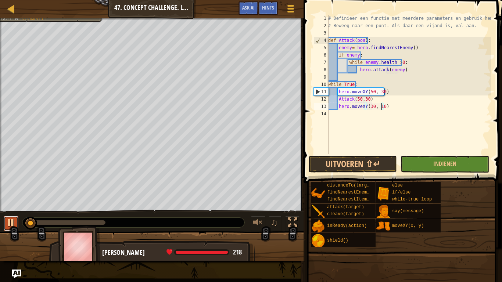
click at [4, 222] on button at bounding box center [11, 223] width 15 height 15
click at [389, 110] on div "# Definieer een functie met meerdere parameters en gebruik hem. # Beweeg naar e…" at bounding box center [409, 92] width 164 height 154
click at [390, 110] on div "# Definieer een functie met meerdere parameters en gebruik hem. # Beweeg naar e…" at bounding box center [409, 92] width 164 height 154
click at [385, 106] on div "# Definieer een functie met meerdere parameters en gebruik hem. # Beweeg naar e…" at bounding box center [409, 92] width 164 height 154
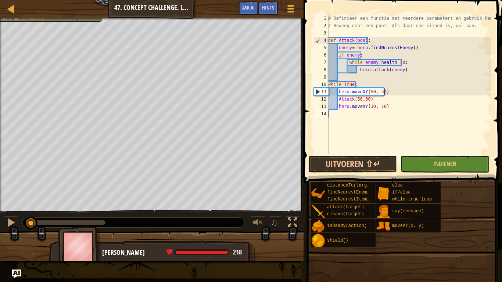
type textarea "hero.moveXY(30, 10)"
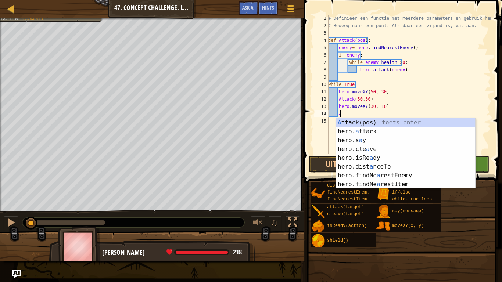
scroll to position [3, 0]
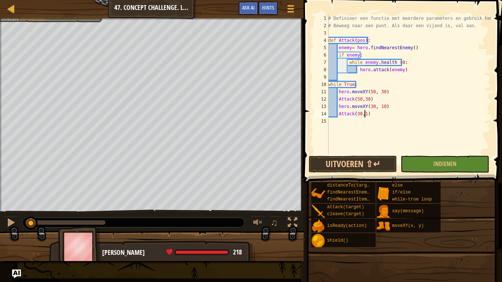
type textarea "Attack(30,10)"
click at [381, 112] on div "# Definieer een functie met meerdere parameters en gebruik hem. # Beweeg naar e…" at bounding box center [409, 92] width 164 height 154
type textarea "hero.moveXY(10, 30)"
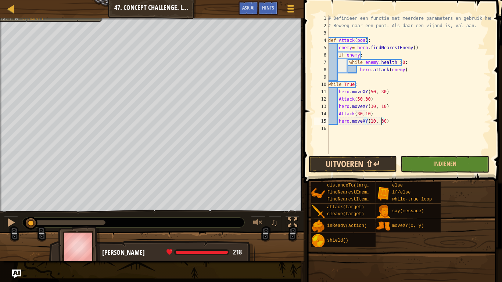
scroll to position [3, 0]
type textarea "h"
click at [332, 166] on button "Uitvoeren ⇧↵" at bounding box center [353, 164] width 88 height 17
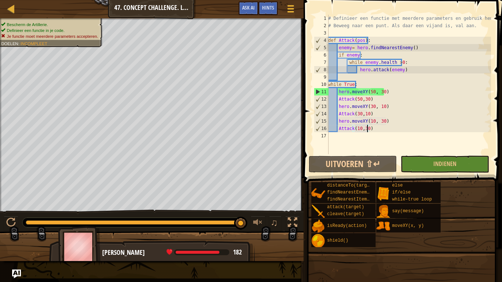
drag, startPoint x: 43, startPoint y: 222, endPoint x: 256, endPoint y: 250, distance: 214.9
click at [256, 250] on div "Bescherm de Artillerie. Definieer een functie in je code. Je functie moet meerd…" at bounding box center [251, 139] width 502 height 243
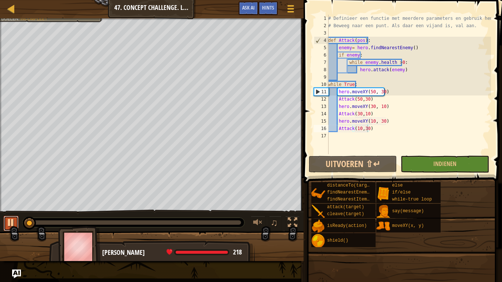
click at [15, 219] on div at bounding box center [11, 223] width 10 height 10
click at [242, 7] on span "Ask AI" at bounding box center [248, 7] width 12 height 7
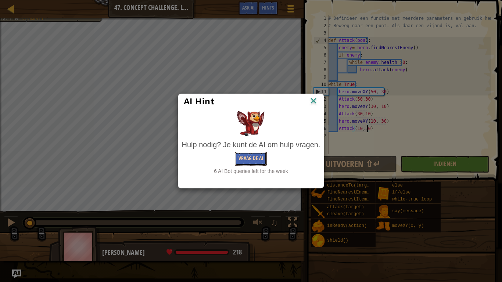
click at [248, 155] on button "Vraag de AI" at bounding box center [251, 159] width 32 height 14
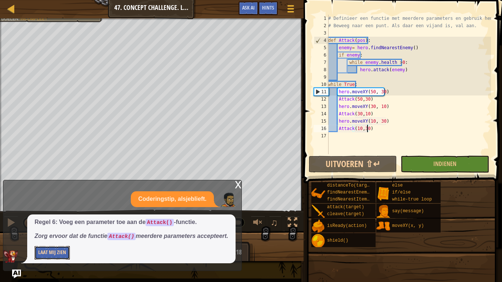
click at [53, 250] on button "Laat Mij Zien" at bounding box center [52, 253] width 35 height 14
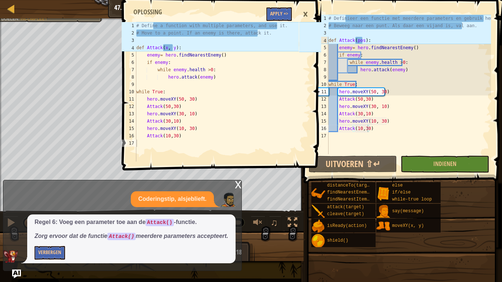
click at [362, 41] on div "# Definieer een functie met meerdere parameters en gebruik hem. # Beweeg naar e…" at bounding box center [409, 92] width 164 height 154
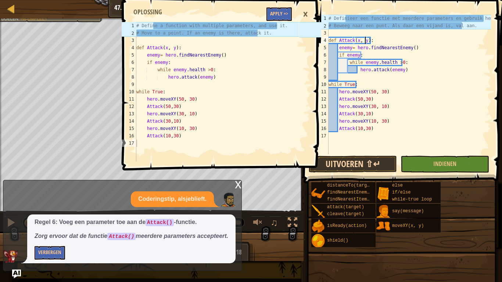
type textarea "def Attack(x, y):"
click at [355, 161] on button "Uitvoeren ⇧↵" at bounding box center [353, 164] width 88 height 17
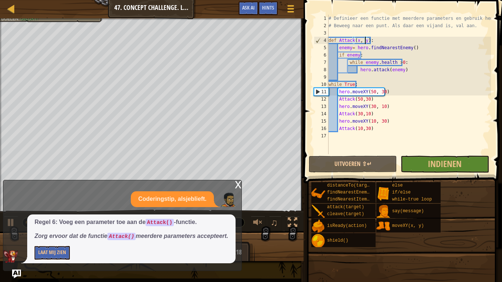
click at [236, 184] on div "x" at bounding box center [238, 183] width 7 height 7
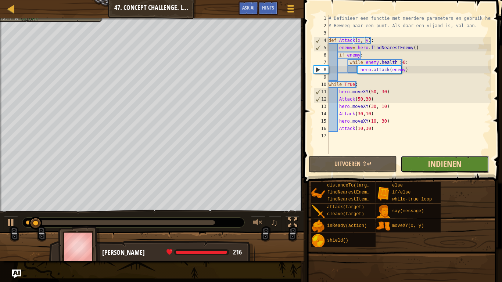
click at [459, 165] on span "Indienen" at bounding box center [445, 164] width 34 height 12
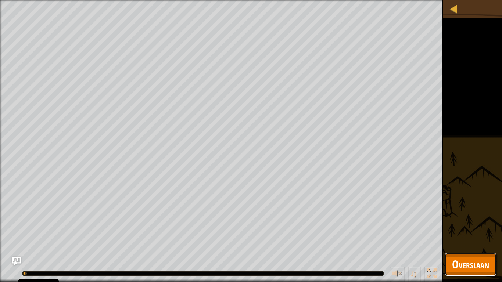
click at [466, 257] on span "Overslaan" at bounding box center [470, 264] width 37 height 15
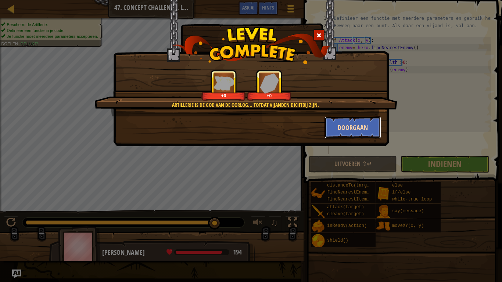
click at [350, 124] on button "Doorgaan" at bounding box center [352, 127] width 57 height 22
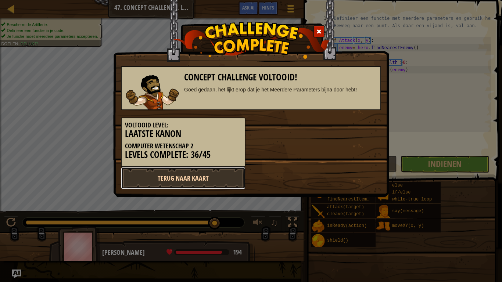
click at [237, 180] on link "Terug naar kaart" at bounding box center [183, 178] width 125 height 22
select select "nl-[GEOGRAPHIC_DATA]"
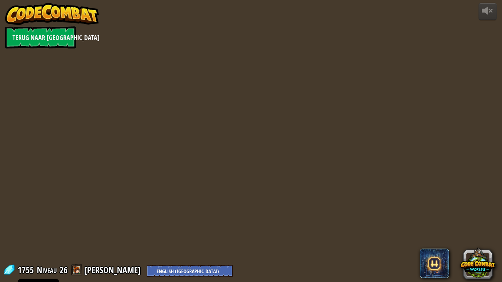
select select "nl-[GEOGRAPHIC_DATA]"
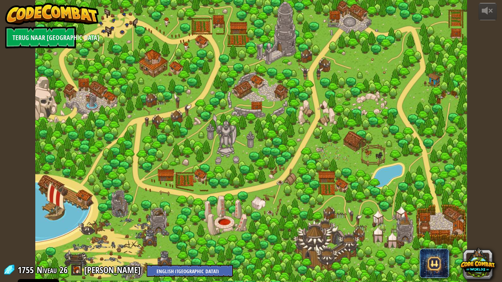
select select "nl-[GEOGRAPHIC_DATA]"
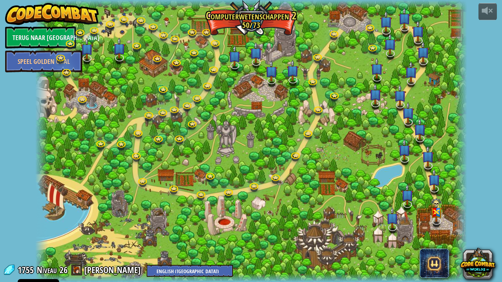
select select "nl-[GEOGRAPHIC_DATA]"
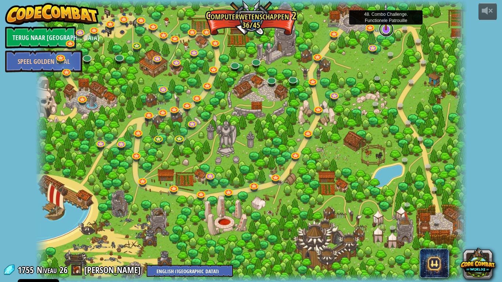
click at [388, 31] on link at bounding box center [386, 29] width 15 height 15
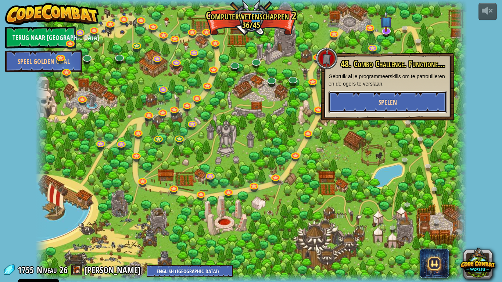
click at [394, 99] on span "Spelen" at bounding box center [387, 102] width 18 height 9
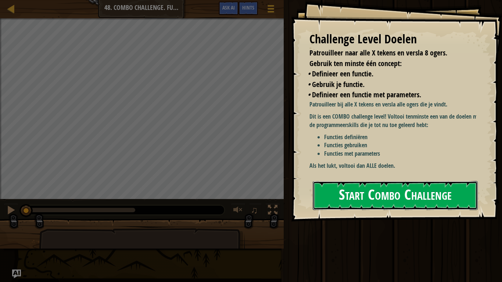
click at [387, 193] on button "Start Combo Challenge" at bounding box center [395, 195] width 165 height 29
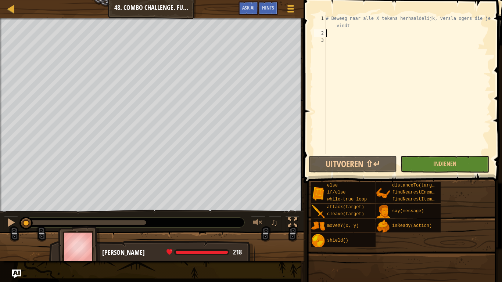
click at [331, 32] on div "# Beweeg naar alle X tekens herhaaldelijk, versla ogers die je vindt" at bounding box center [407, 96] width 166 height 162
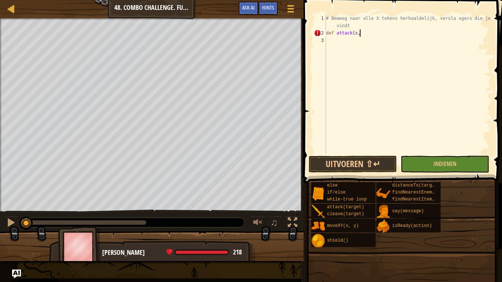
scroll to position [3, 3]
type textarea "def attack(x, y):"
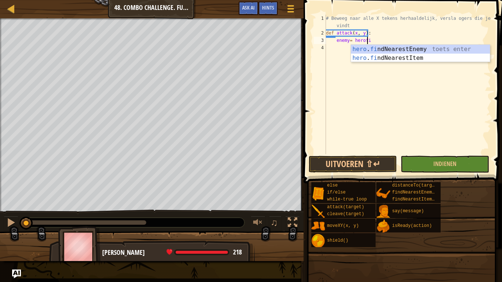
scroll to position [3, 3]
type textarea "enemy= hero.findNearestEnemy()"
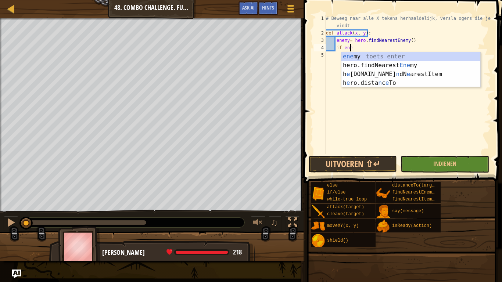
scroll to position [3, 2]
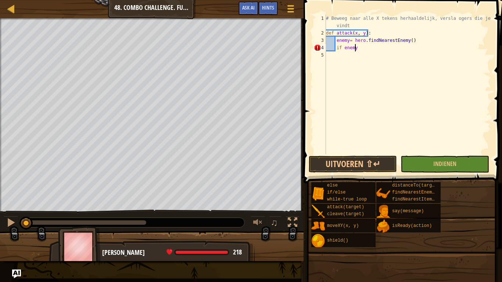
type textarea "if enemy:"
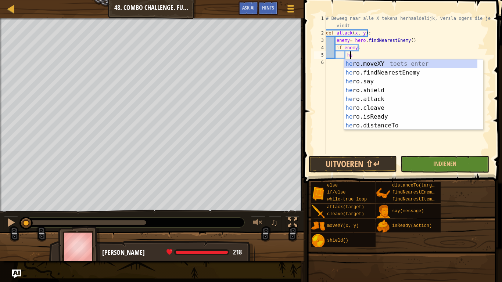
type textarea "h"
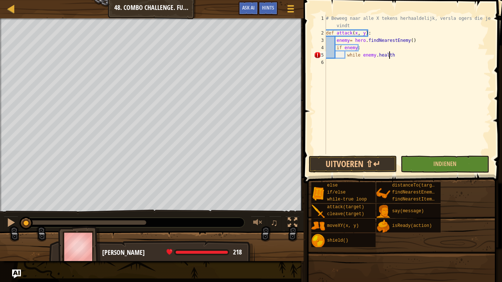
scroll to position [3, 5]
type textarea "while [DOMAIN_NAME] >0"
type textarea ":"
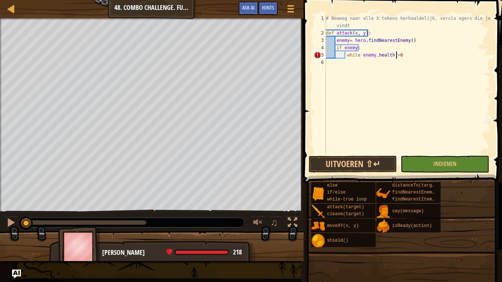
type textarea "while [DOMAIN_NAME] >0:"
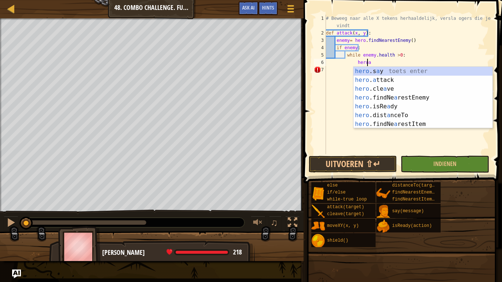
scroll to position [3, 3]
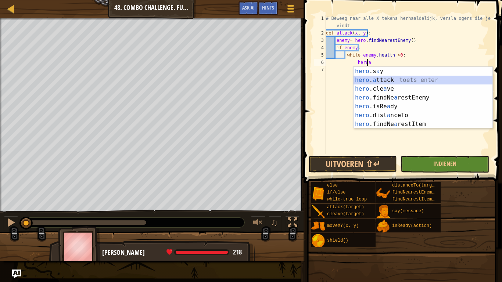
type textarea "hero.attack(enemy)"
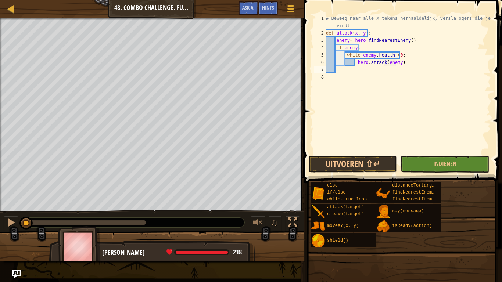
scroll to position [3, 0]
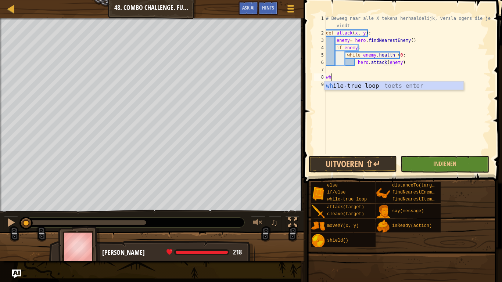
type textarea "whi"
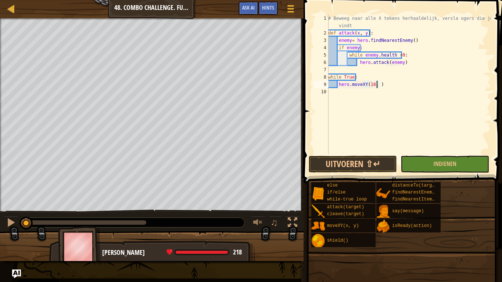
scroll to position [3, 4]
type textarea "hero.moveXY(18, 34)"
type textarea "attack(18, 34)"
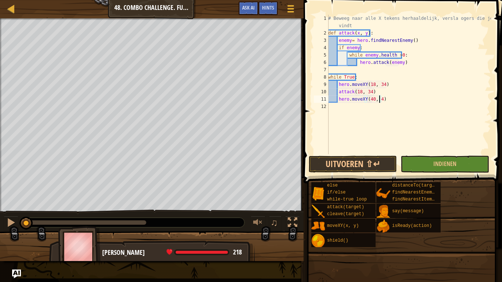
type textarea "hero.moveXY(40, 46)"
type textarea "attack(40, 46)"
type textarea "hero.moveXY(62, 34)"
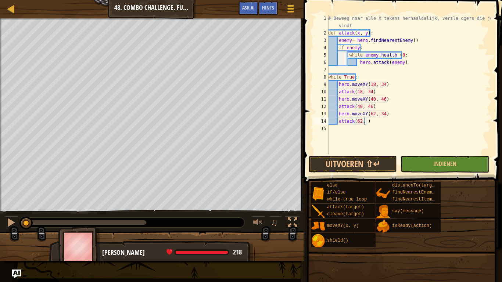
scroll to position [3, 3]
type textarea "attack(62, 34)"
type textarea "hero.moveXY(40, 22)"
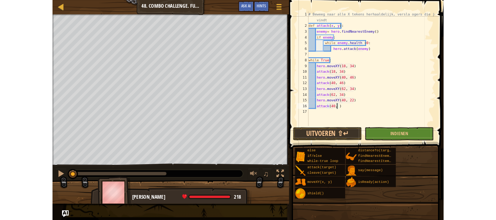
scroll to position [3, 3]
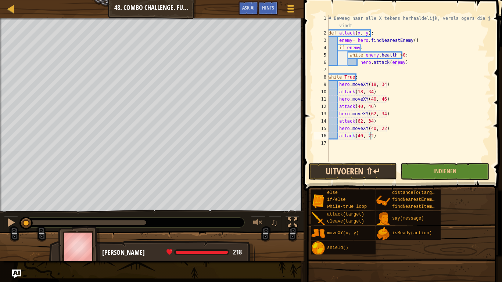
type textarea "attack(40, 22)"
click at [329, 168] on button "Uitvoeren ⇧↵" at bounding box center [353, 171] width 88 height 17
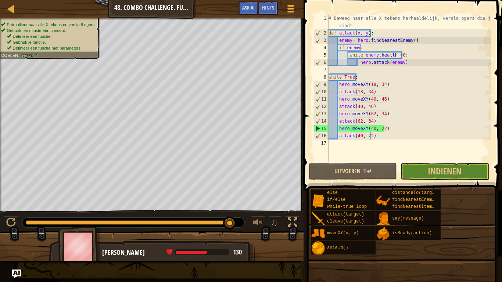
click at [243, 204] on div "Patrouilleer naar alle X tekens en versla 8 ogers. Gebruik ten minste één conce…" at bounding box center [251, 139] width 502 height 243
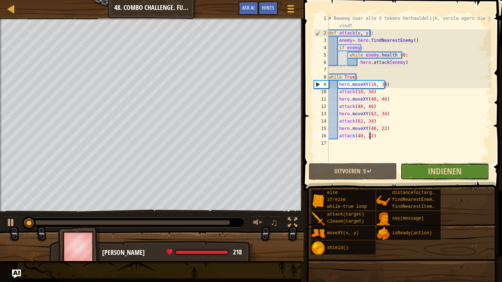
click at [466, 176] on button "Indienen" at bounding box center [444, 171] width 88 height 17
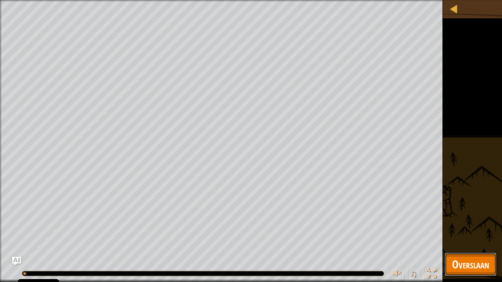
click at [452, 258] on span "Overslaan" at bounding box center [470, 264] width 37 height 15
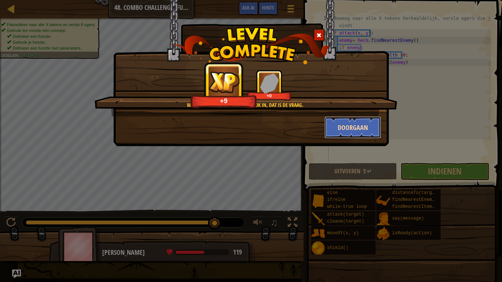
click at [346, 130] on button "Doorgaan" at bounding box center [352, 127] width 57 height 22
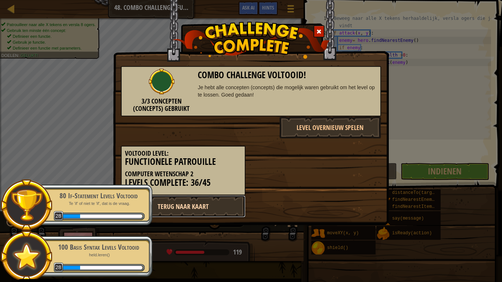
click at [223, 211] on link "Terug naar kaart" at bounding box center [183, 206] width 125 height 22
select select "nl-[GEOGRAPHIC_DATA]"
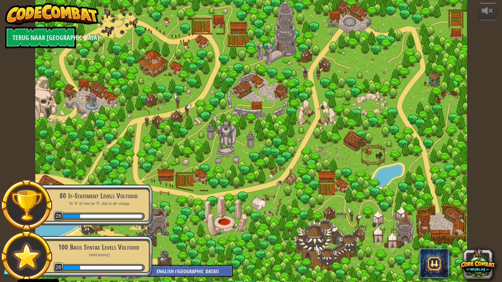
select select "nl-[GEOGRAPHIC_DATA]"
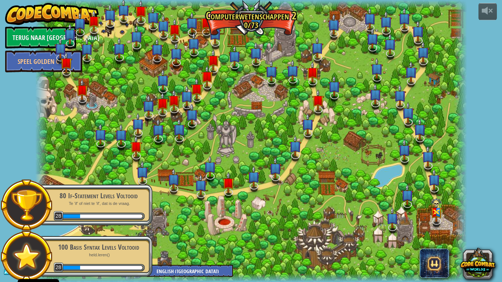
select select "nl-[GEOGRAPHIC_DATA]"
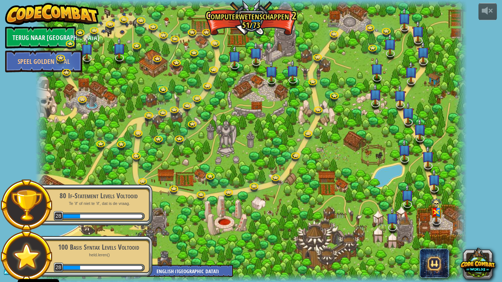
select select "nl-[GEOGRAPHIC_DATA]"
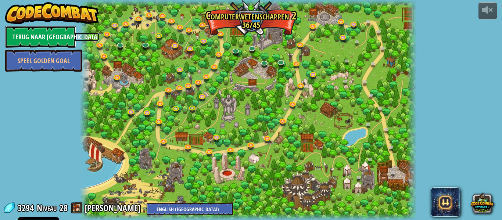
click at [59, 39] on link "Terug naar [GEOGRAPHIC_DATA]" at bounding box center [40, 37] width 71 height 22
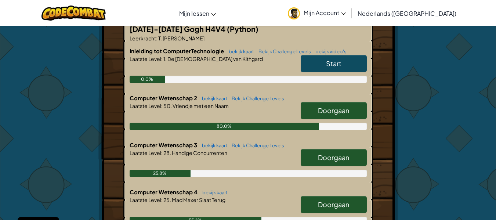
scroll to position [184, 0]
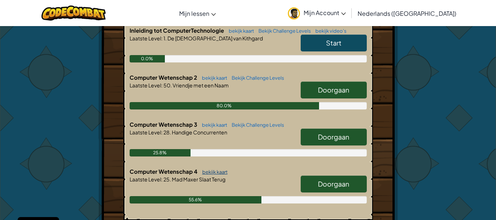
click at [204, 169] on link "bekijk kaart" at bounding box center [213, 172] width 29 height 6
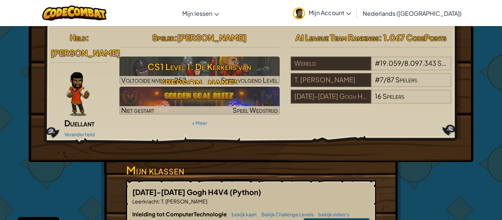
select select "nl-[GEOGRAPHIC_DATA]"
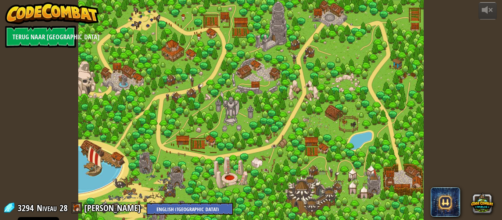
select select "nl-[GEOGRAPHIC_DATA]"
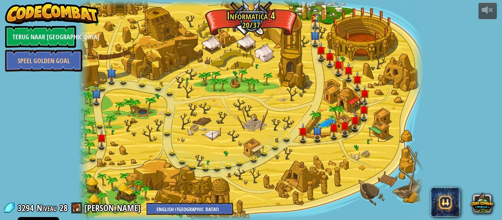
select select "nl-[GEOGRAPHIC_DATA]"
